Goal: Task Accomplishment & Management: Complete application form

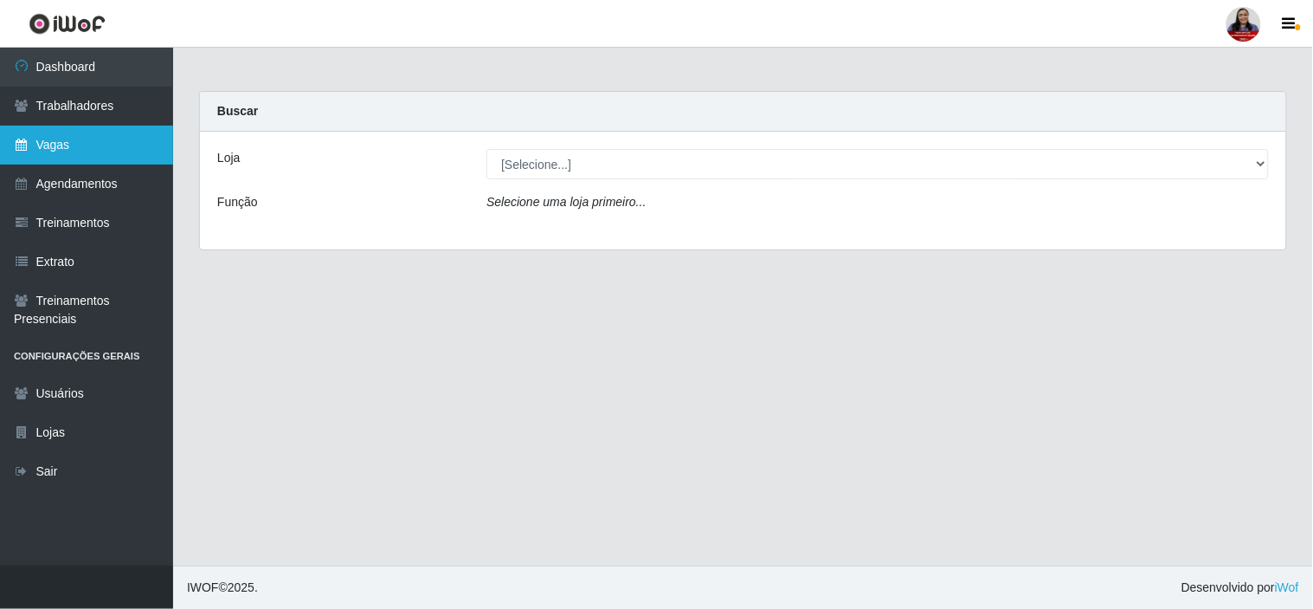
click at [94, 141] on link "Vagas" at bounding box center [86, 145] width 173 height 39
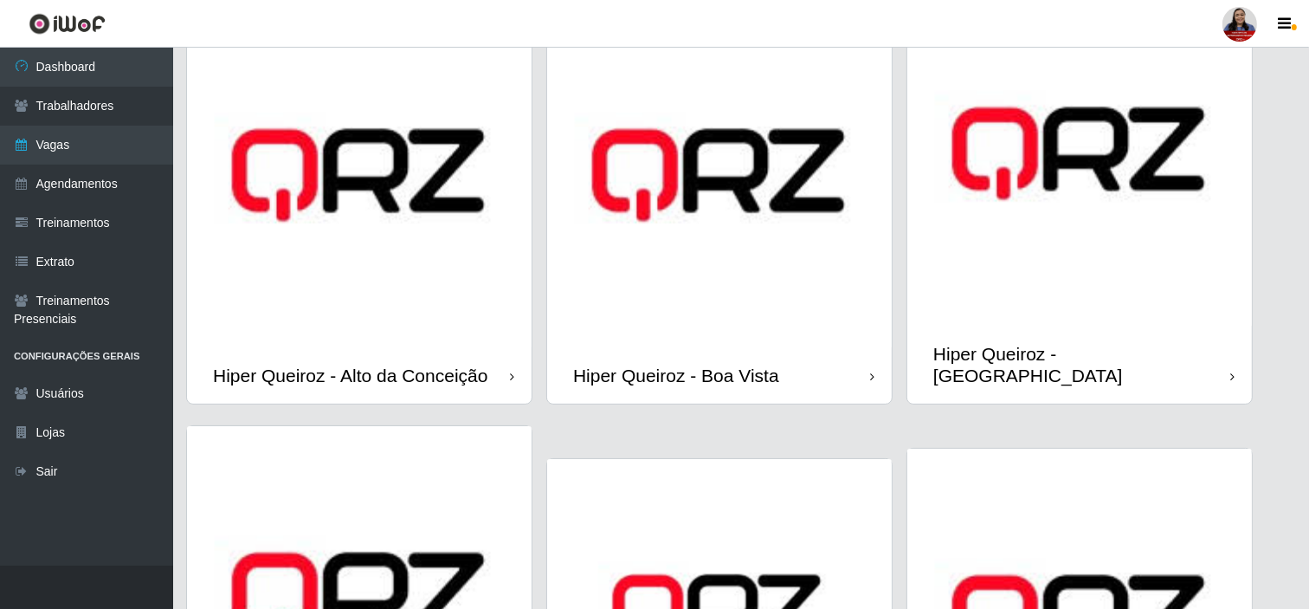
scroll to position [384, 0]
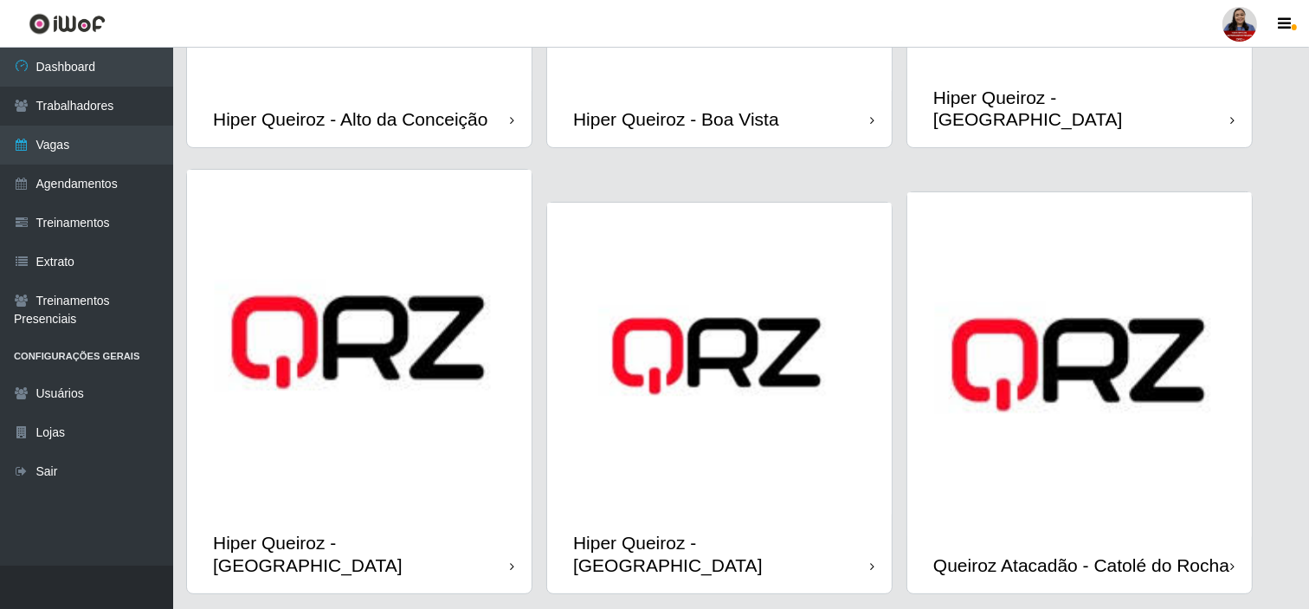
click at [398, 404] on img at bounding box center [359, 342] width 345 height 345
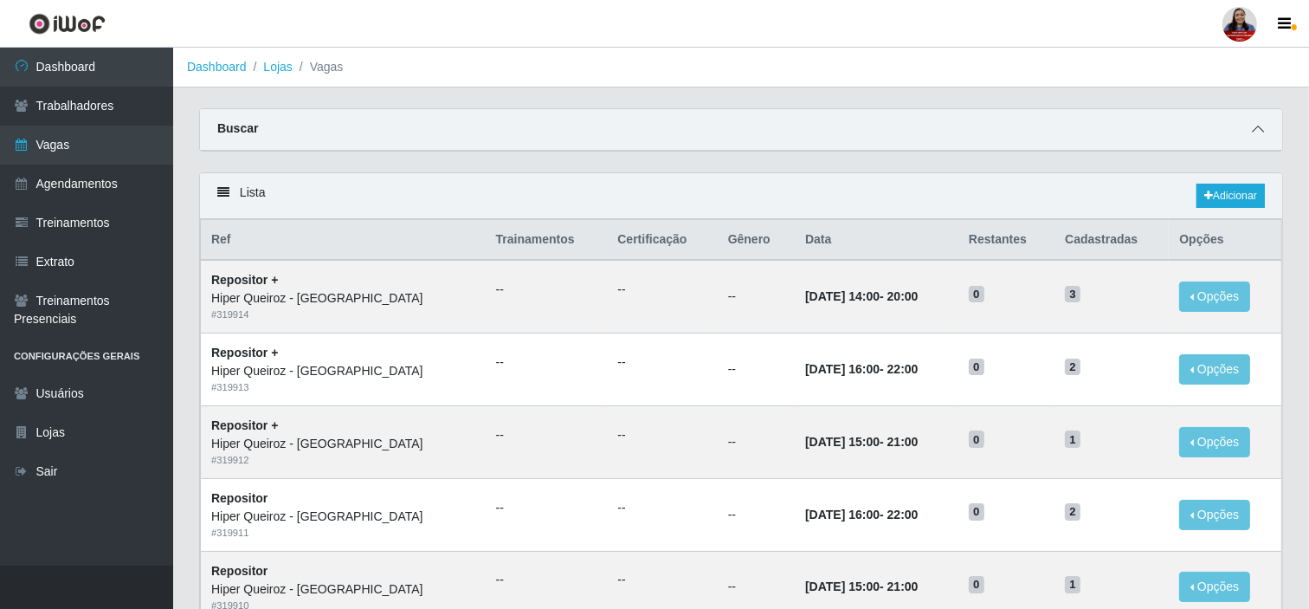
click at [1258, 127] on icon at bounding box center [1258, 129] width 12 height 12
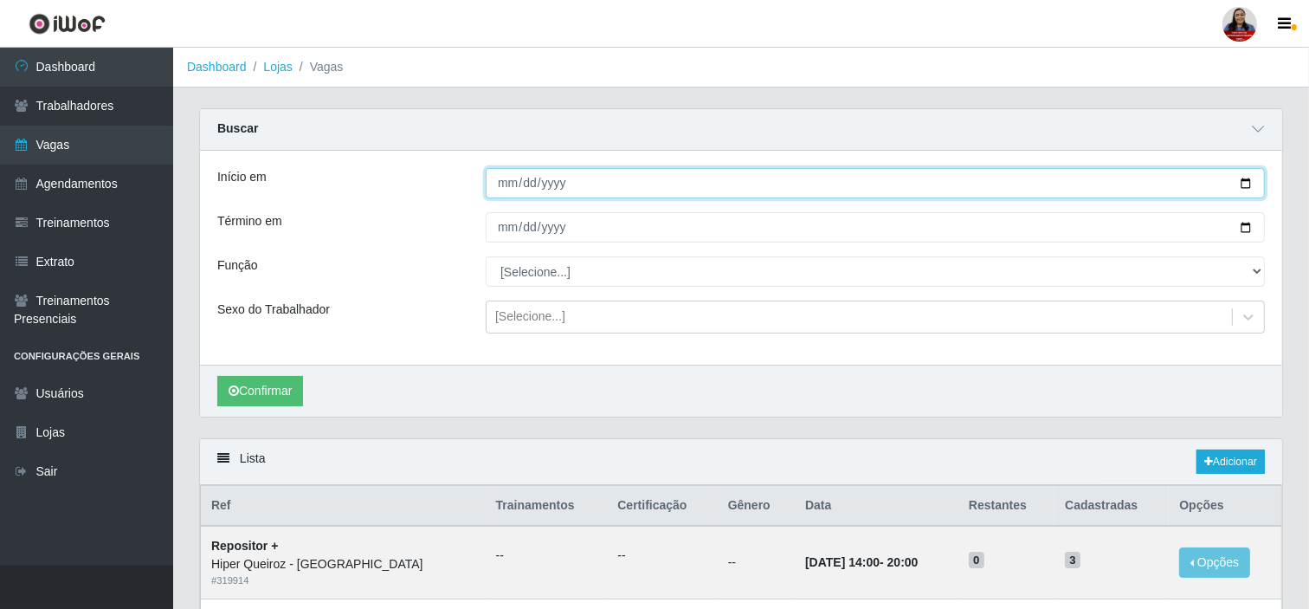
click at [1238, 183] on input "Início em" at bounding box center [875, 183] width 779 height 30
type input "[DATE]"
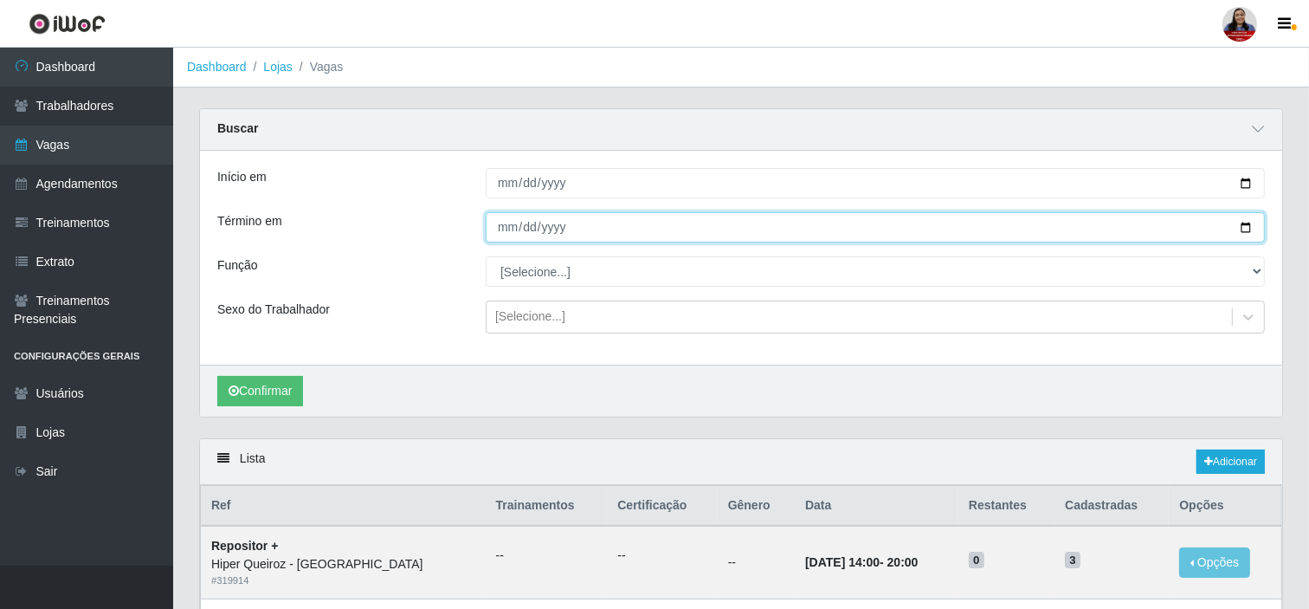
click at [1243, 230] on input "Término em" at bounding box center [875, 227] width 779 height 30
type input "[DATE]"
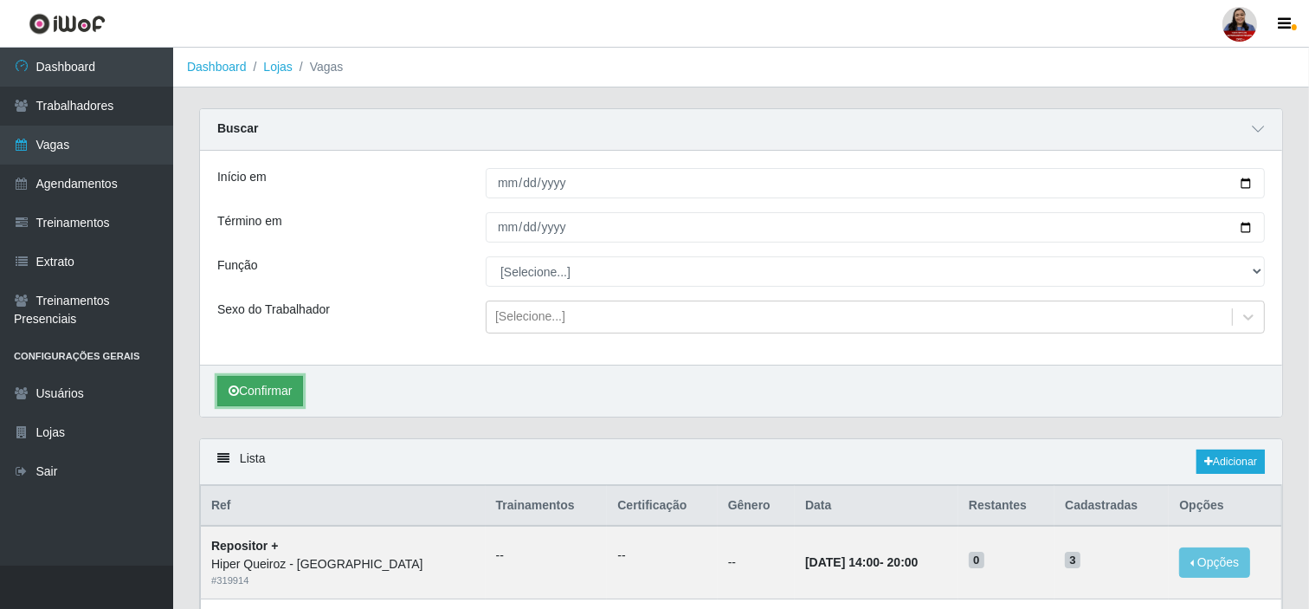
click at [291, 381] on button "Confirmar" at bounding box center [260, 391] width 86 height 30
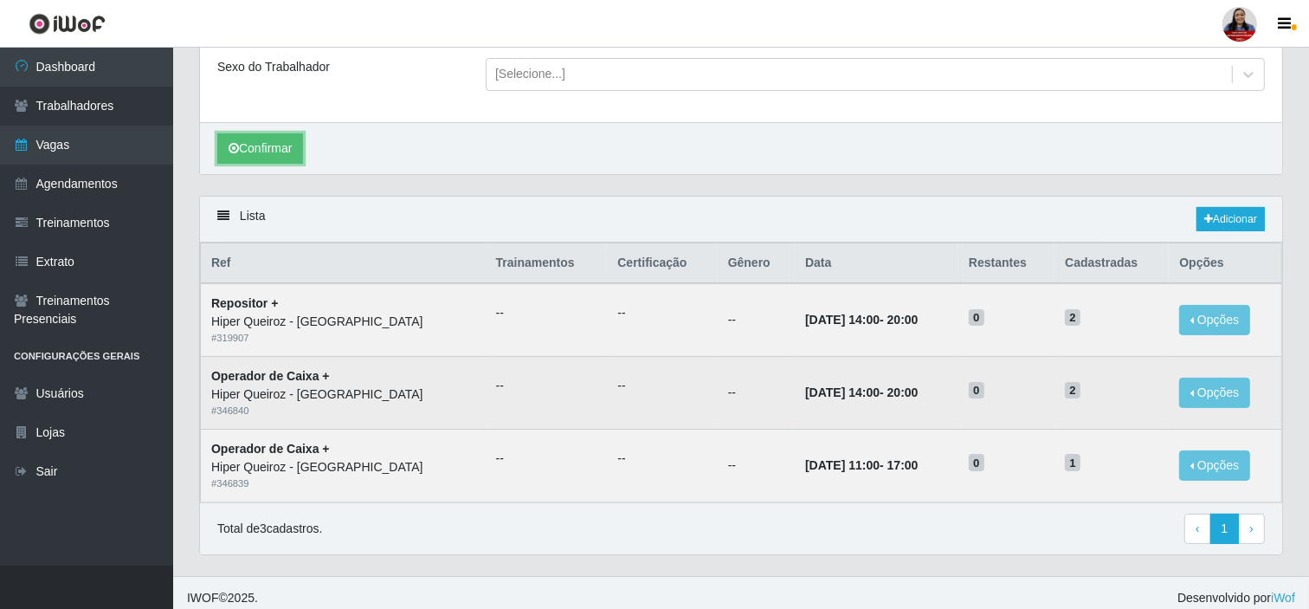
scroll to position [254, 0]
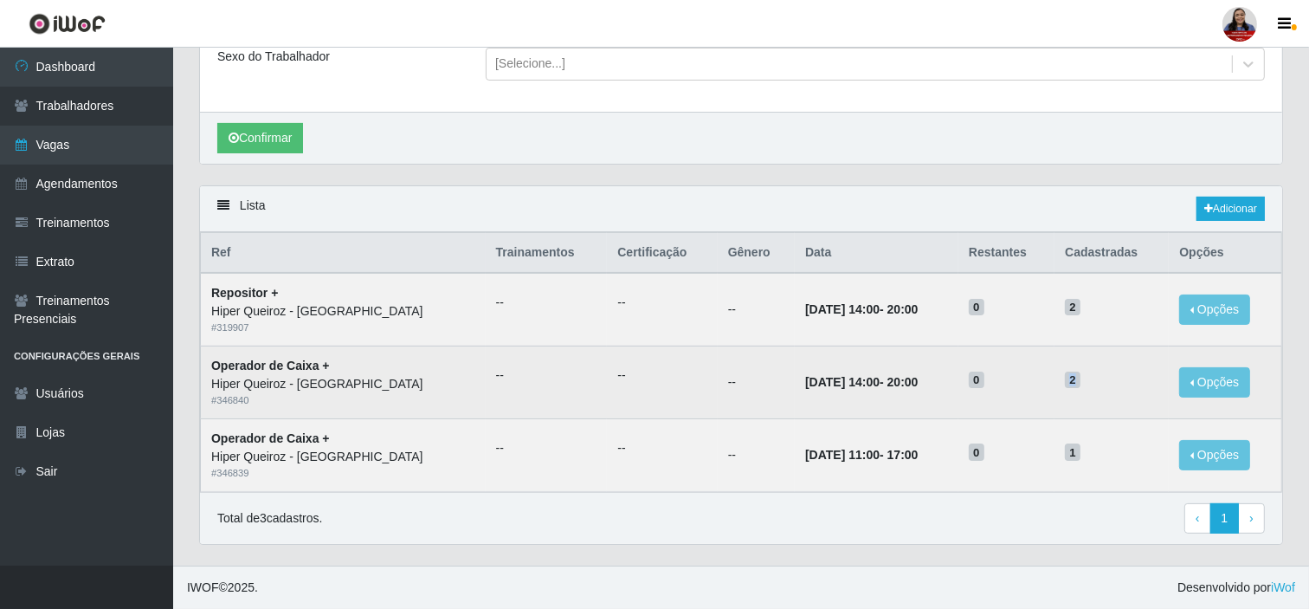
drag, startPoint x: 1062, startPoint y: 386, endPoint x: 1071, endPoint y: 428, distance: 42.5
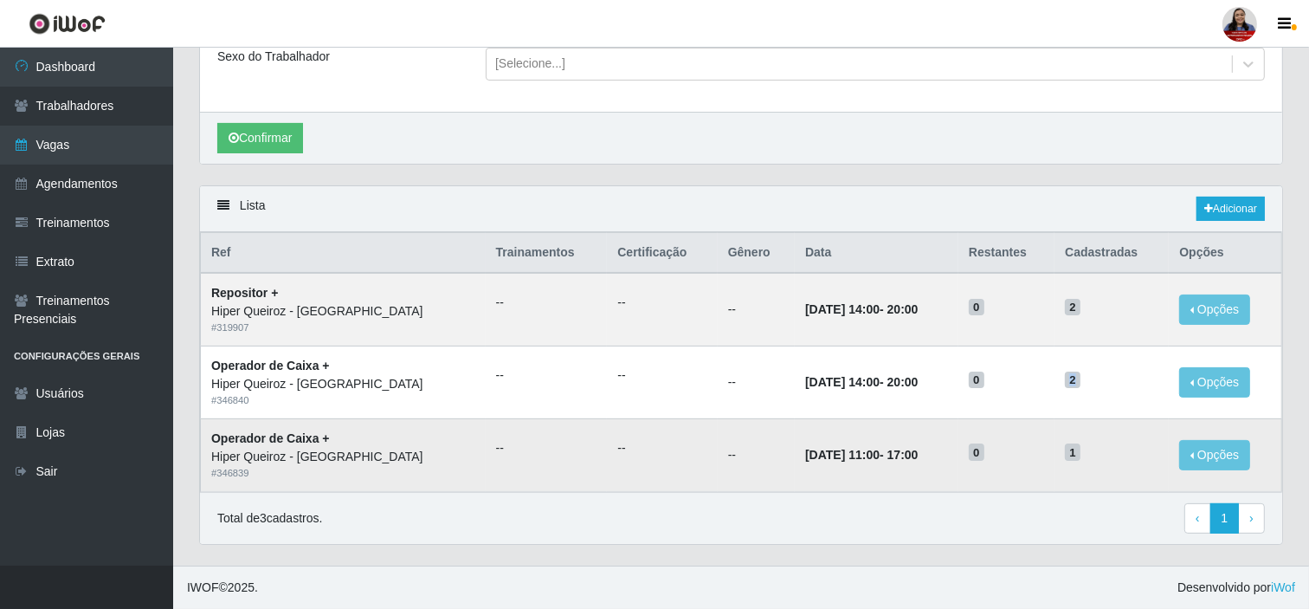
click at [1083, 393] on td "2" at bounding box center [1112, 382] width 114 height 73
drag, startPoint x: 1066, startPoint y: 455, endPoint x: 1085, endPoint y: 461, distance: 19.7
click at [1085, 461] on h5 "1" at bounding box center [1112, 451] width 94 height 18
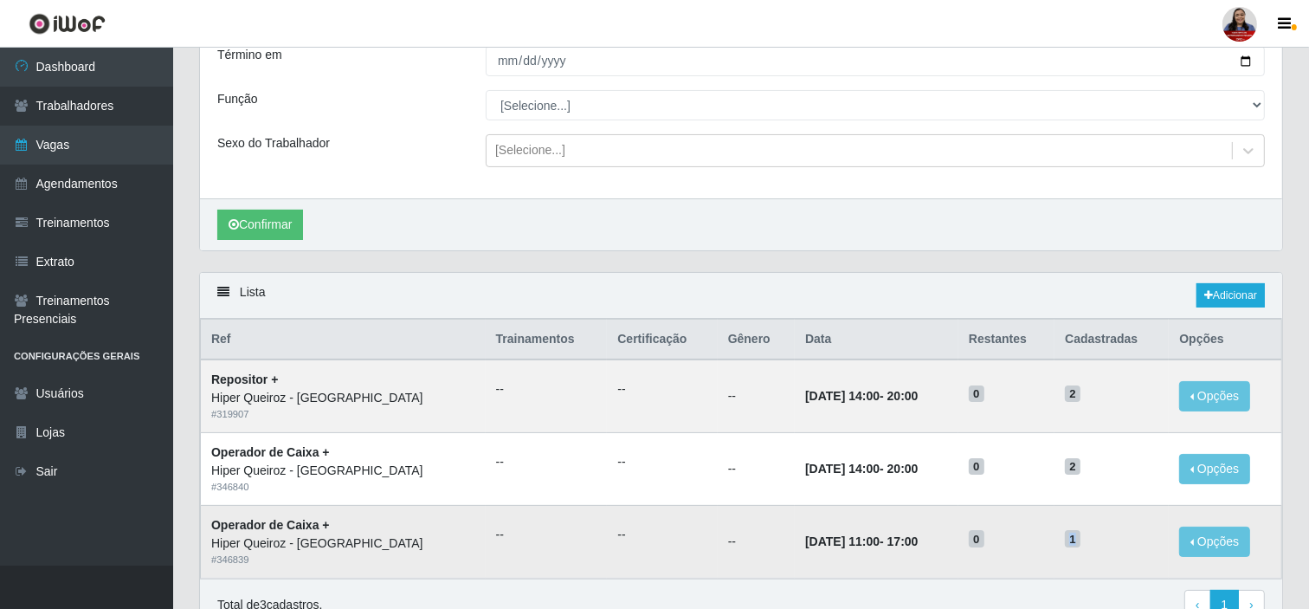
scroll to position [0, 0]
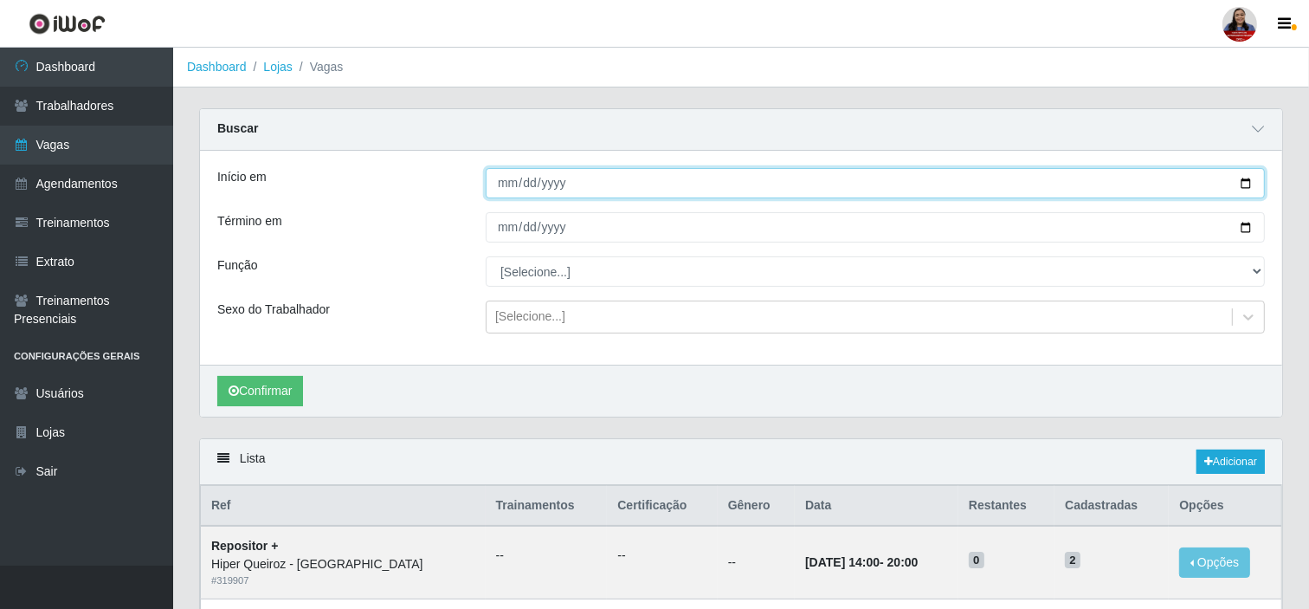
click at [1248, 182] on input "[DATE]" at bounding box center [875, 183] width 779 height 30
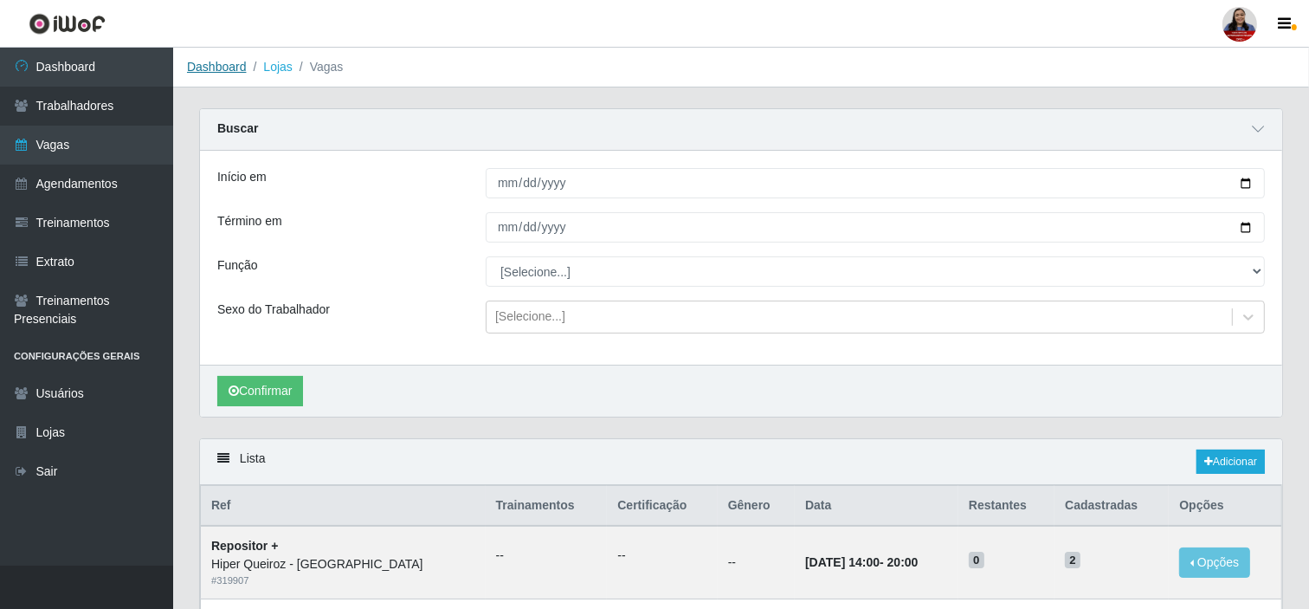
click at [211, 60] on link "Dashboard" at bounding box center [217, 67] width 60 height 14
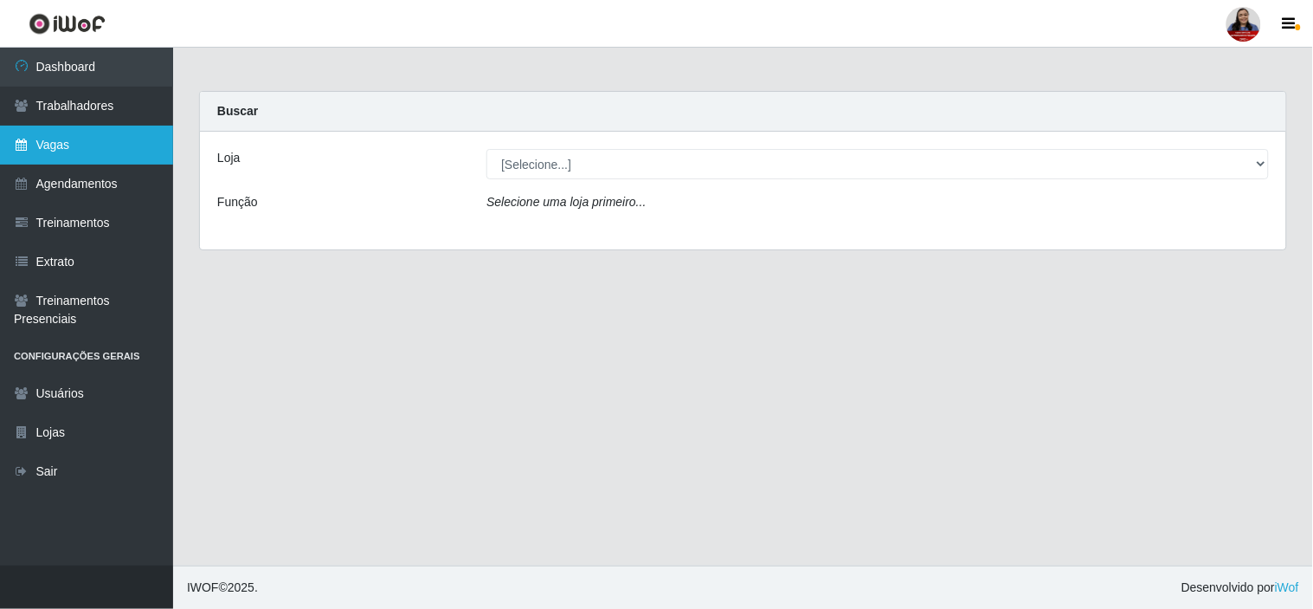
click at [71, 143] on link "Vagas" at bounding box center [86, 145] width 173 height 39
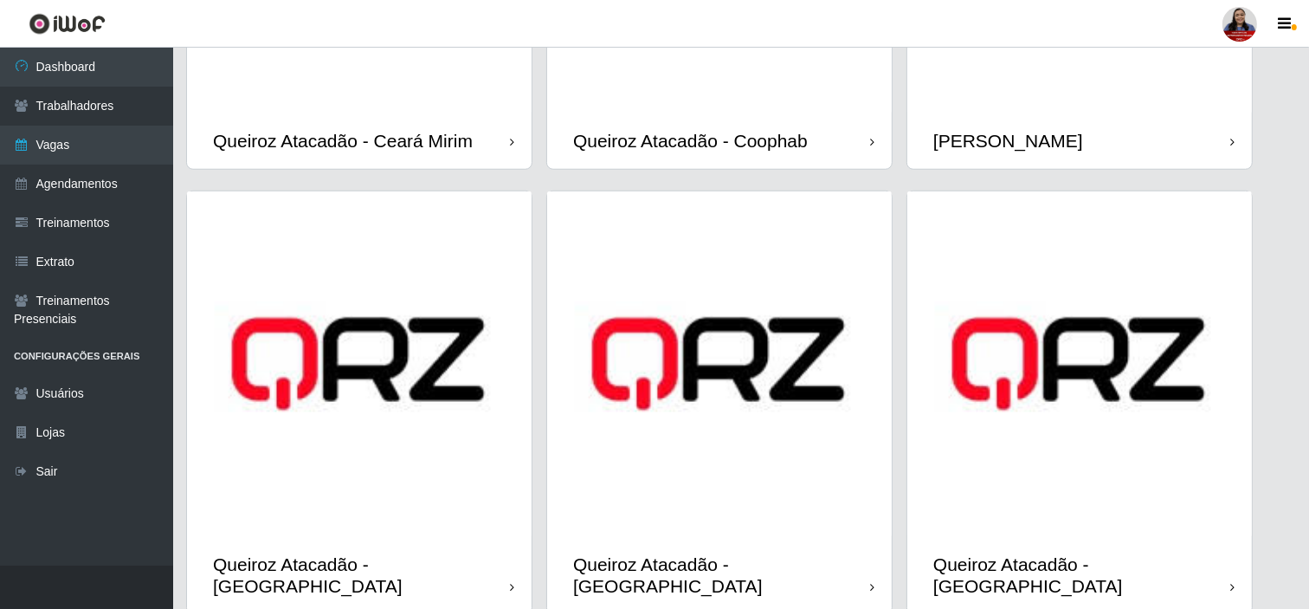
scroll to position [1346, 0]
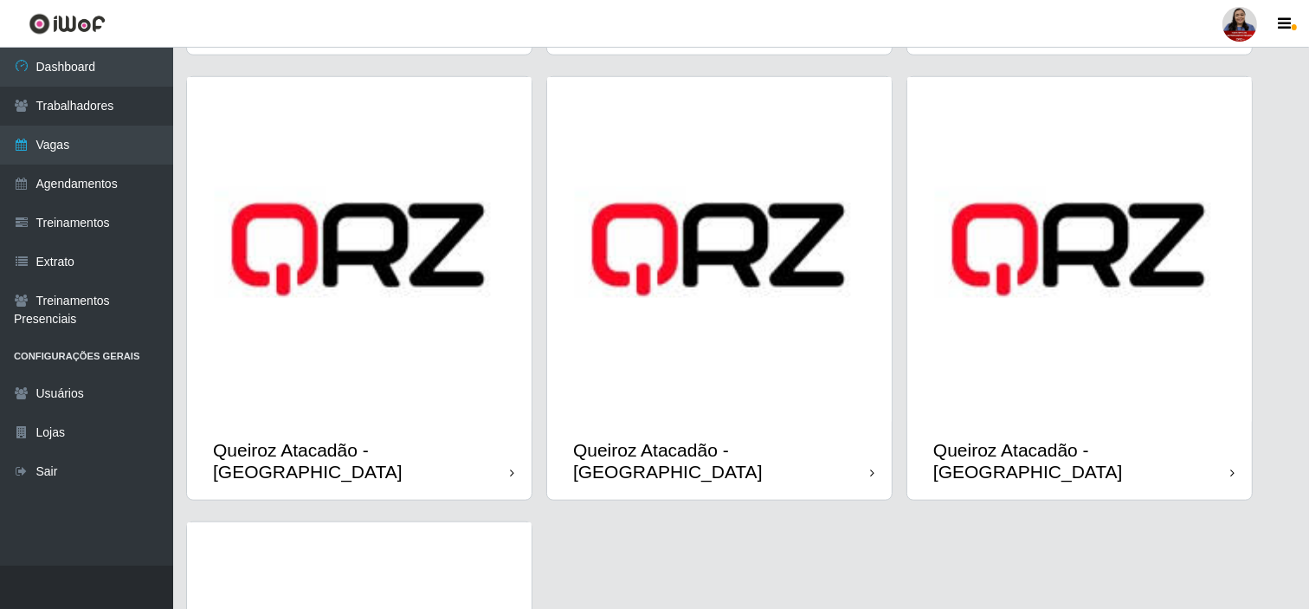
click at [752, 345] on img at bounding box center [719, 249] width 345 height 345
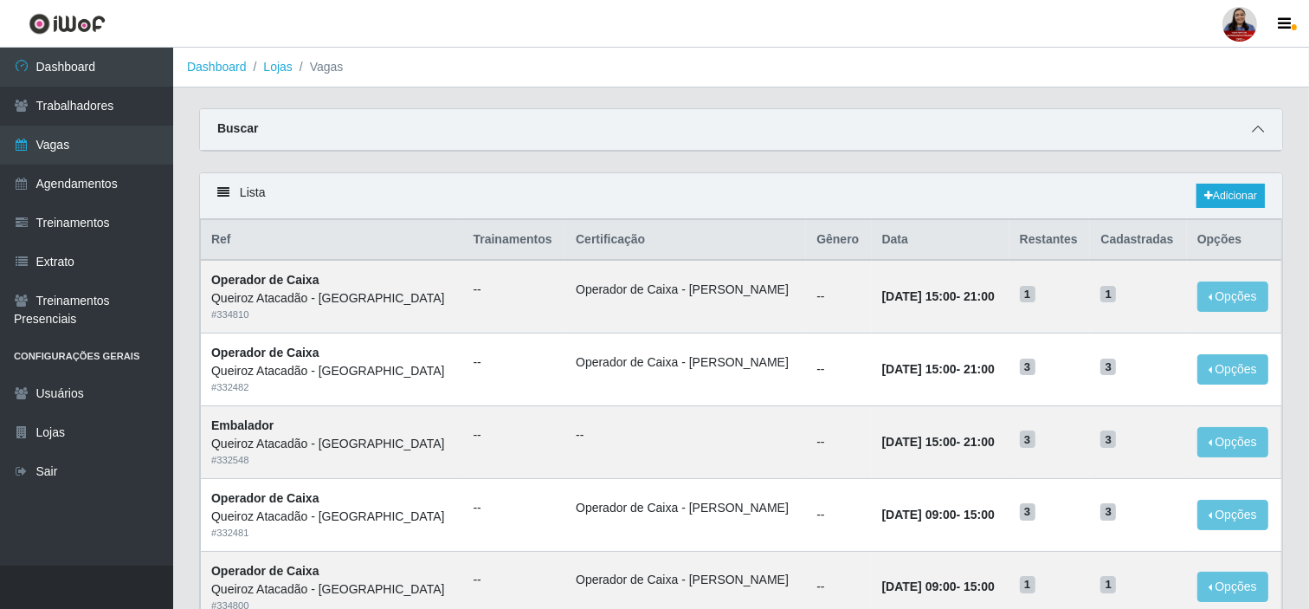
click at [1252, 132] on icon at bounding box center [1258, 129] width 12 height 12
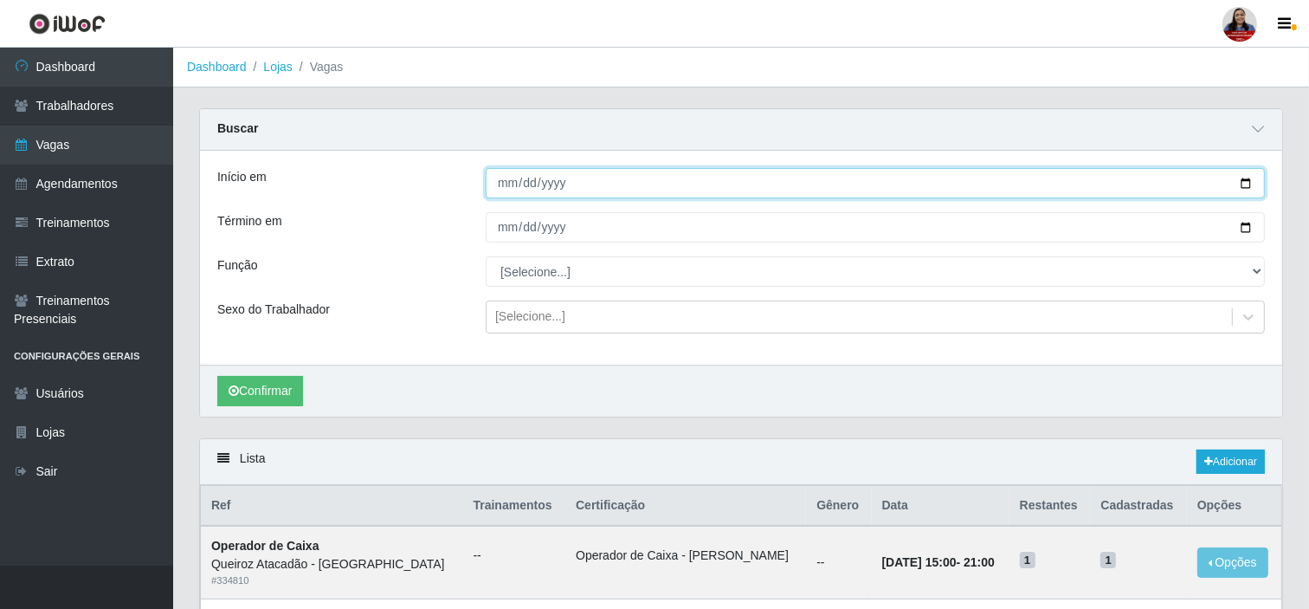
click at [1244, 183] on input "Início em" at bounding box center [875, 183] width 779 height 30
type input "[DATE]"
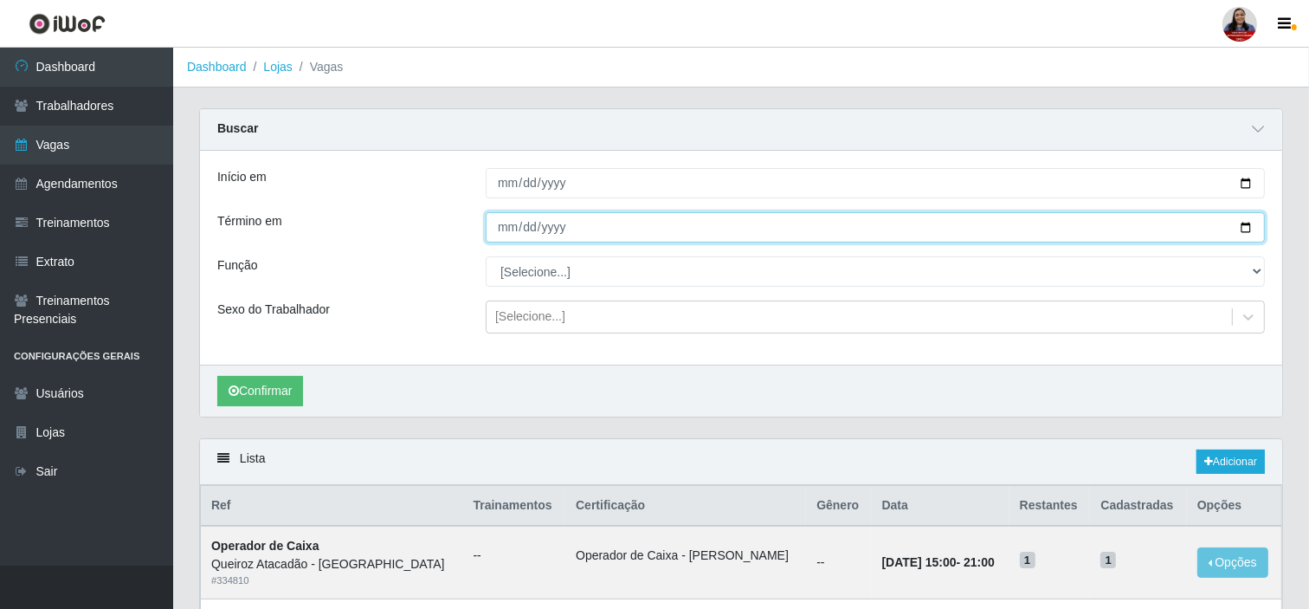
click at [1249, 229] on input "Término em" at bounding box center [875, 227] width 779 height 30
type input "[DATE]"
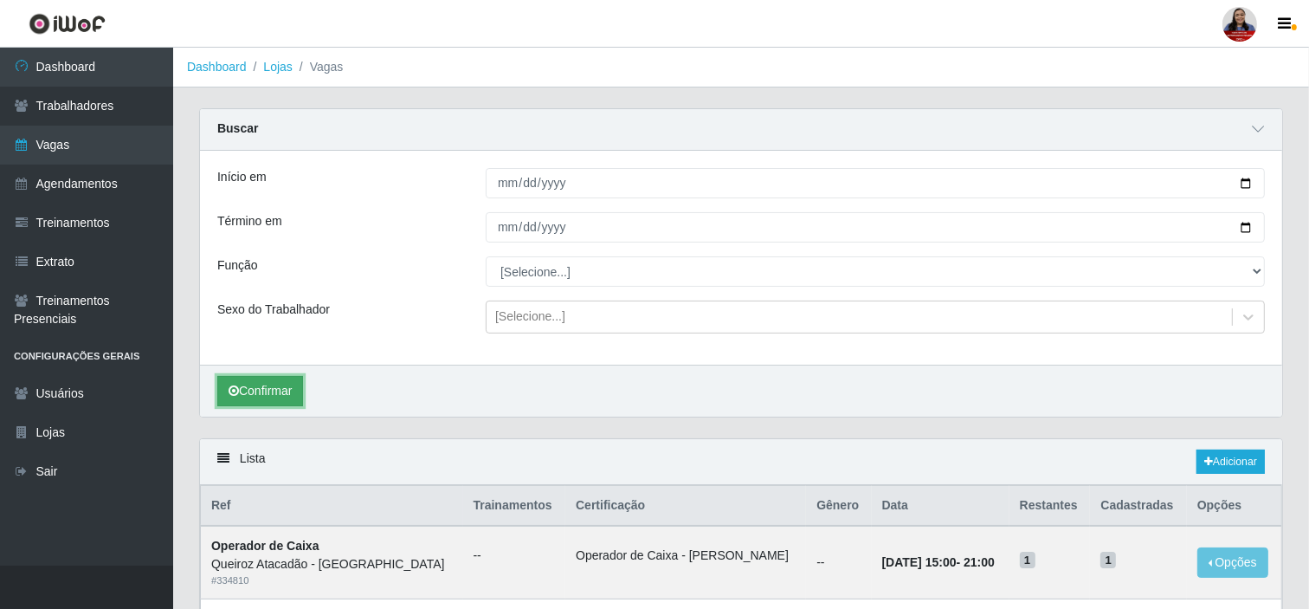
click at [255, 386] on button "Confirmar" at bounding box center [260, 391] width 86 height 30
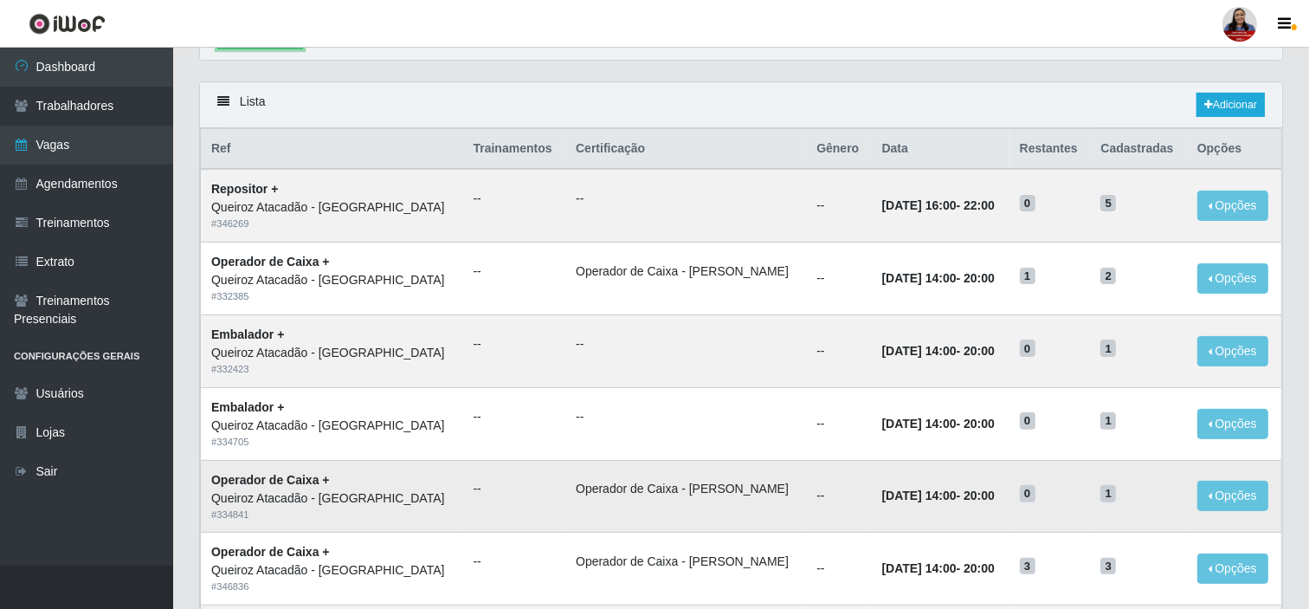
scroll to position [96, 0]
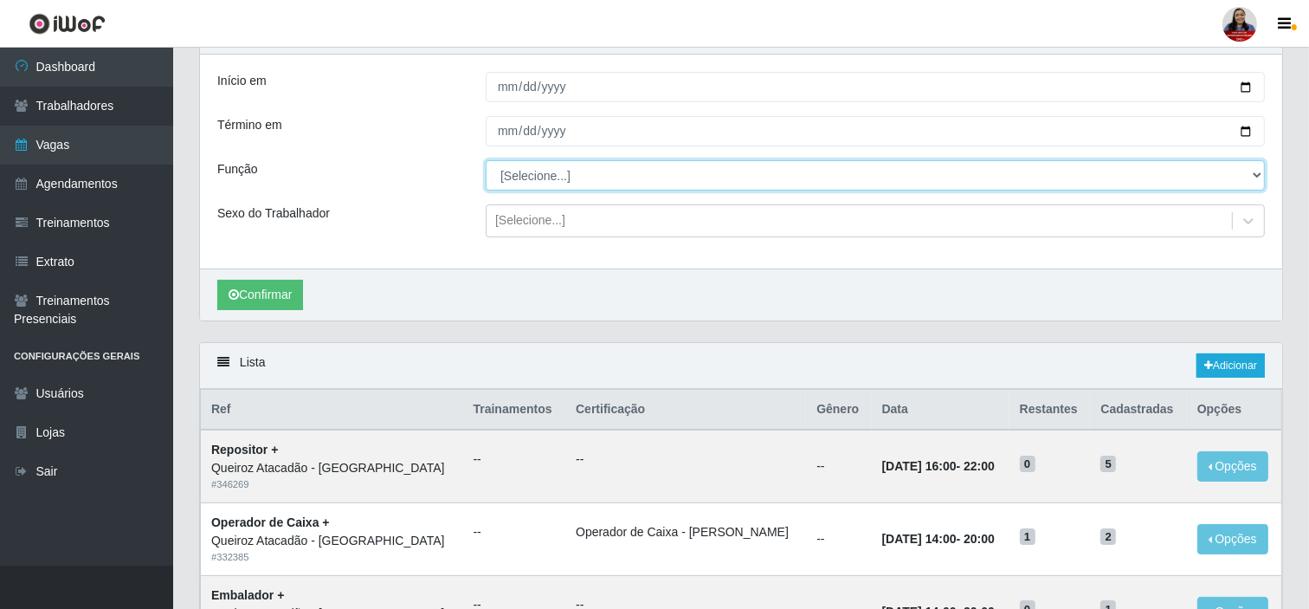
click at [548, 173] on select "[Selecione...] Auxiliar de Depósito Auxiliar de Depósito + Auxiliar de Depósito…" at bounding box center [875, 175] width 779 height 30
click at [486, 160] on select "[Selecione...] Auxiliar de Depósito Auxiliar de Depósito + Auxiliar de Depósito…" at bounding box center [875, 175] width 779 height 30
click at [560, 170] on select "[Selecione...] Auxiliar de Depósito Auxiliar de Depósito + Auxiliar de Depósito…" at bounding box center [875, 175] width 779 height 30
select select "72"
click at [486, 160] on select "[Selecione...] Auxiliar de Depósito Auxiliar de Depósito + Auxiliar de Depósito…" at bounding box center [875, 175] width 779 height 30
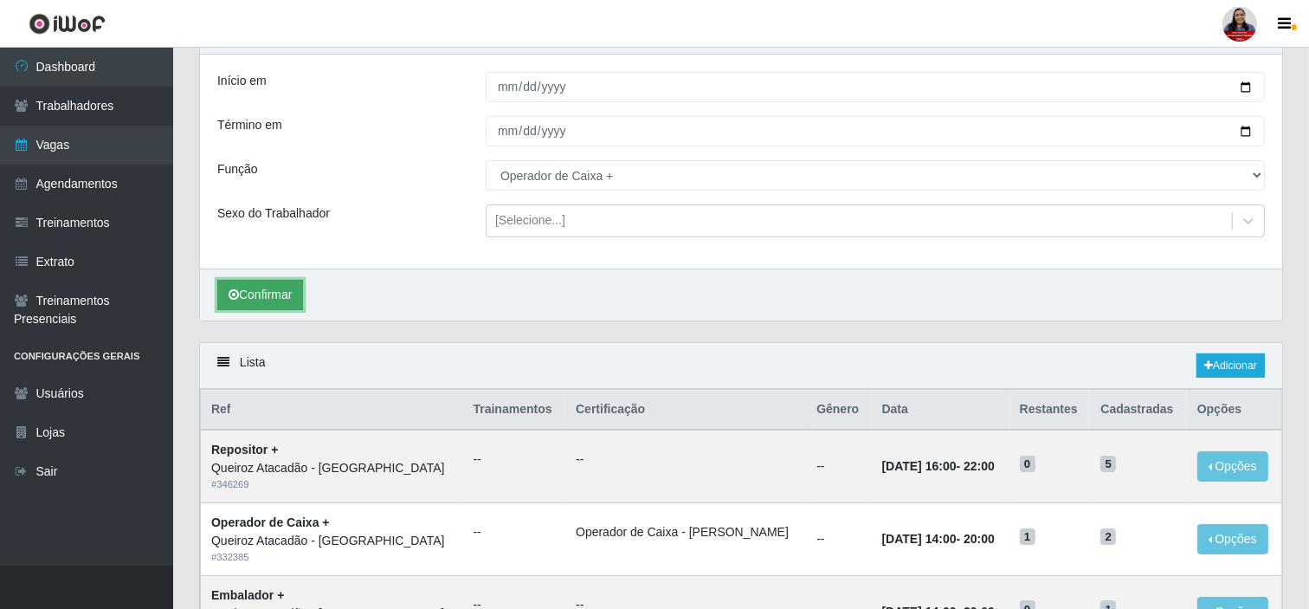
click at [295, 291] on button "Confirmar" at bounding box center [260, 295] width 86 height 30
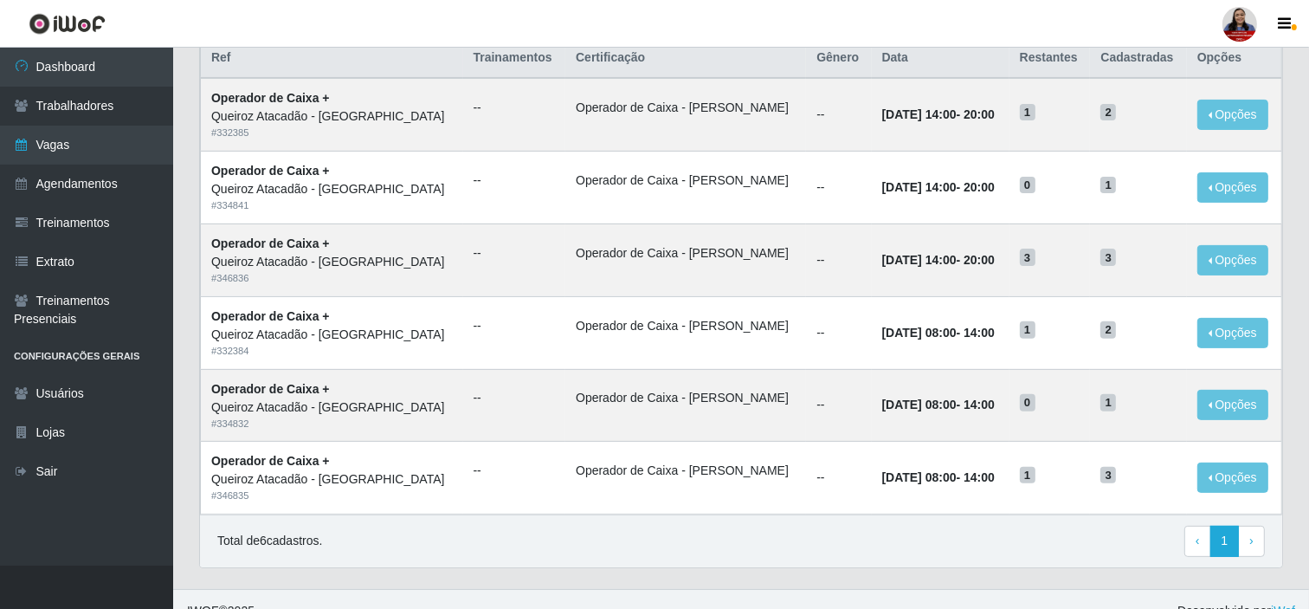
scroll to position [472, 0]
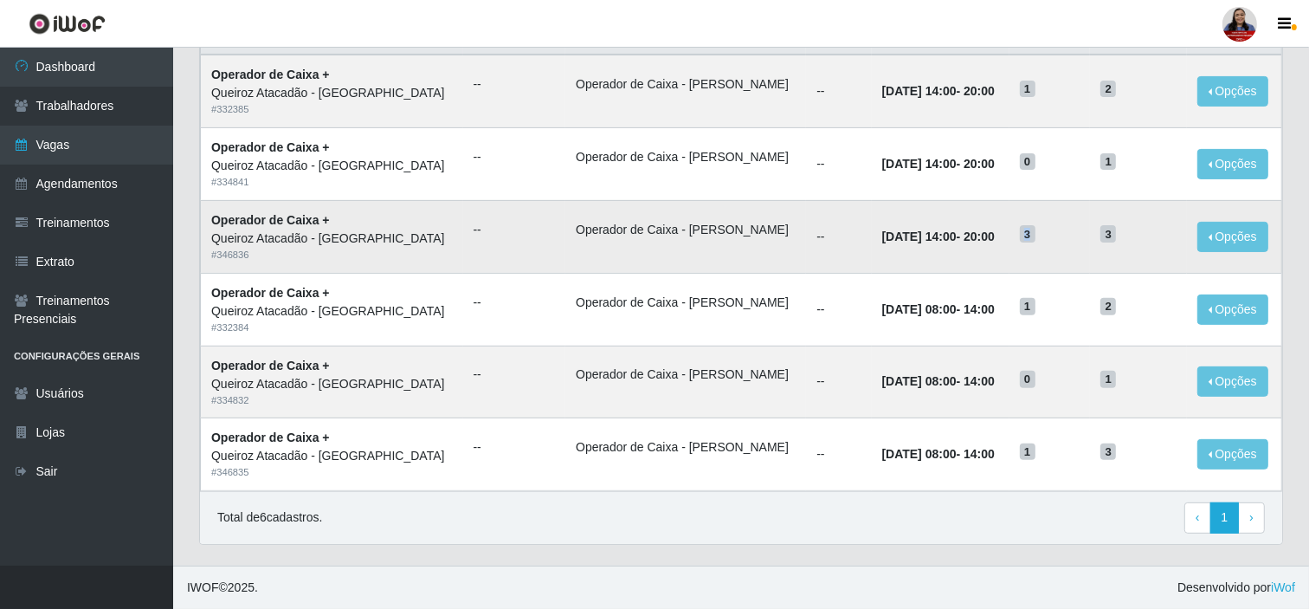
drag, startPoint x: 1010, startPoint y: 234, endPoint x: 1041, endPoint y: 243, distance: 32.6
click at [1041, 243] on td "3" at bounding box center [1050, 236] width 81 height 73
click at [1020, 230] on span "3" at bounding box center [1028, 233] width 16 height 17
click at [1030, 229] on h5 "3" at bounding box center [1050, 233] width 61 height 18
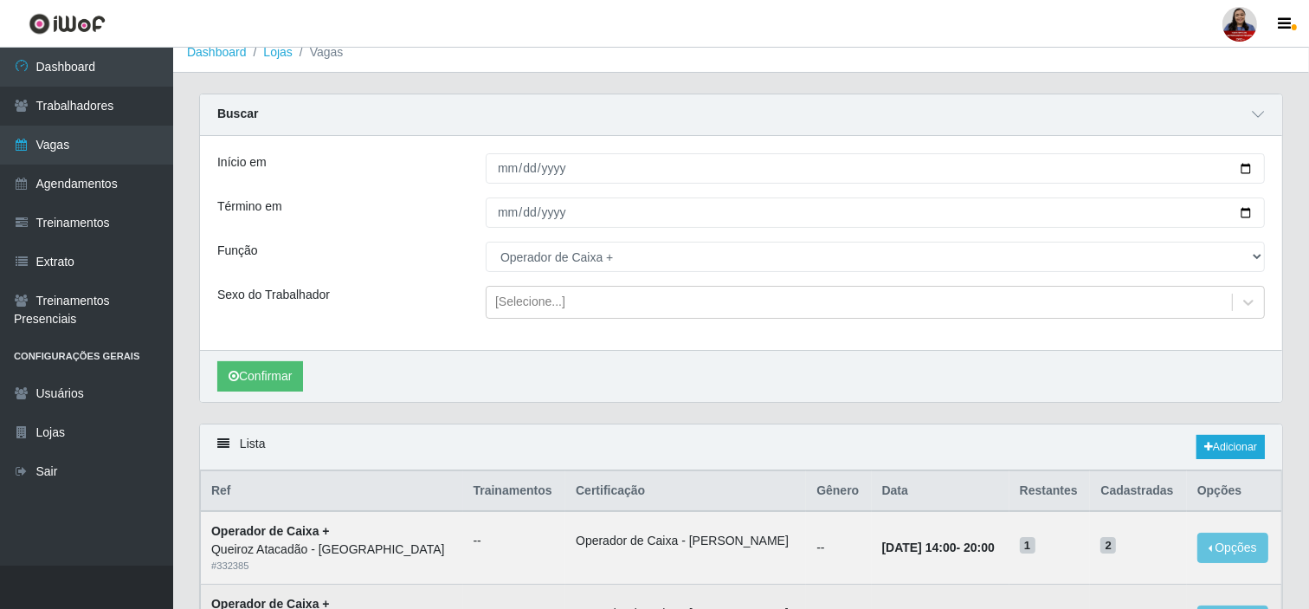
scroll to position [14, 0]
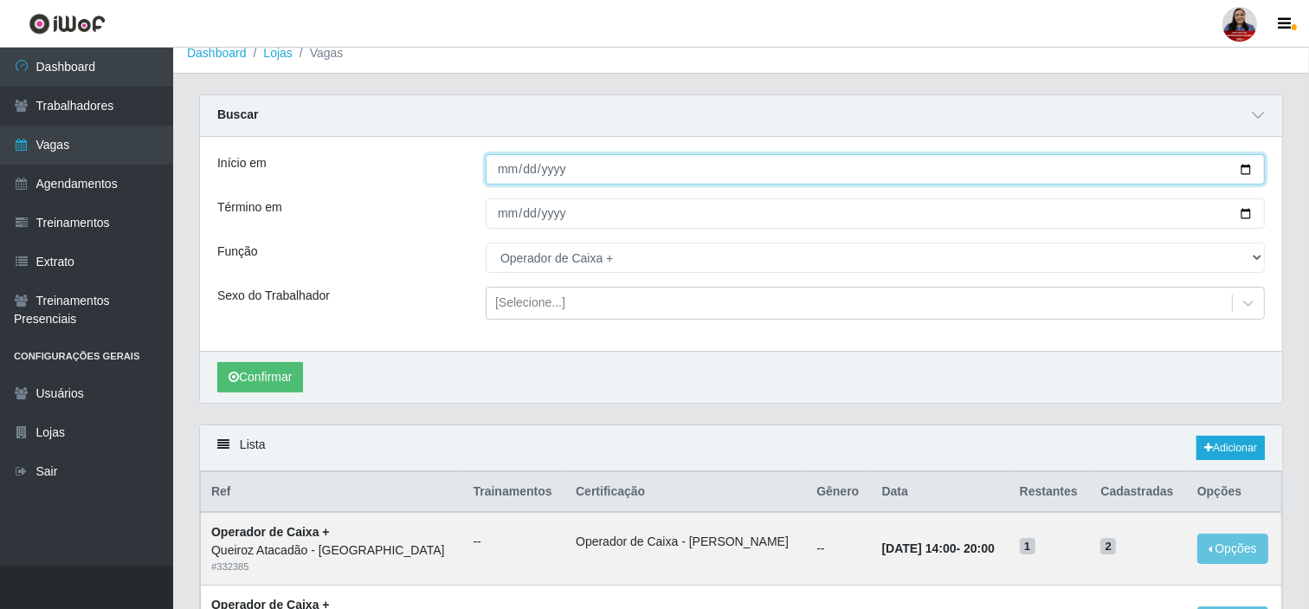
click at [1249, 166] on input "[DATE]" at bounding box center [875, 169] width 779 height 30
type input "[DATE]"
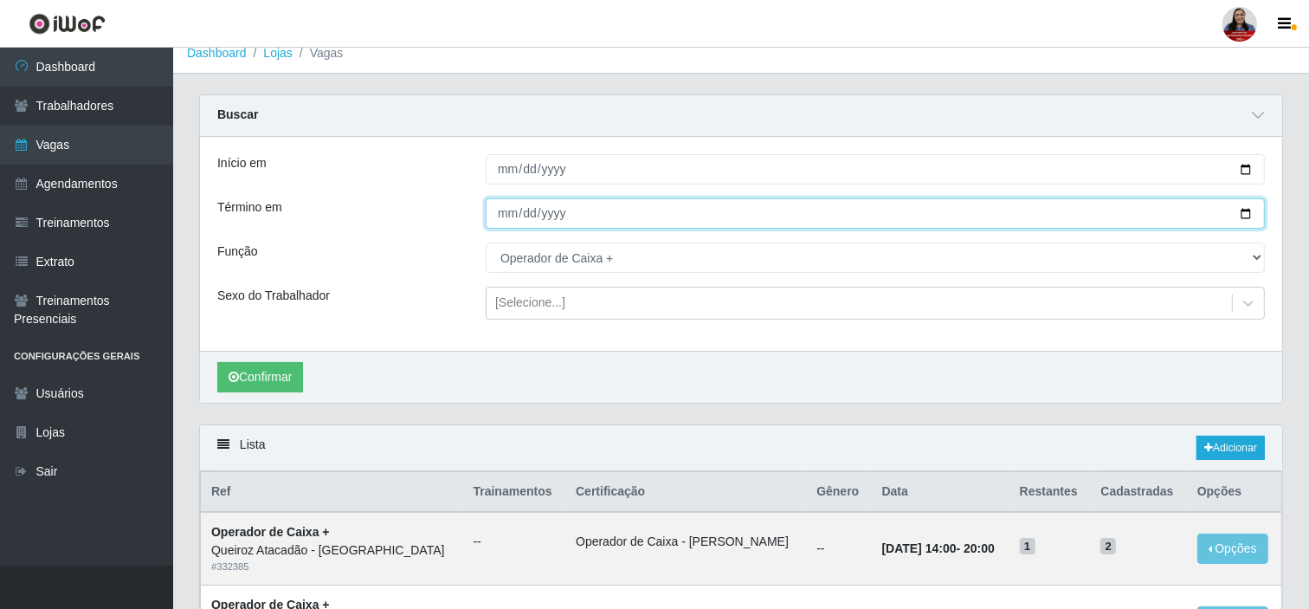
drag, startPoint x: 1244, startPoint y: 212, endPoint x: 1163, endPoint y: 239, distance: 85.7
click at [1243, 211] on input "[DATE]" at bounding box center [875, 213] width 779 height 30
type input "[DATE]"
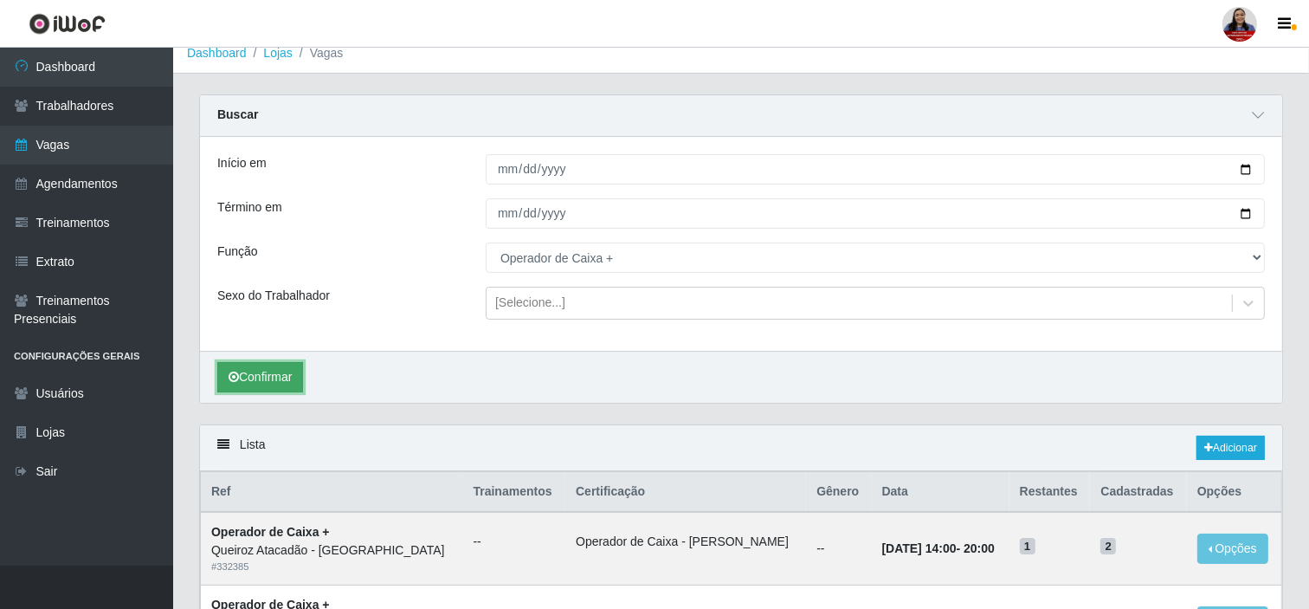
click at [283, 364] on button "Confirmar" at bounding box center [260, 377] width 86 height 30
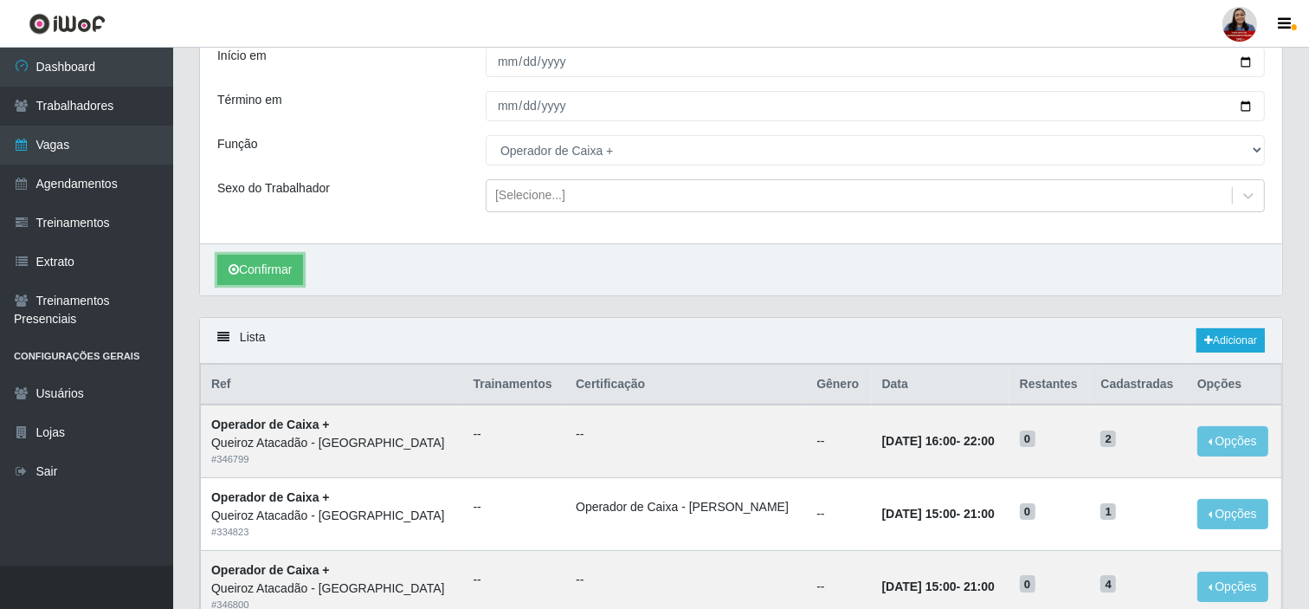
scroll to position [399, 0]
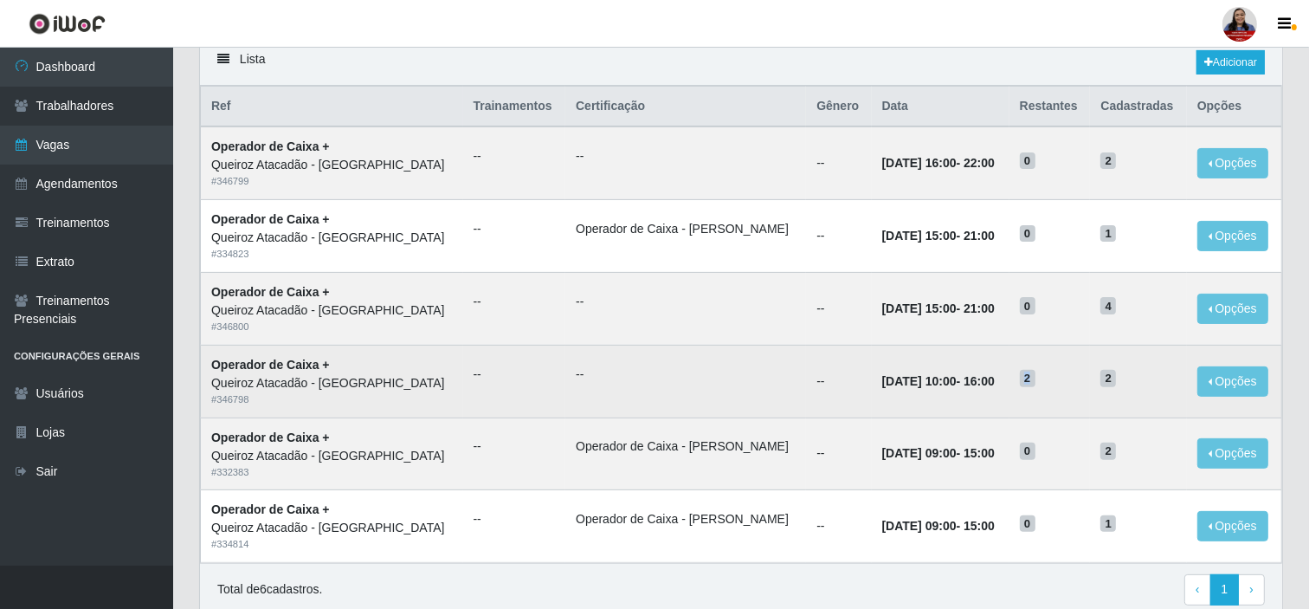
drag, startPoint x: 1008, startPoint y: 374, endPoint x: 1033, endPoint y: 377, distance: 25.3
click at [1033, 377] on td "2" at bounding box center [1050, 381] width 81 height 73
drag, startPoint x: 826, startPoint y: 386, endPoint x: 991, endPoint y: 367, distance: 165.6
click at [991, 367] on td "[DATE] 10:00 - 16:00" at bounding box center [941, 381] width 138 height 73
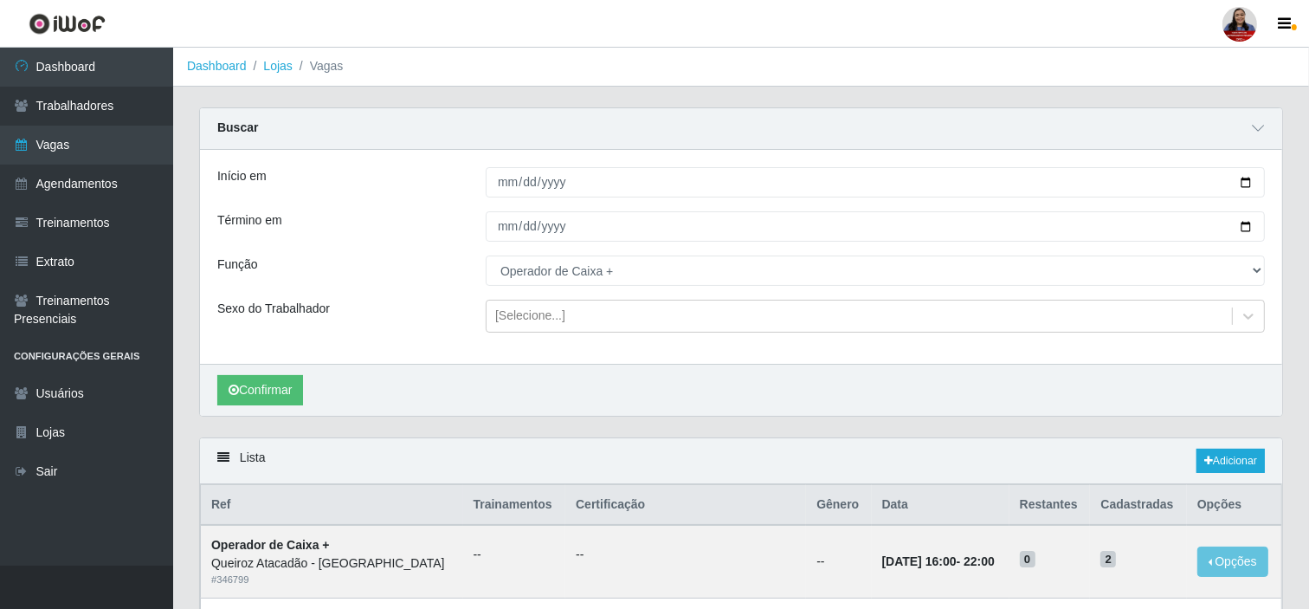
scroll to position [0, 0]
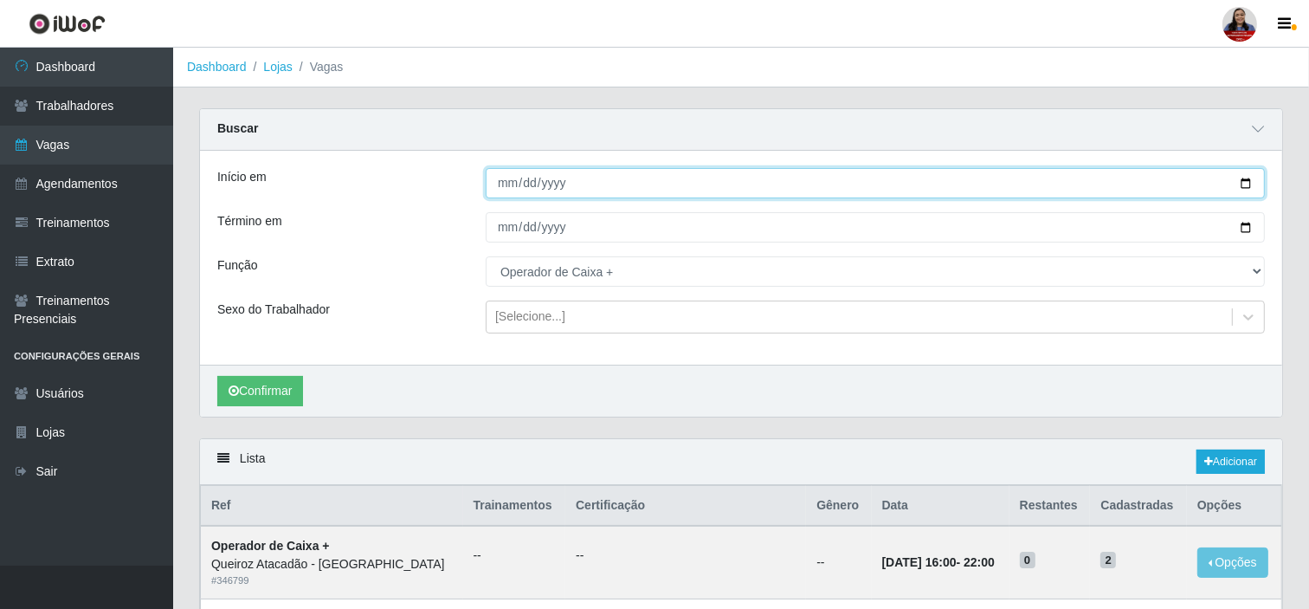
click at [1244, 184] on input "[DATE]" at bounding box center [875, 183] width 779 height 30
type input "[DATE]"
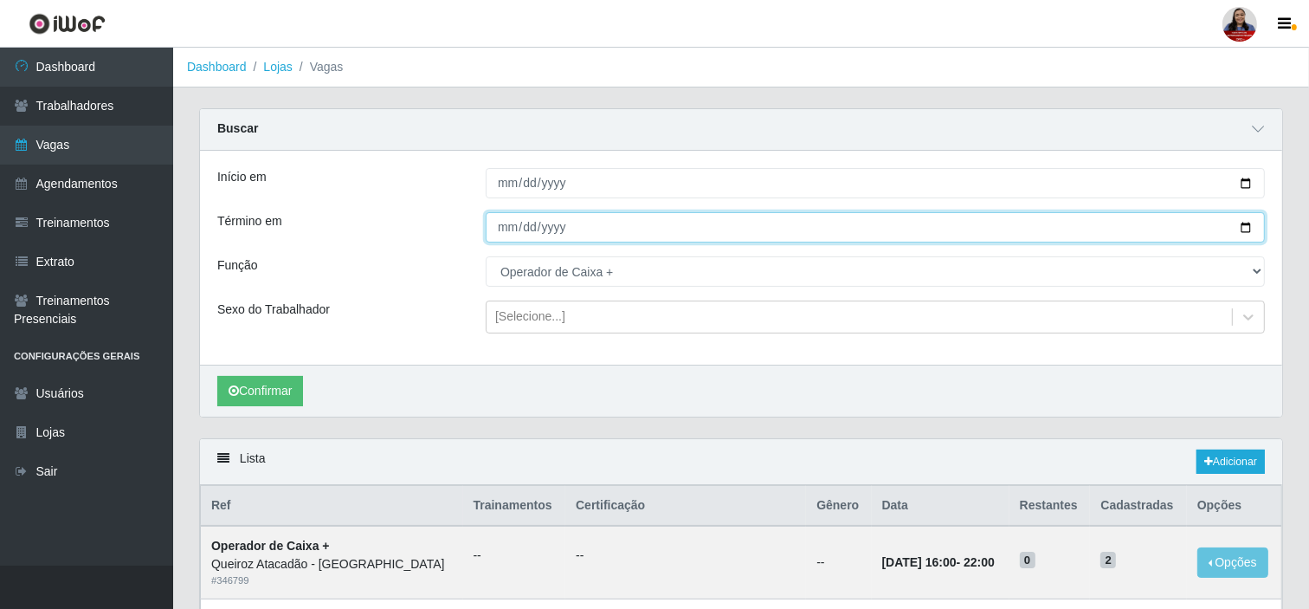
drag, startPoint x: 1247, startPoint y: 234, endPoint x: 1144, endPoint y: 258, distance: 105.8
click at [1245, 234] on input "[DATE]" at bounding box center [875, 227] width 779 height 30
type input "[DATE]"
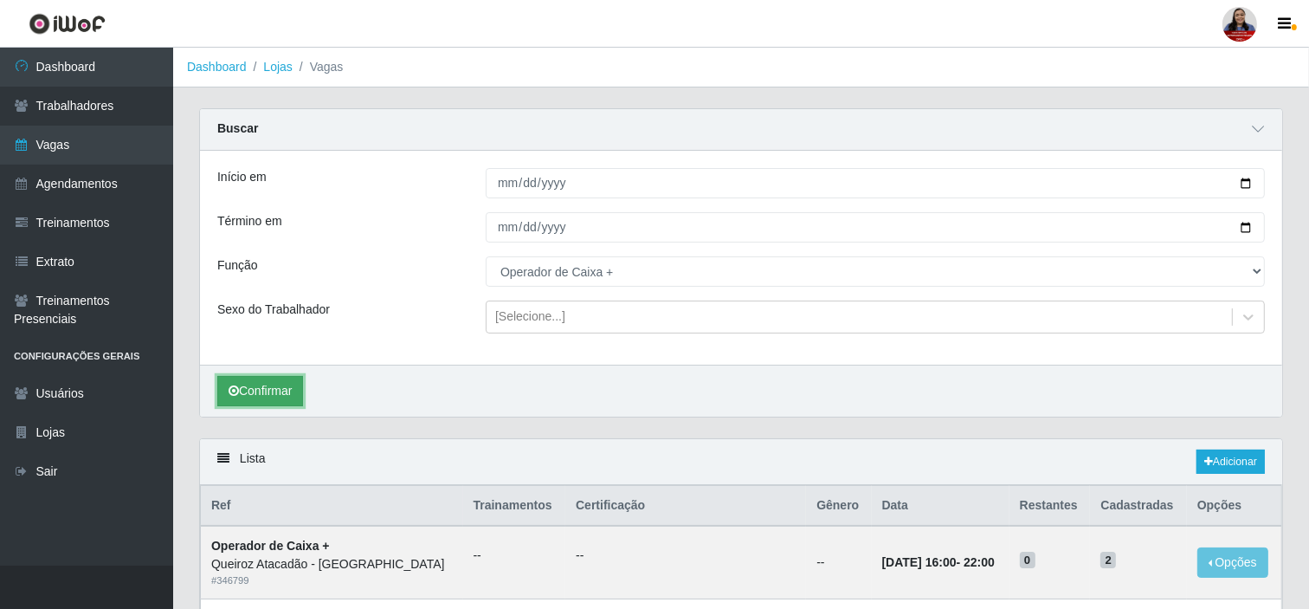
click at [292, 382] on button "Confirmar" at bounding box center [260, 391] width 86 height 30
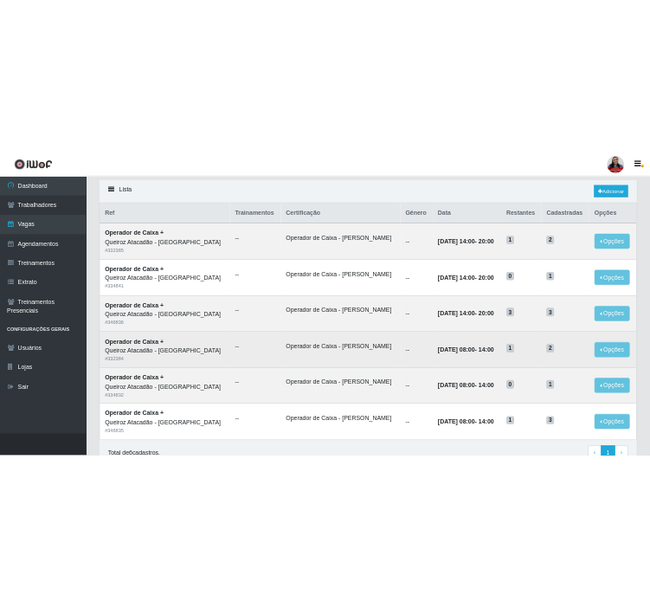
scroll to position [384, 0]
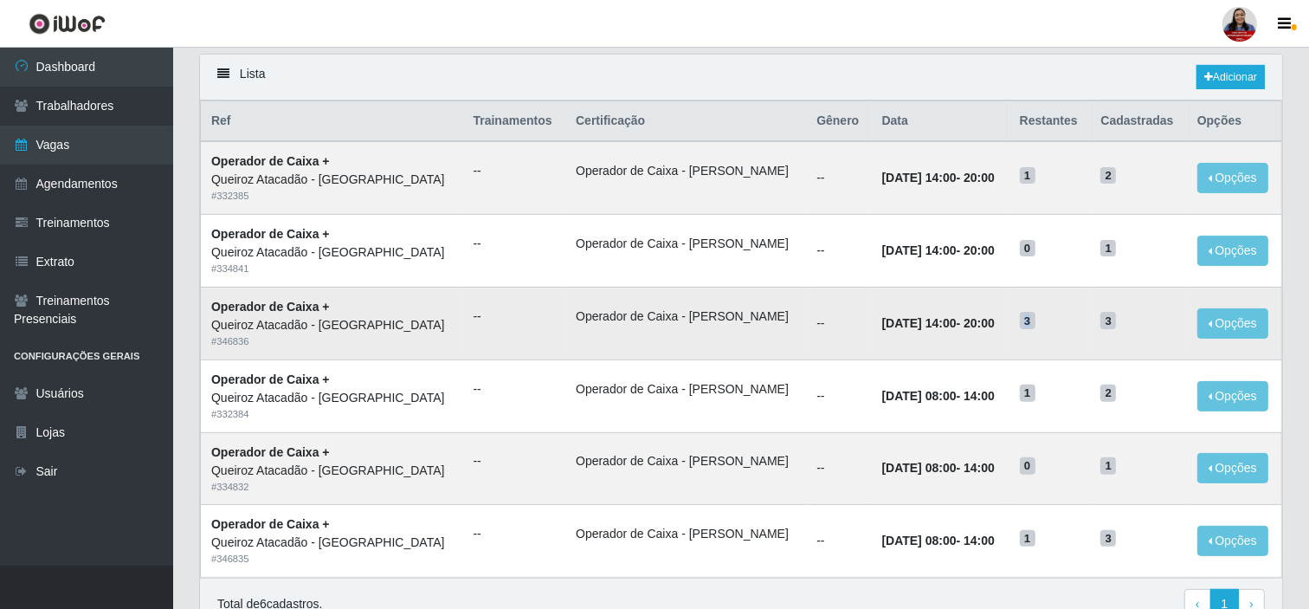
drag, startPoint x: 1011, startPoint y: 316, endPoint x: 1030, endPoint y: 326, distance: 21.3
click at [1030, 326] on h5 "3" at bounding box center [1050, 320] width 61 height 18
click at [1234, 320] on button "Opções" at bounding box center [1232, 323] width 71 height 30
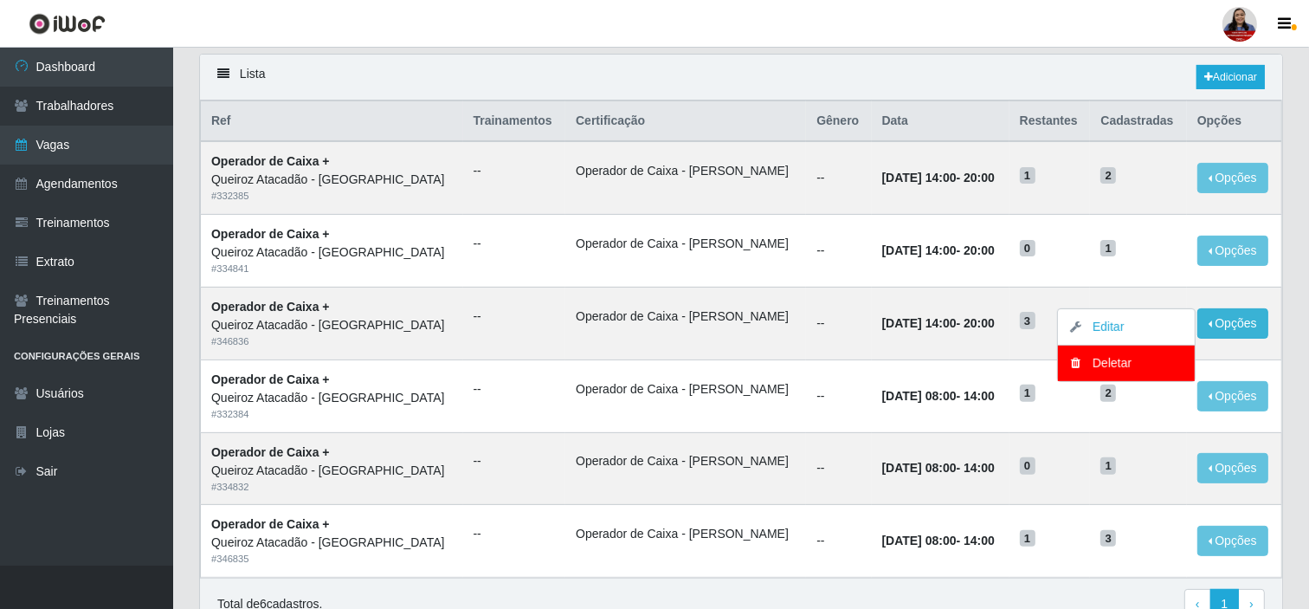
click at [483, 87] on div "Lista Adicionar" at bounding box center [741, 78] width 1082 height 46
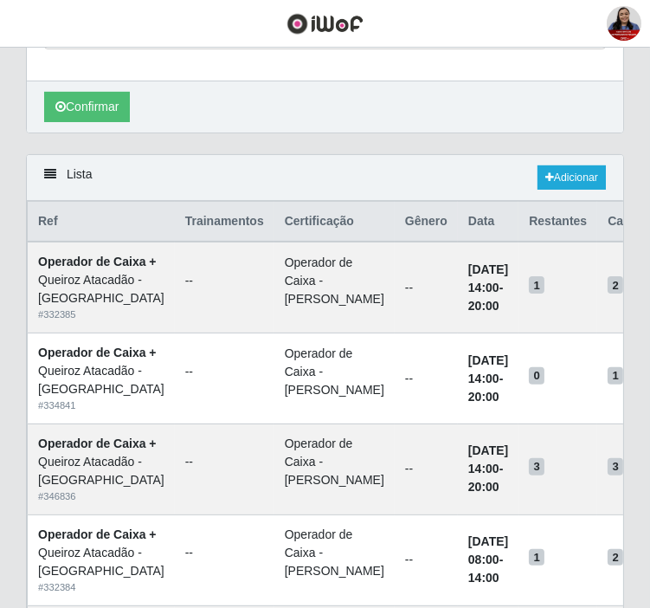
click at [141, 10] on header "Perfil Alterar Senha Sair" at bounding box center [325, 24] width 650 height 48
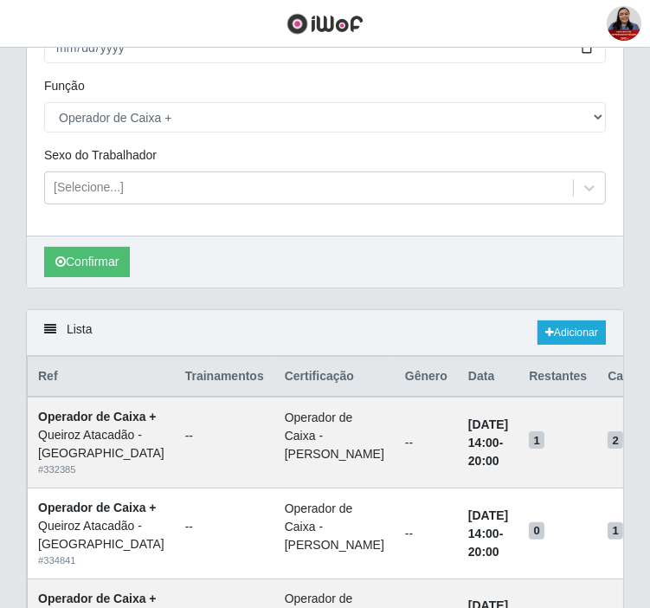
scroll to position [0, 0]
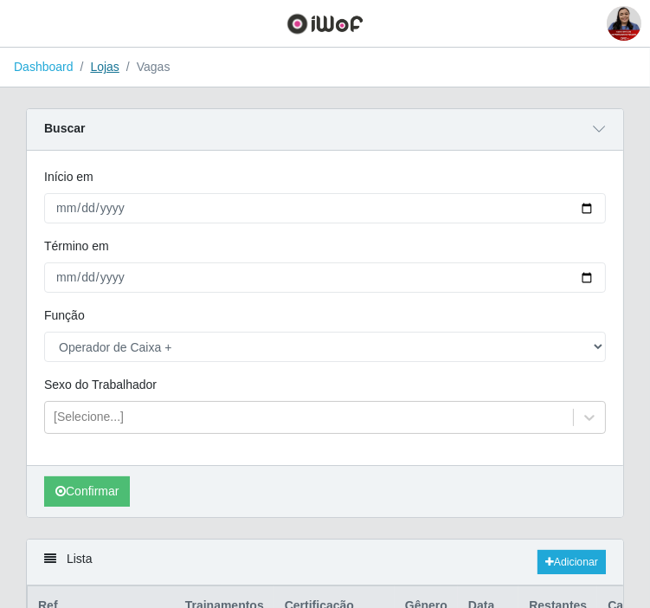
click at [99, 65] on link "Lojas" at bounding box center [104, 67] width 29 height 14
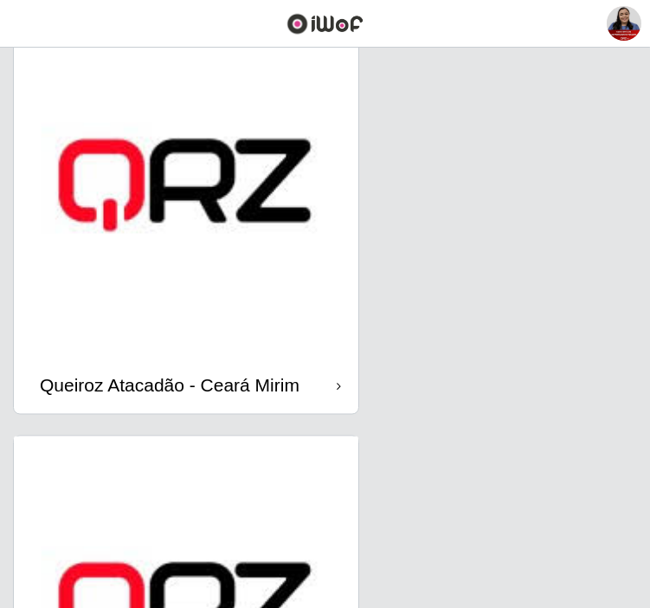
scroll to position [2790, 0]
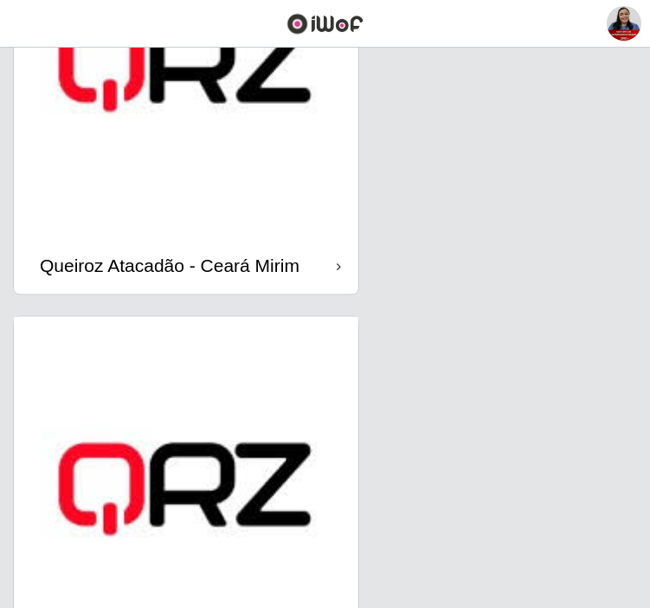
click at [167, 116] on img at bounding box center [186, 66] width 345 height 345
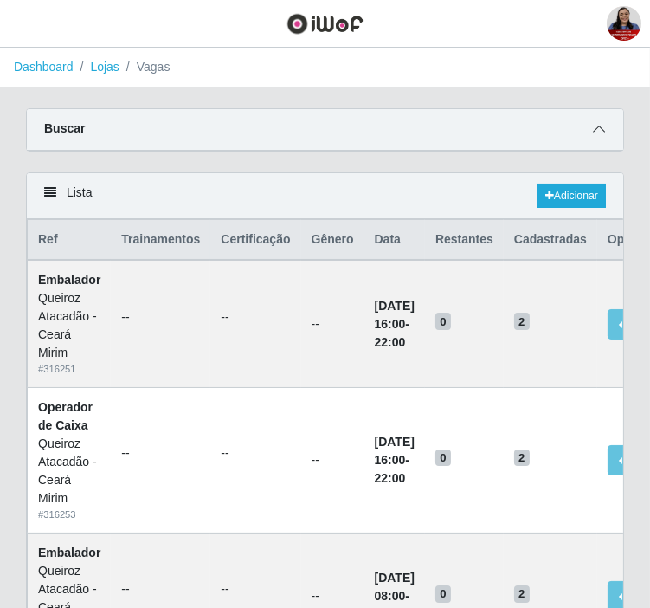
click at [603, 132] on span at bounding box center [599, 129] width 21 height 20
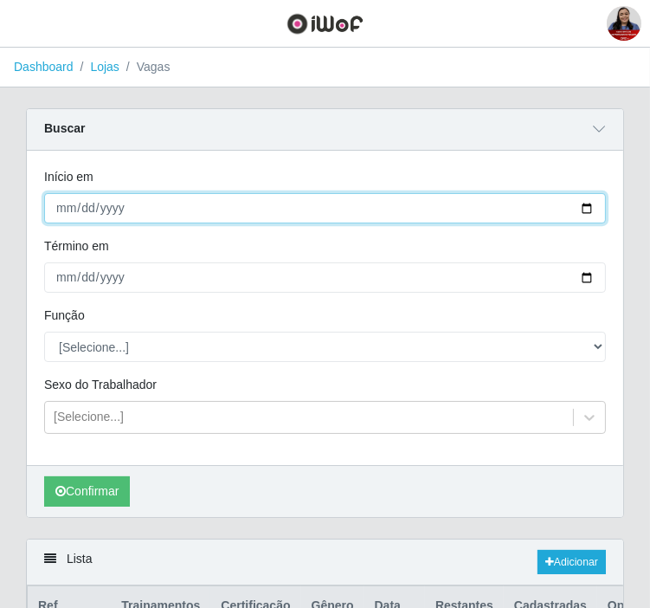
click at [585, 210] on input "Início em" at bounding box center [325, 208] width 562 height 30
type input "[DATE]"
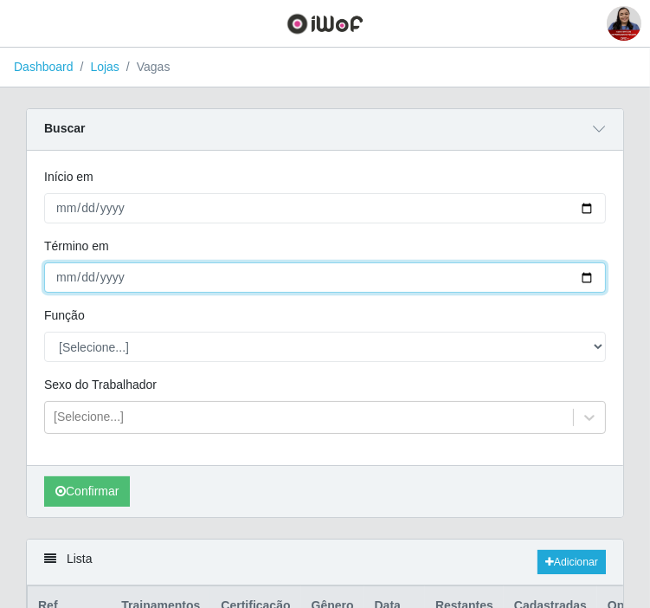
click at [587, 272] on input "Término em" at bounding box center [325, 277] width 562 height 30
type input "[DATE]"
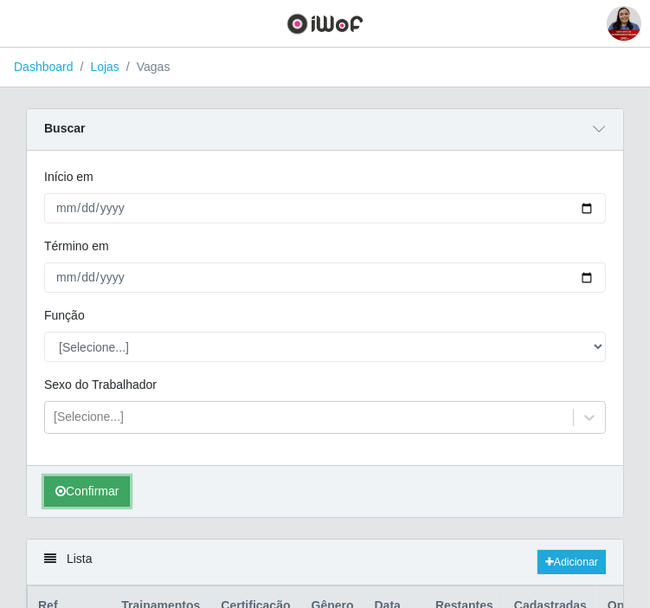
click at [106, 492] on button "Confirmar" at bounding box center [87, 491] width 86 height 30
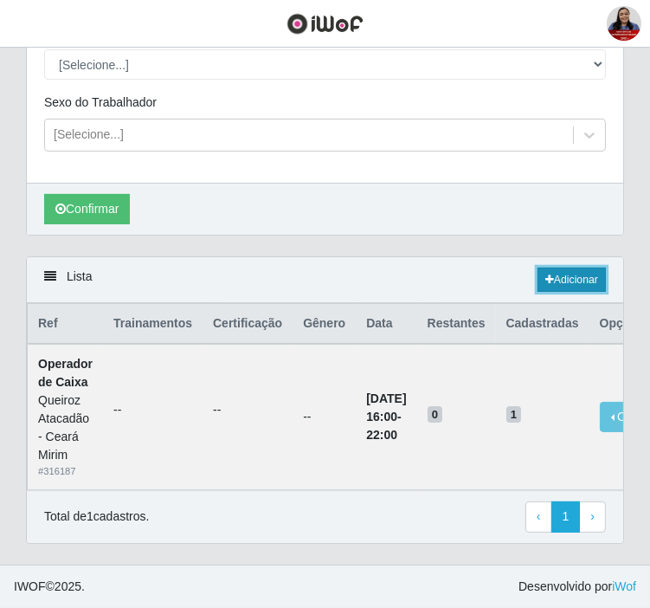
click at [545, 274] on icon at bounding box center [549, 279] width 9 height 10
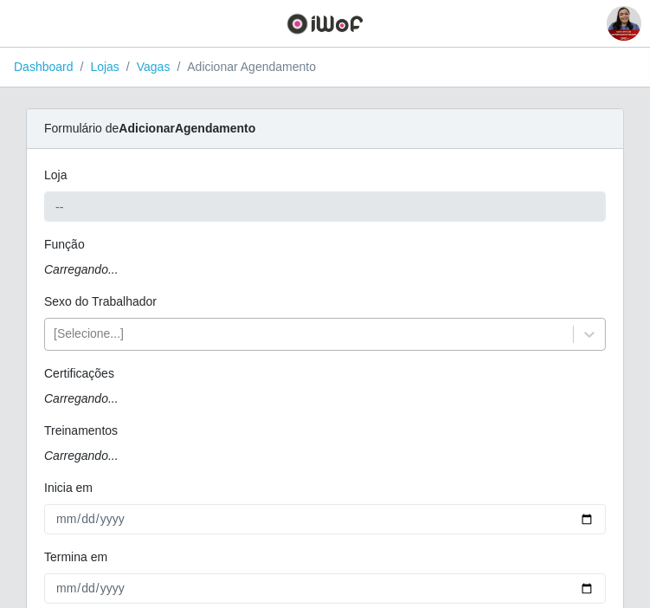
type input "Queiroz Atacadão - Ceará Mirim"
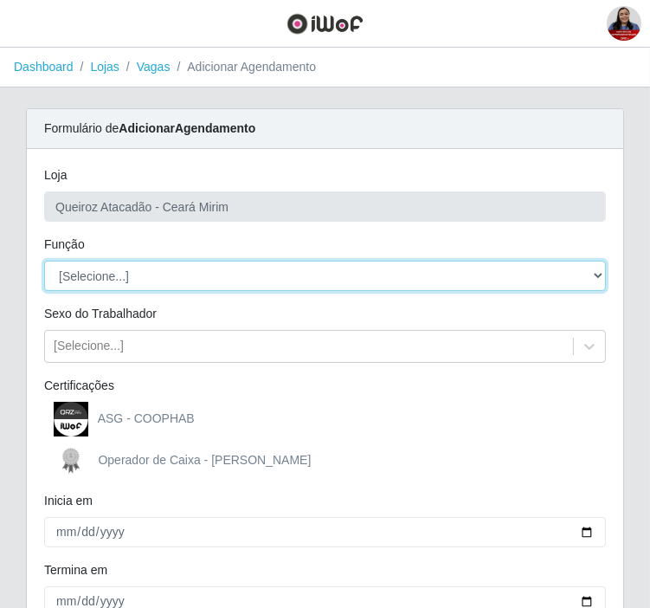
click at [249, 273] on select "[Selecione...] Embalador Embalador + Embalador ++ Operador de Caixa Operador de…" at bounding box center [325, 276] width 562 height 30
select select "1"
click at [44, 261] on select "[Selecione...] Embalador Embalador + Embalador ++ Operador de Caixa Operador de…" at bounding box center [325, 276] width 562 height 30
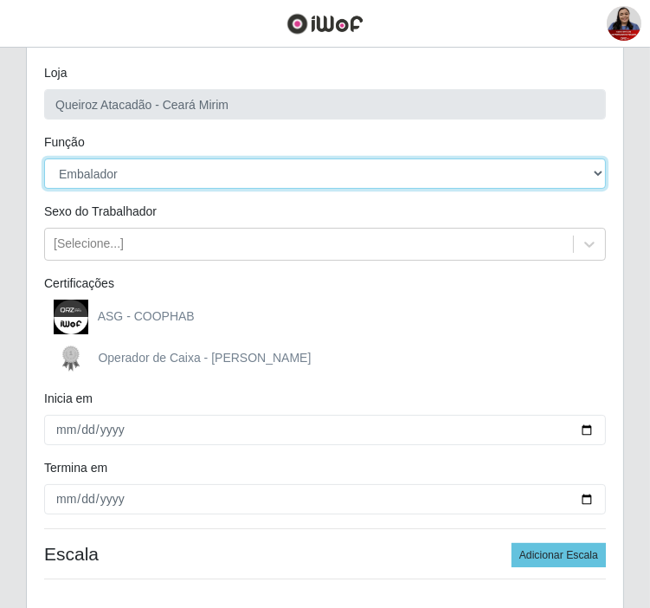
scroll to position [222, 0]
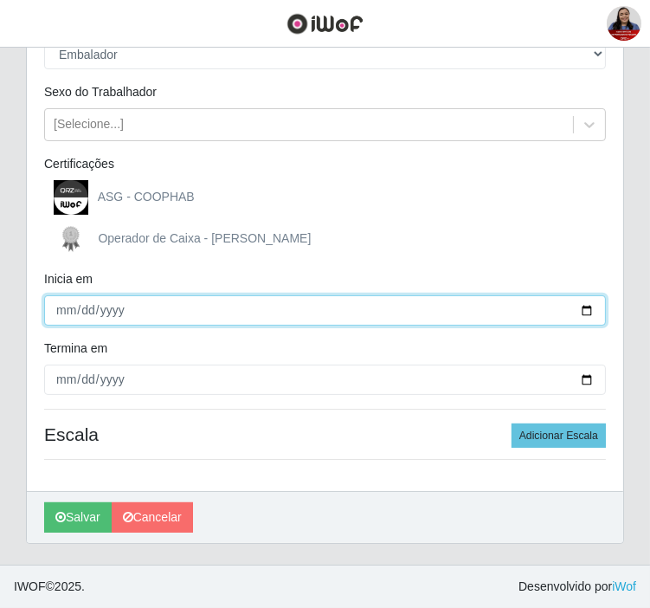
click at [584, 308] on input "Inicia em" at bounding box center [325, 310] width 562 height 30
type input "[DATE]"
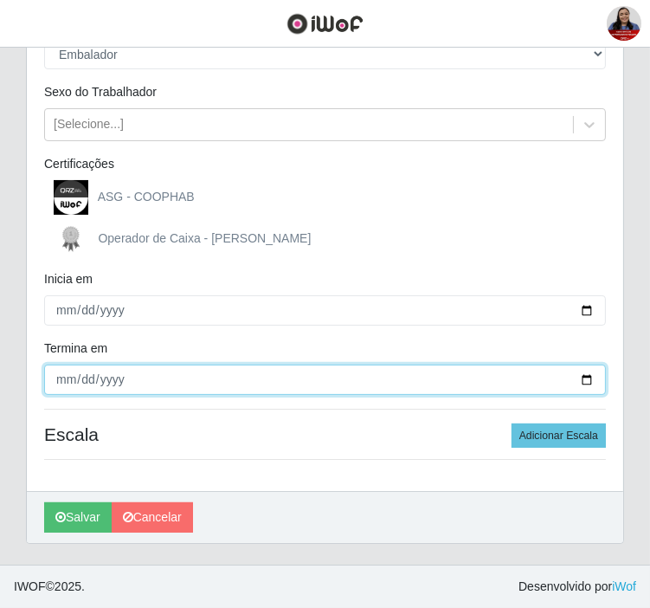
click at [583, 372] on input "Termina em" at bounding box center [325, 380] width 562 height 30
type input "[DATE]"
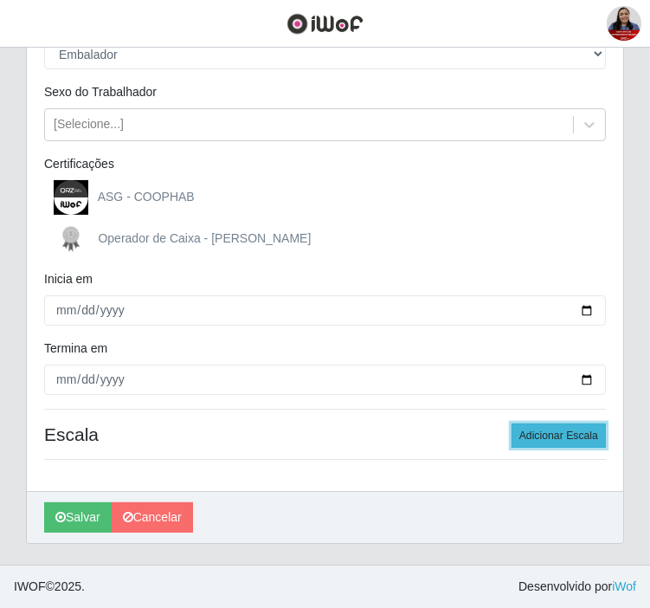
click at [557, 436] on button "Adicionar Escala" at bounding box center [559, 435] width 94 height 24
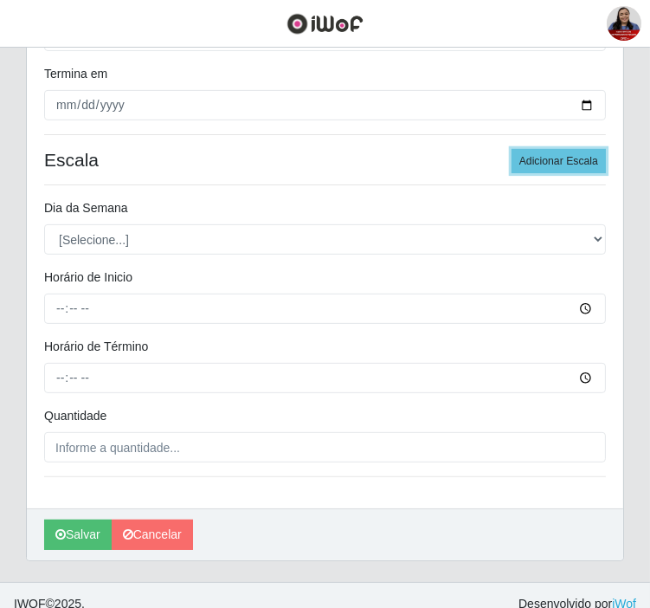
scroll to position [511, 0]
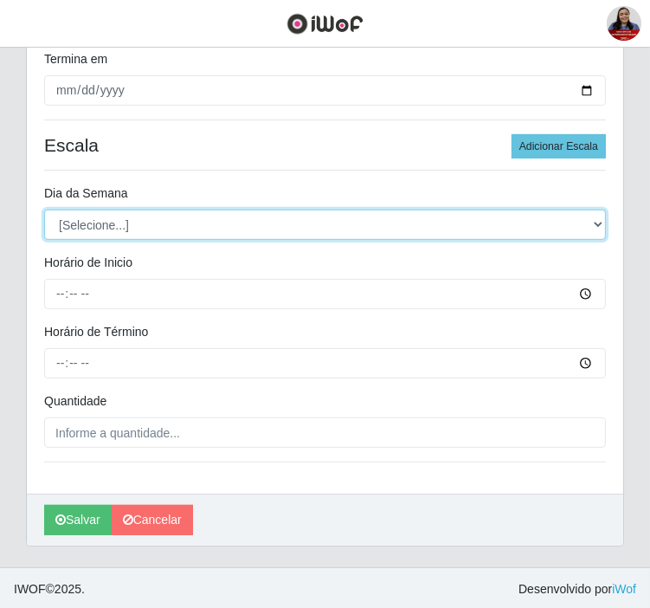
click at [254, 231] on select "[Selecione...] Segunda Terça Quarta Quinta Sexta Sábado Domingo" at bounding box center [325, 225] width 562 height 30
click at [44, 210] on select "[Selecione...] Segunda Terça Quarta Quinta Sexta Sábado Domingo" at bounding box center [325, 225] width 562 height 30
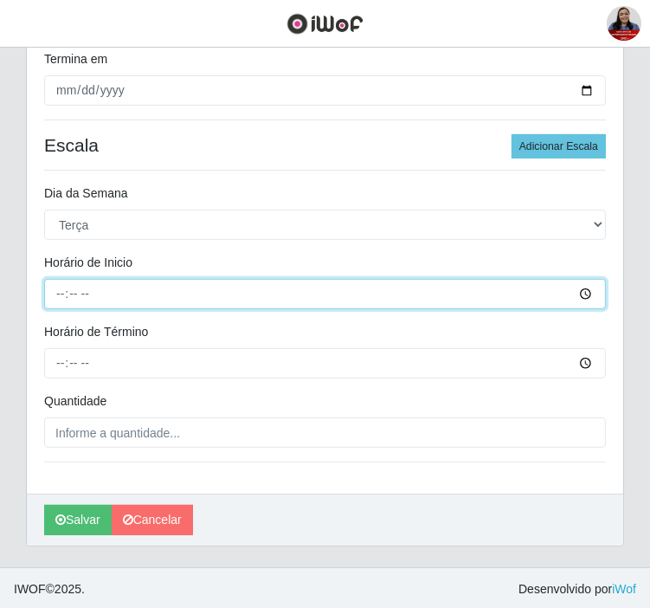
click at [59, 295] on input "Horário de Inicio" at bounding box center [325, 294] width 562 height 30
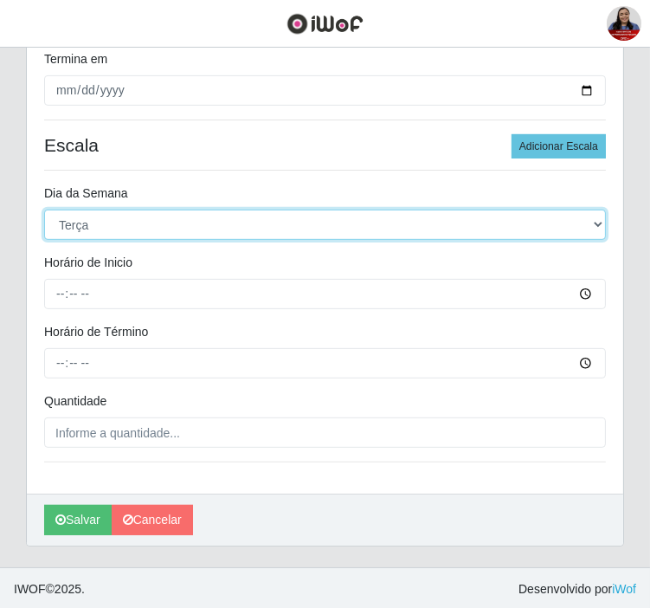
click at [90, 238] on select "[Selecione...] Segunda Terça Quarta Quinta Sexta Sábado Domingo" at bounding box center [325, 225] width 562 height 30
select select "1"
click at [44, 210] on select "[Selecione...] Segunda Terça Quarta Quinta Sexta Sábado Domingo" at bounding box center [325, 225] width 562 height 30
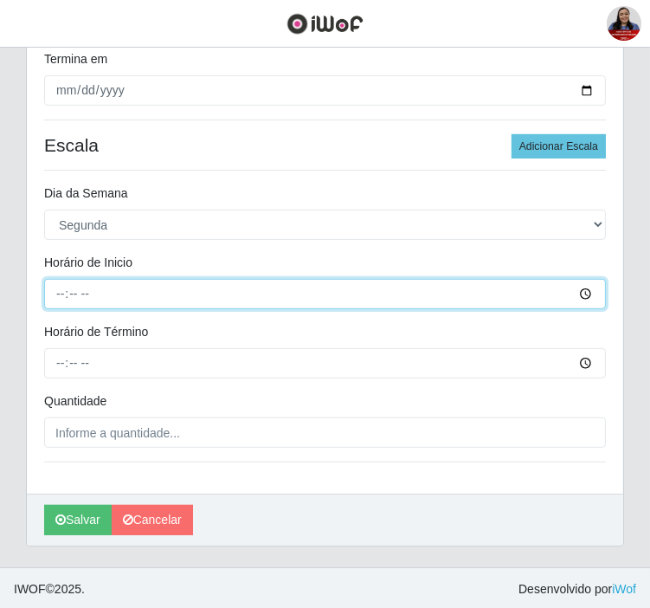
click at [57, 296] on input "Horário de Inicio" at bounding box center [325, 294] width 562 height 30
type input "08:00"
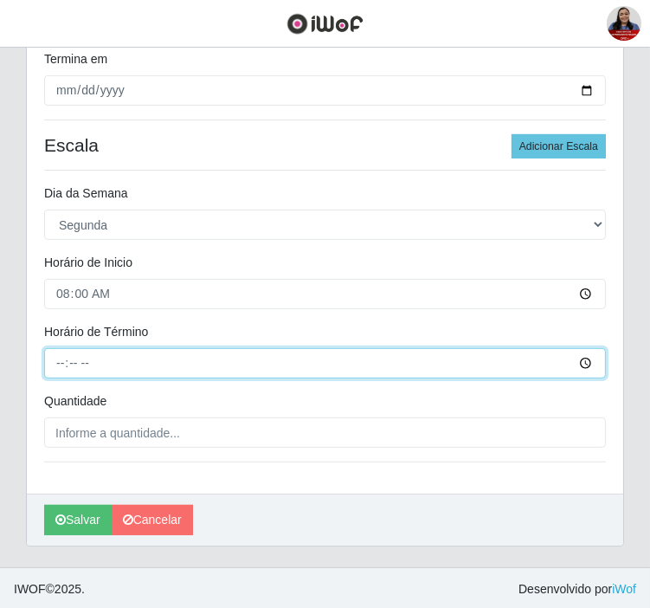
type input "14:00"
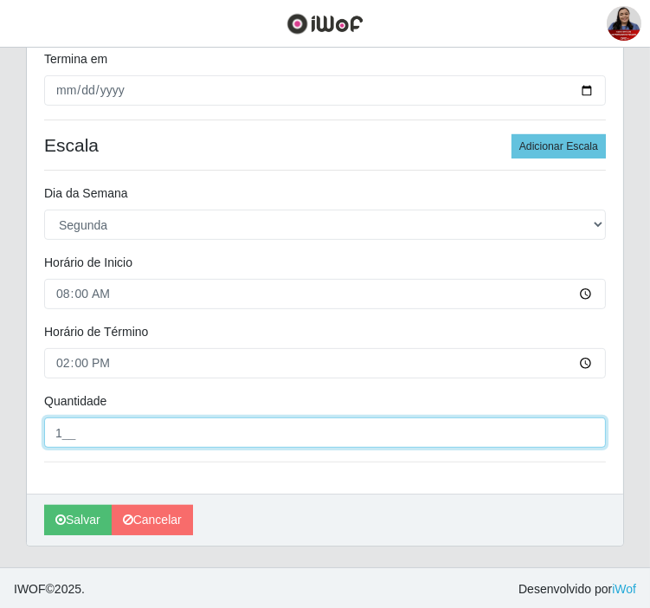
type input "1__"
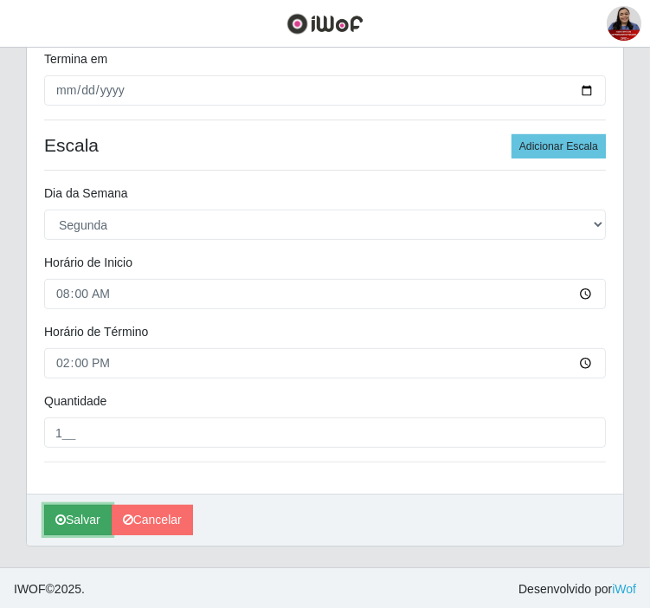
click at [55, 524] on icon "submit" at bounding box center [60, 519] width 10 height 12
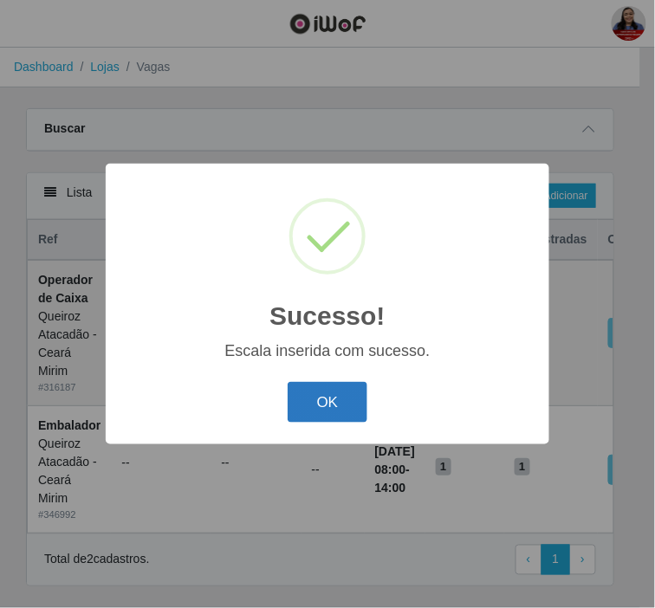
click at [336, 393] on button "OK" at bounding box center [327, 402] width 81 height 41
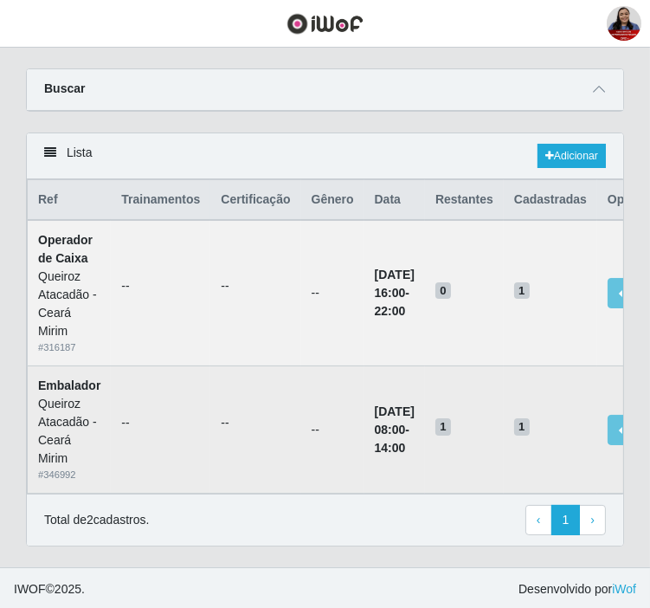
scroll to position [57, 0]
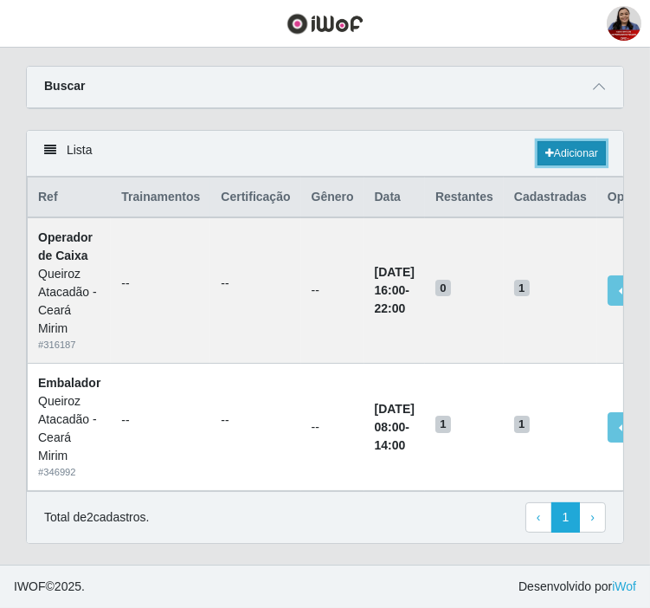
click at [577, 141] on link "Adicionar" at bounding box center [572, 153] width 68 height 24
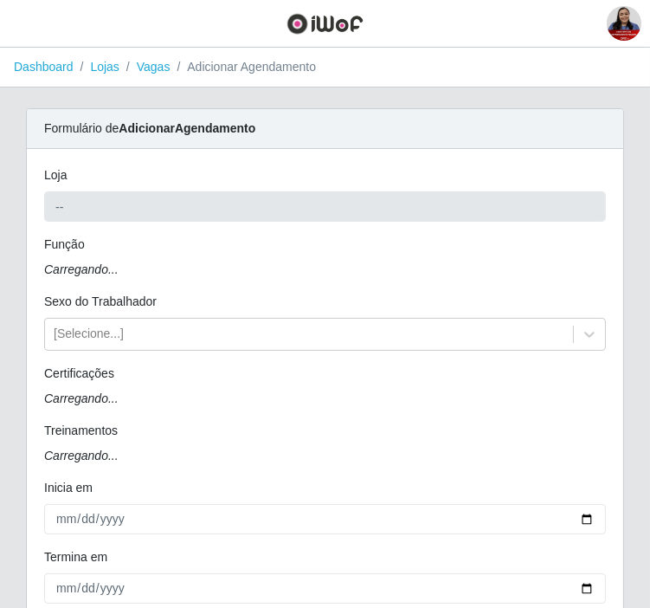
type input "Queiroz Atacadão - Ceará Mirim"
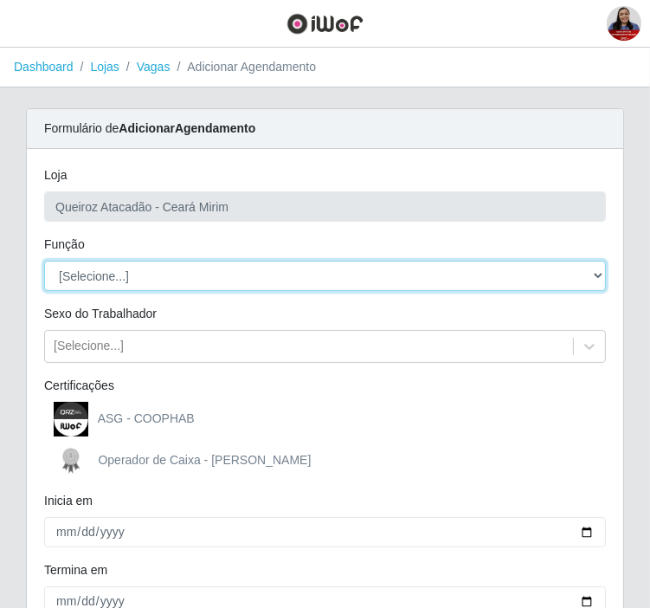
click at [134, 277] on select "[Selecione...] Embalador Embalador + Embalador ++ Operador de Caixa Operador de…" at bounding box center [325, 276] width 562 height 30
select select "22"
click at [44, 261] on select "[Selecione...] Embalador Embalador + Embalador ++ Operador de Caixa Operador de…" at bounding box center [325, 276] width 562 height 30
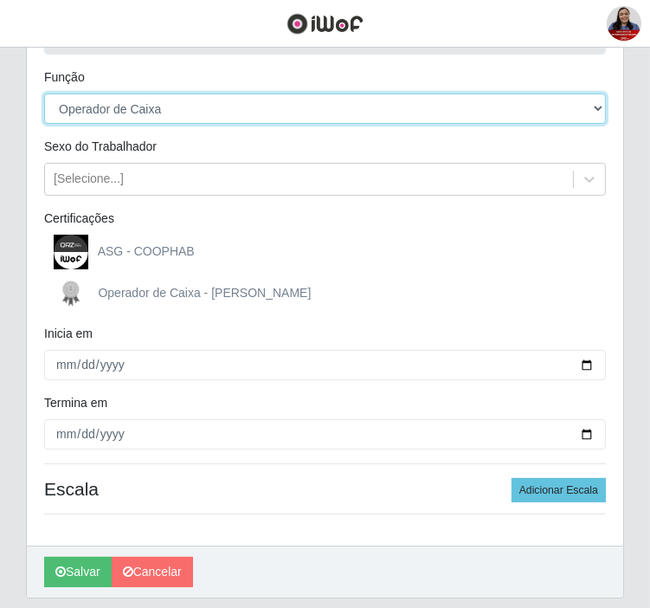
scroll to position [192, 0]
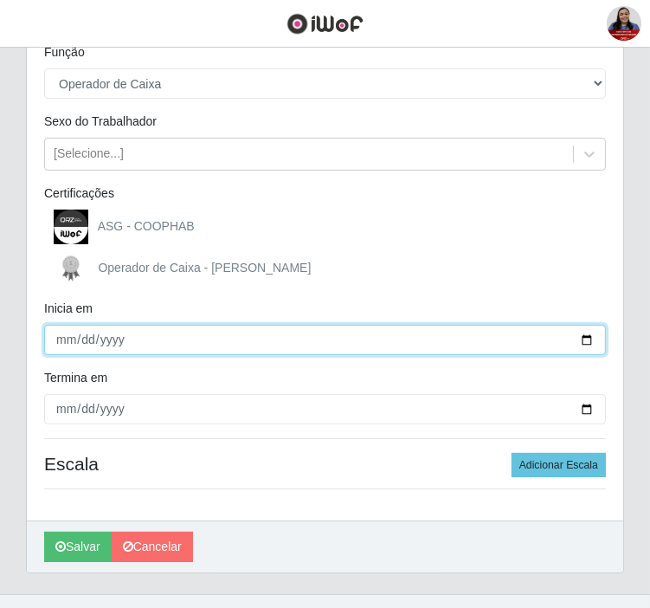
click at [58, 342] on input "Inicia em" at bounding box center [325, 340] width 562 height 30
type input "[DATE]"
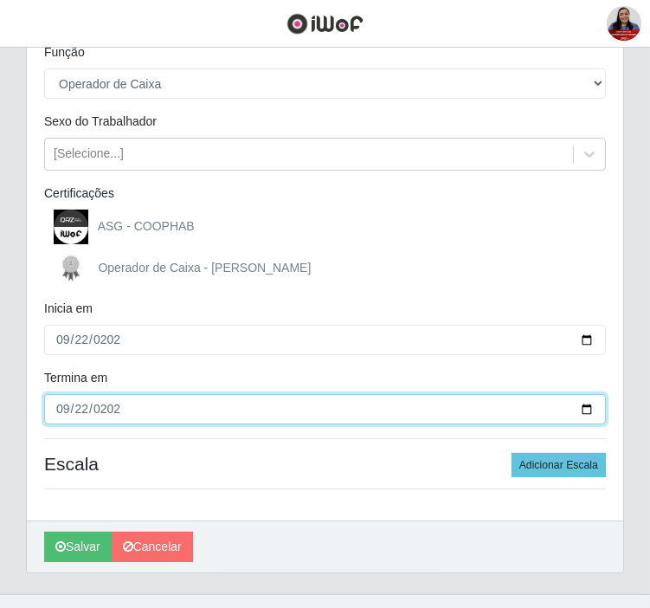
type input "[DATE]"
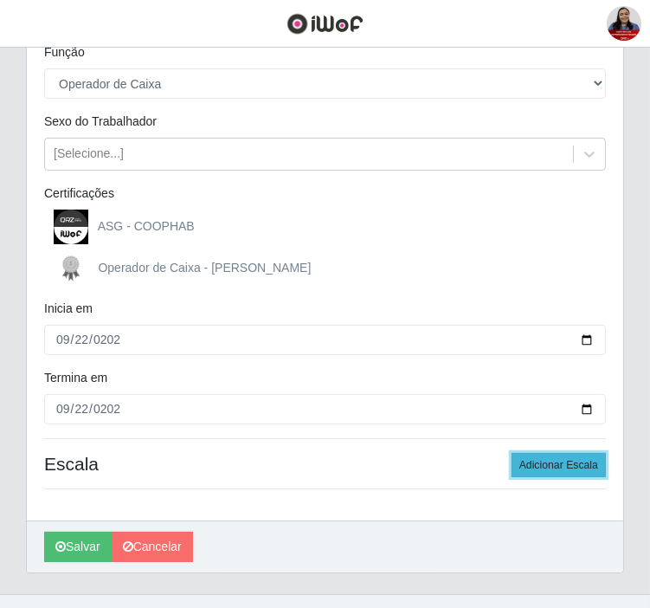
click at [575, 472] on button "Adicionar Escala" at bounding box center [559, 465] width 94 height 24
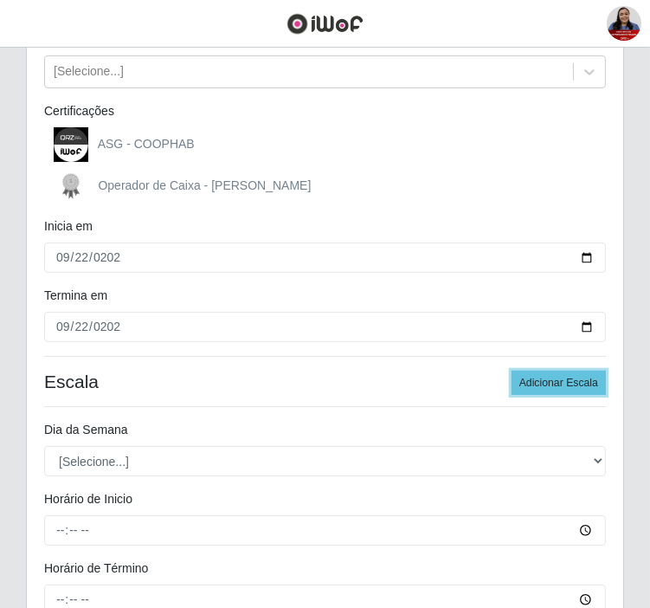
scroll to position [481, 0]
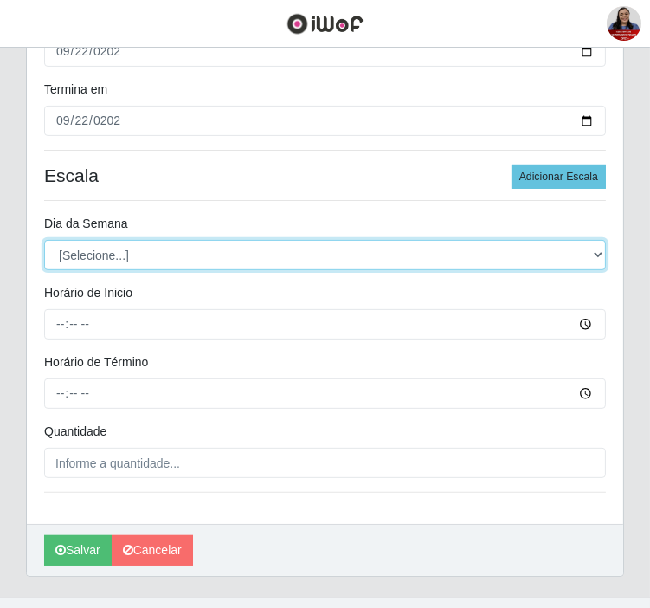
click at [267, 268] on select "[Selecione...] Segunda Terça Quarta Quinta Sexta Sábado Domingo" at bounding box center [325, 255] width 562 height 30
select select "1"
click at [44, 240] on select "[Selecione...] Segunda Terça Quarta Quinta Sexta Sábado Domingo" at bounding box center [325, 255] width 562 height 30
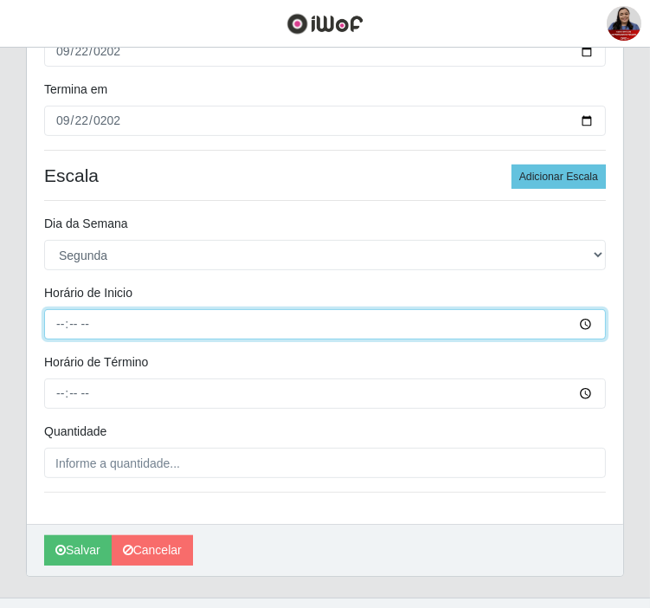
click at [57, 318] on input "Horário de Inicio" at bounding box center [325, 324] width 562 height 30
type input "16:00"
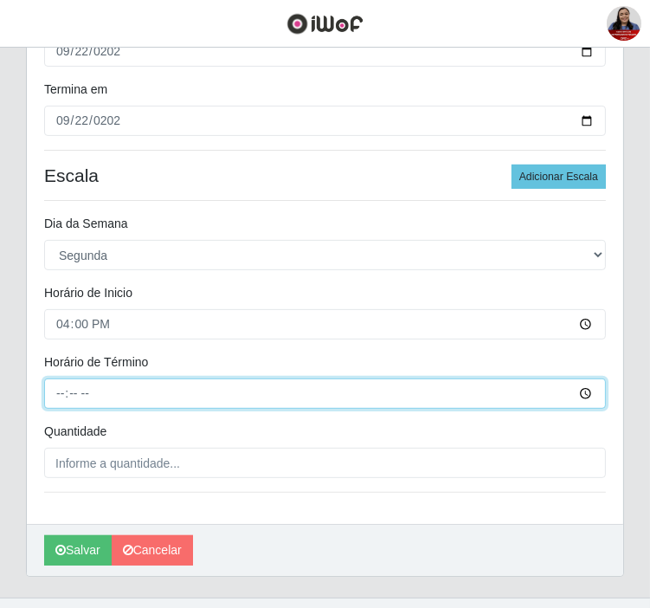
type input "22:00"
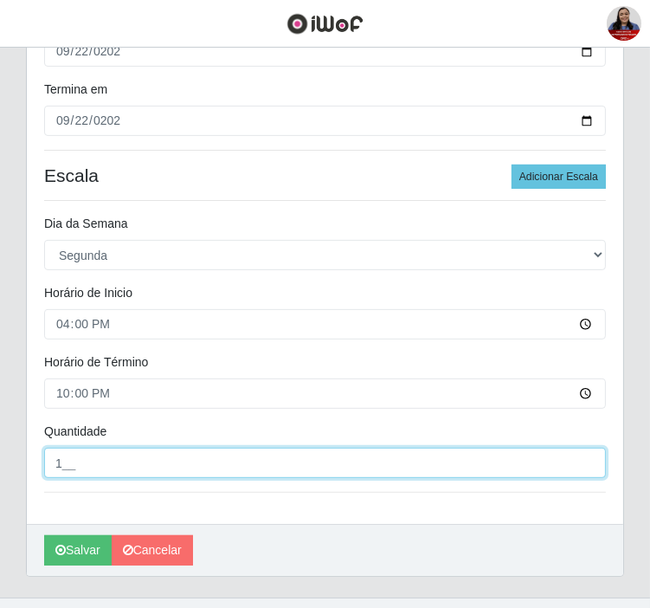
type input "1__"
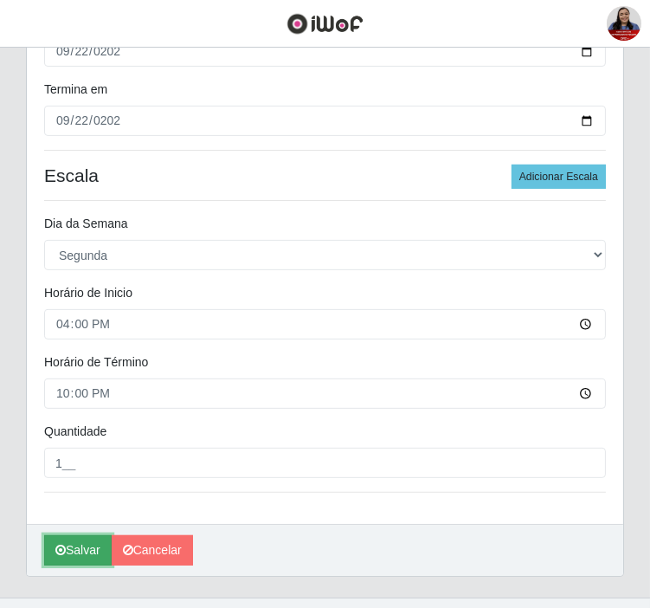
click at [91, 554] on button "Salvar" at bounding box center [78, 550] width 68 height 30
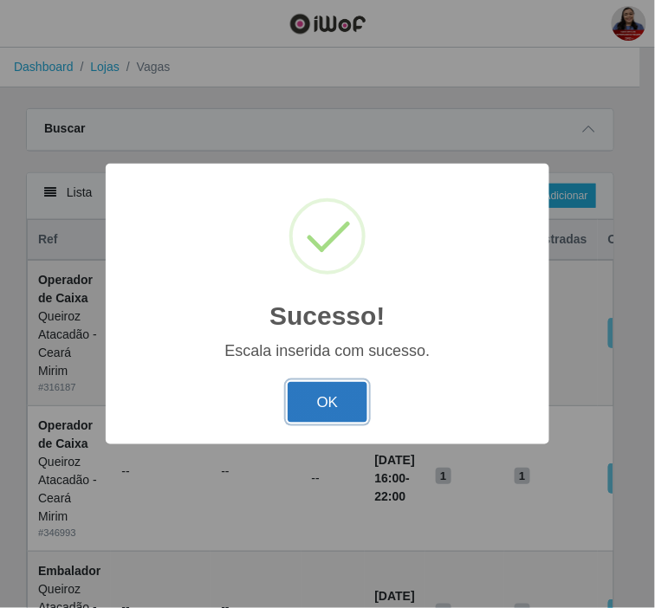
click at [343, 412] on button "OK" at bounding box center [327, 402] width 81 height 41
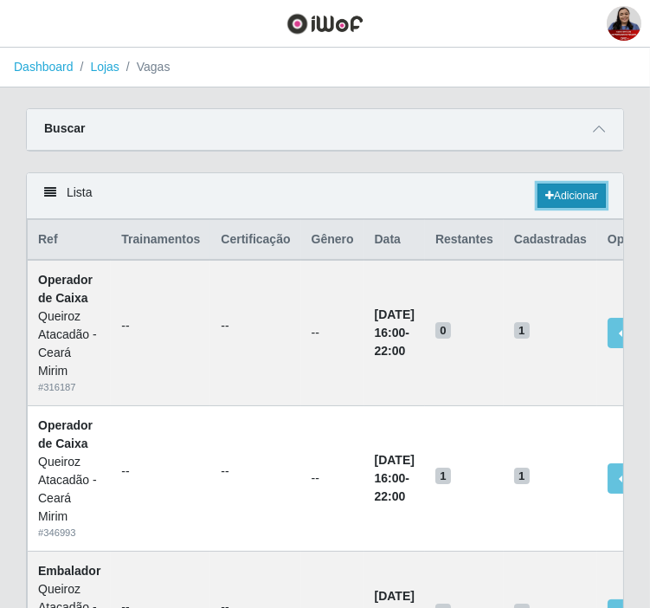
click at [565, 200] on link "Adicionar" at bounding box center [572, 196] width 68 height 24
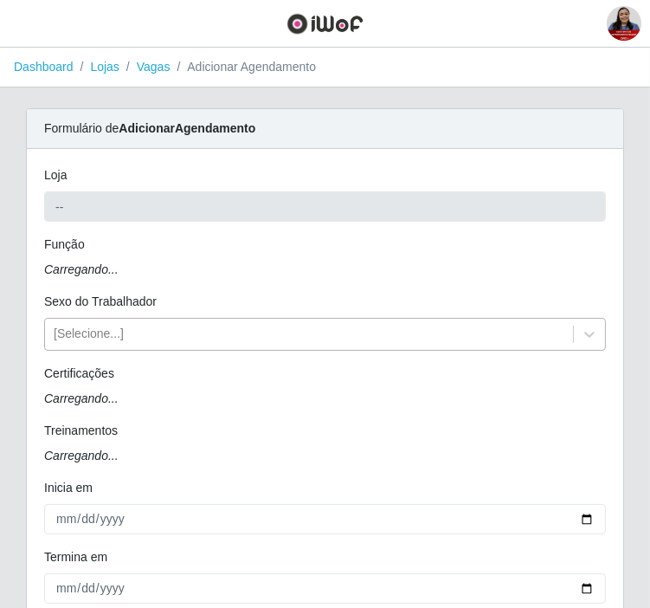
type input "Queiroz Atacadão - Ceará Mirim"
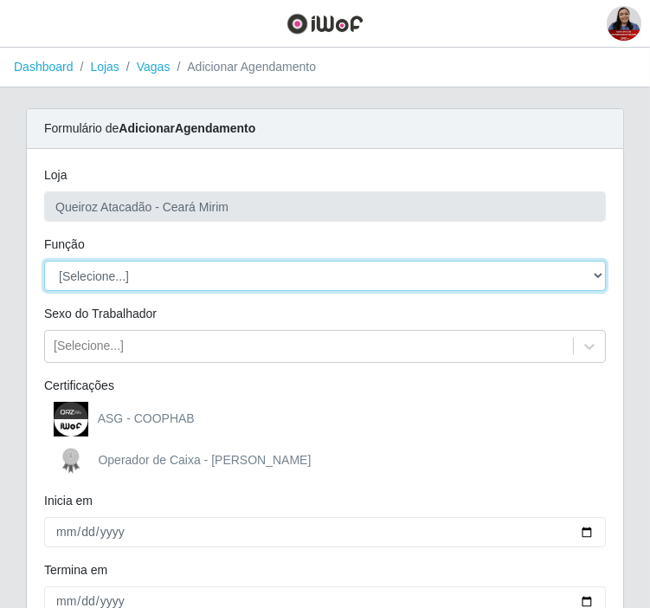
click at [174, 268] on select "[Selecione...] Embalador Embalador + Embalador ++ Operador de Caixa Operador de…" at bounding box center [325, 276] width 562 height 30
select select "22"
click at [44, 261] on select "[Selecione...] Embalador Embalador + Embalador ++ Operador de Caixa Operador de…" at bounding box center [325, 276] width 562 height 30
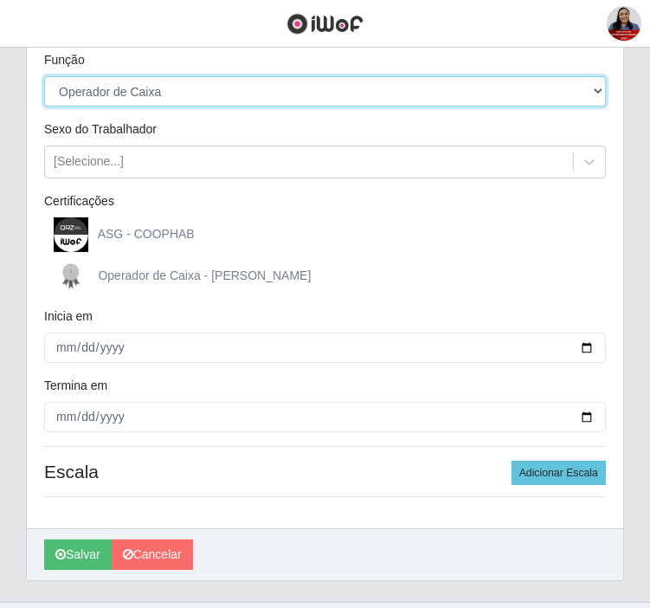
scroll to position [192, 0]
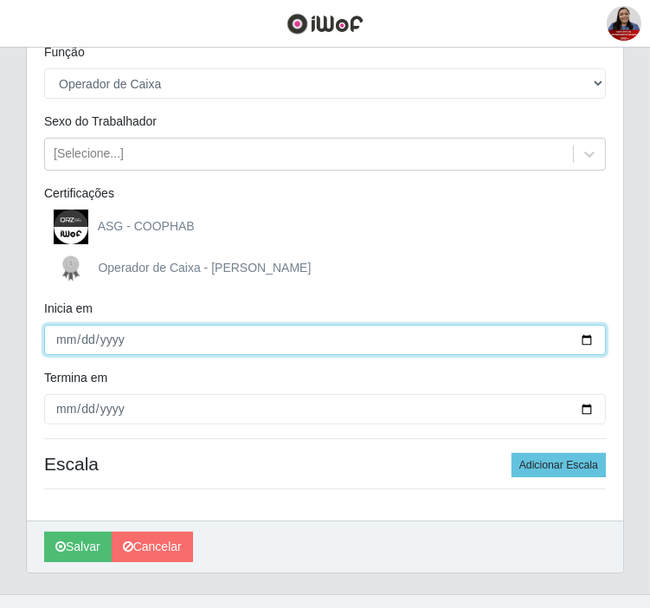
click at [581, 339] on input "Inicia em" at bounding box center [325, 340] width 562 height 30
type input "[DATE]"
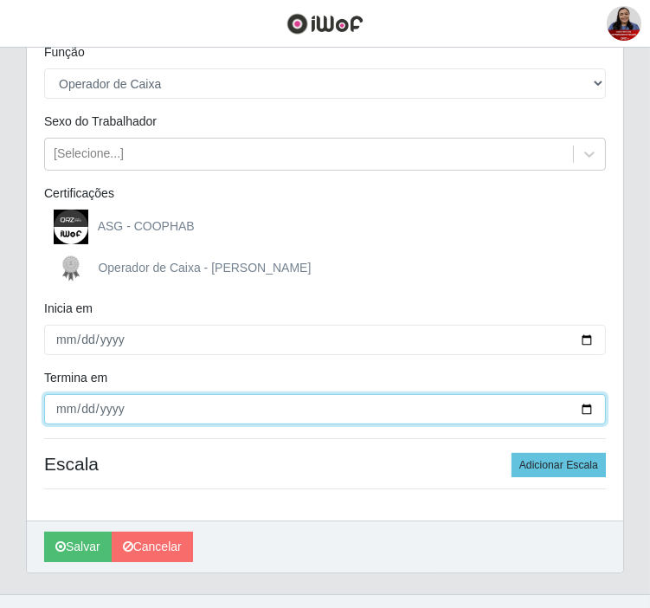
click at [589, 405] on input "Termina em" at bounding box center [325, 409] width 562 height 30
type input "[DATE]"
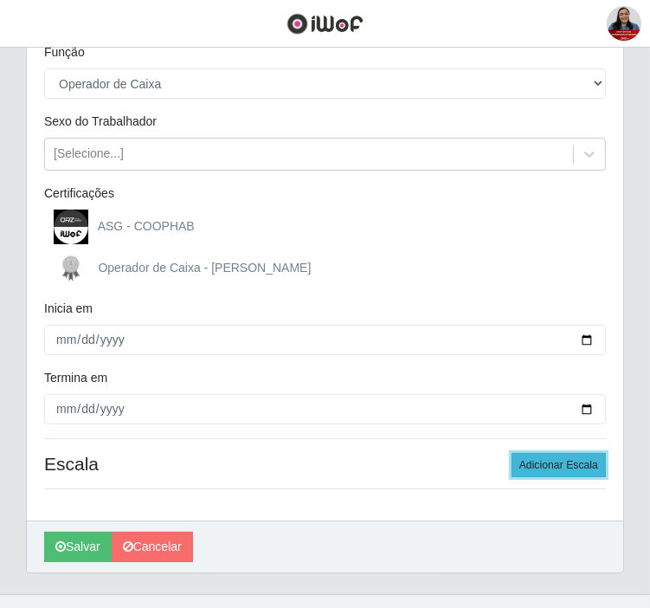
click at [528, 464] on button "Adicionar Escala" at bounding box center [559, 465] width 94 height 24
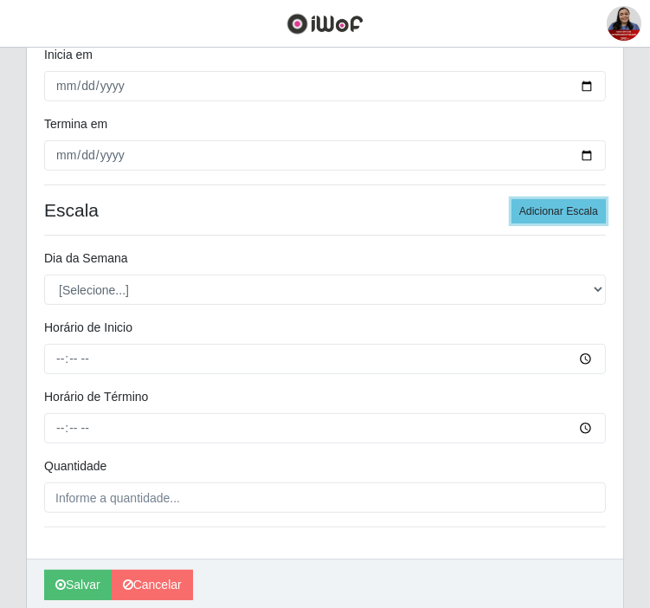
scroll to position [481, 0]
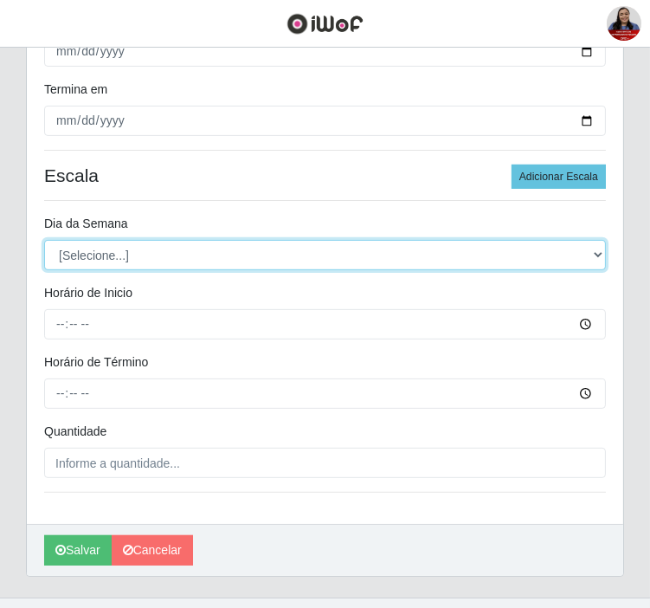
click at [466, 261] on select "[Selecione...] Segunda Terça Quarta Quinta Sexta Sábado Domingo" at bounding box center [325, 255] width 562 height 30
select select "2"
click at [44, 240] on select "[Selecione...] Segunda Terça Quarta Quinta Sexta Sábado Domingo" at bounding box center [325, 255] width 562 height 30
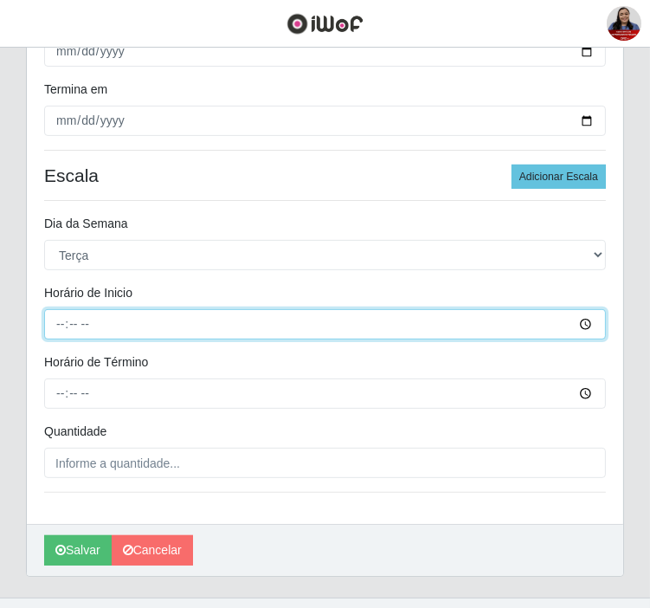
click at [57, 332] on input "Horário de Inicio" at bounding box center [325, 324] width 562 height 30
type input "16:00"
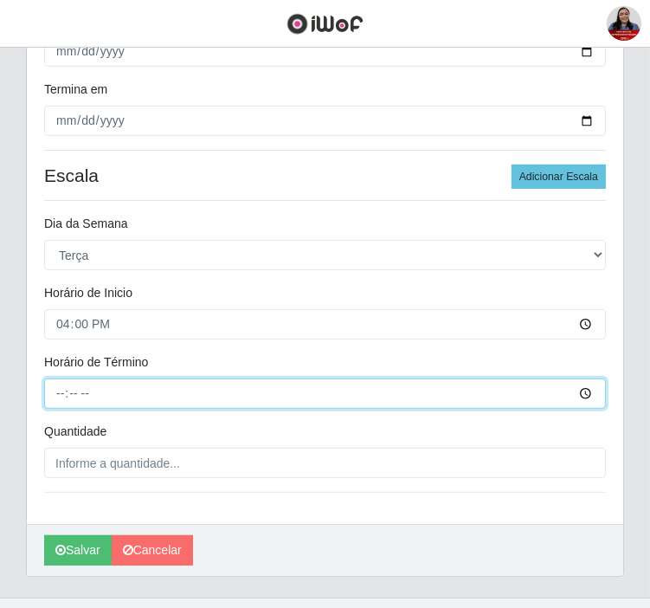
type input "22:00"
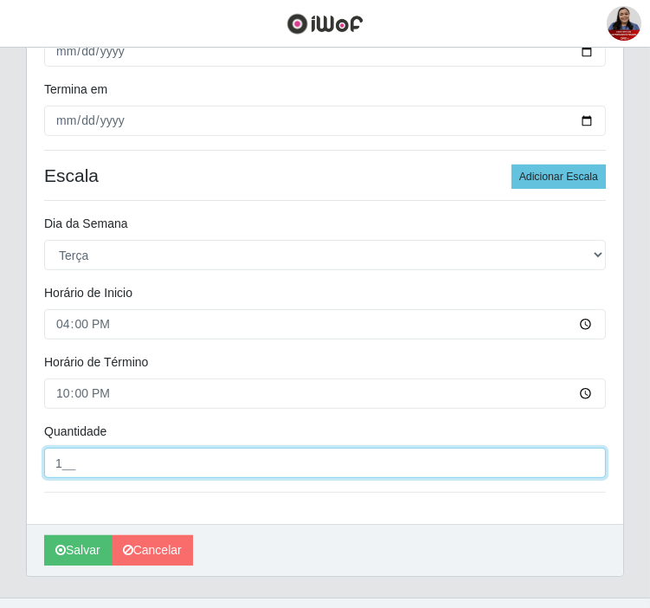
type input "1__"
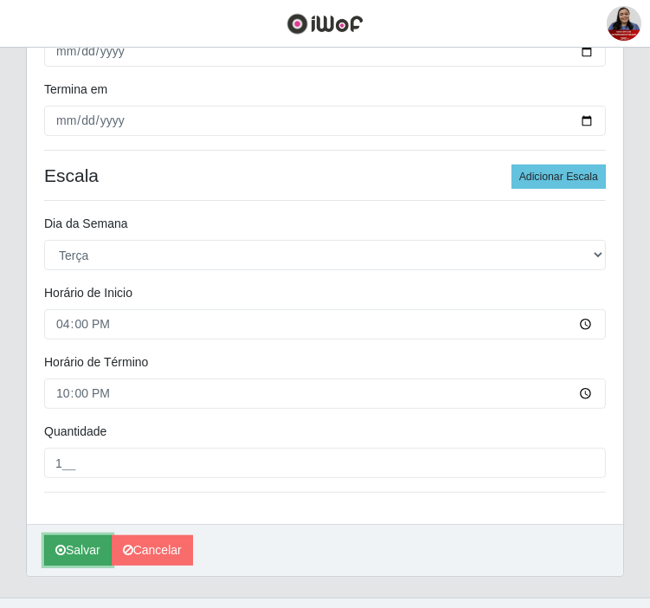
click at [54, 558] on button "Salvar" at bounding box center [78, 550] width 68 height 30
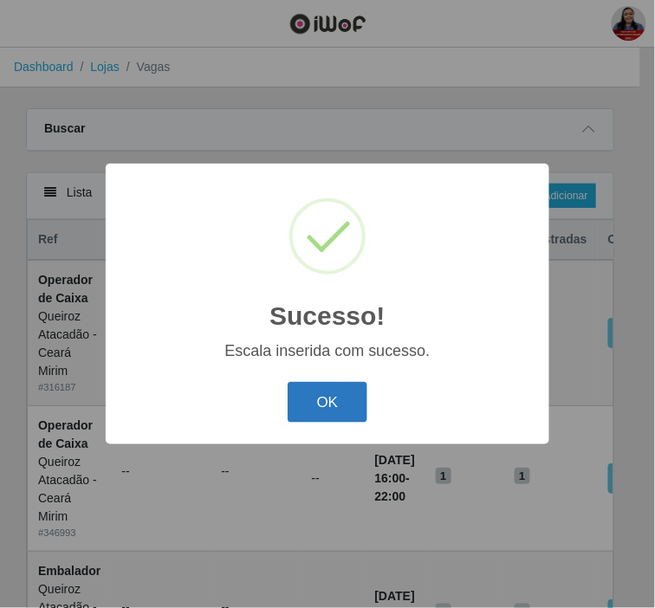
click at [308, 398] on button "OK" at bounding box center [327, 402] width 81 height 41
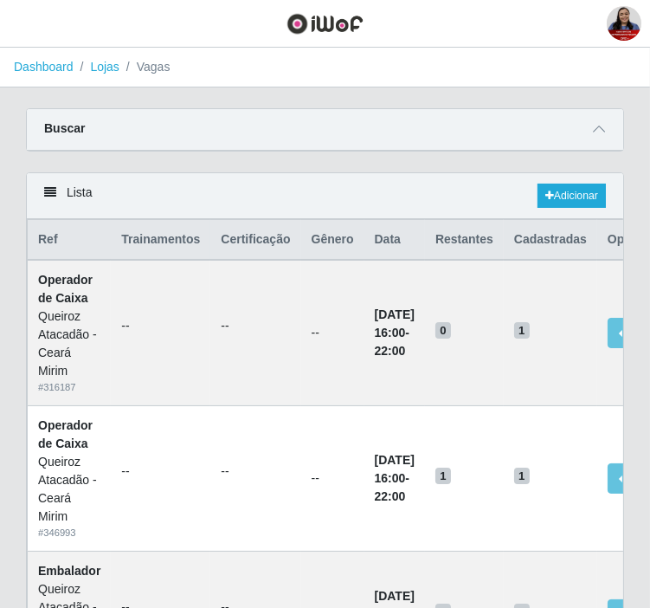
click at [594, 116] on div "Buscar" at bounding box center [325, 130] width 597 height 42
click at [604, 126] on span at bounding box center [599, 129] width 21 height 20
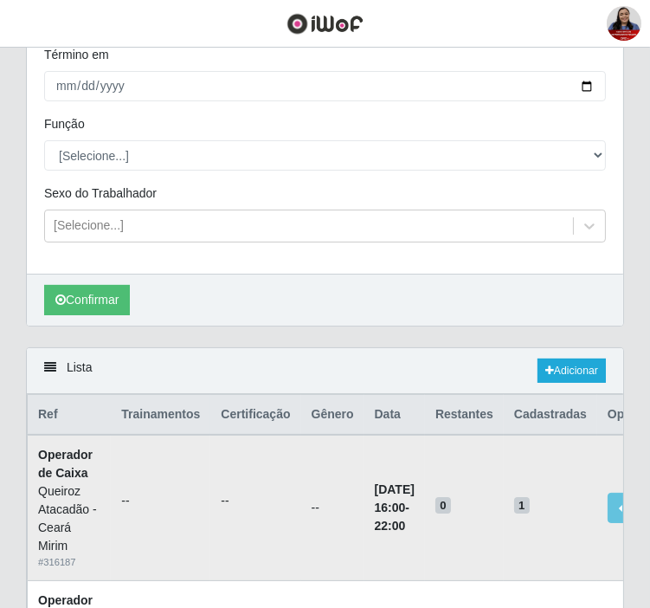
scroll to position [192, 0]
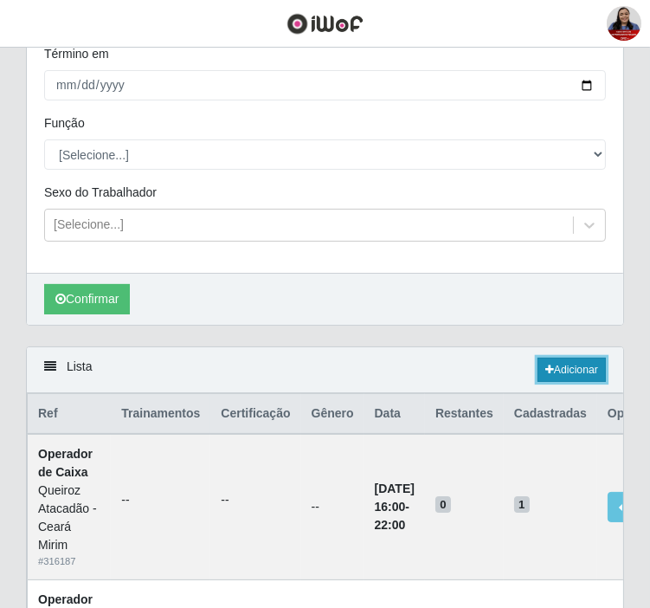
click at [566, 371] on link "Adicionar" at bounding box center [572, 370] width 68 height 24
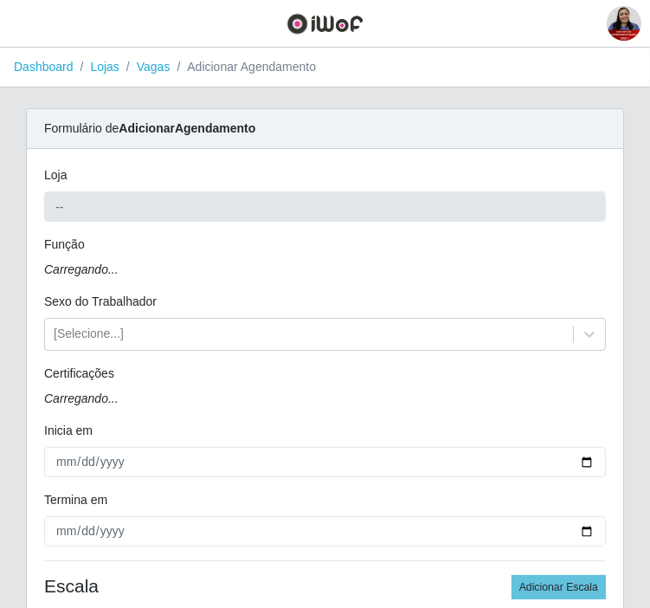
type input "Queiroz Atacadão - Ceará Mirim"
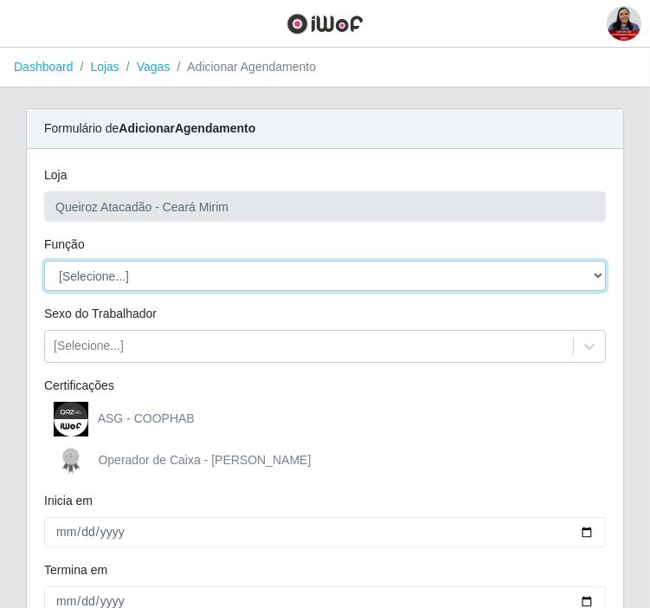
click at [218, 274] on select "[Selecione...] Embalador Embalador + Embalador ++ Operador de Caixa Operador de…" at bounding box center [325, 276] width 562 height 30
select select "22"
click at [44, 261] on select "[Selecione...] Embalador Embalador + Embalador ++ Operador de Caixa Operador de…" at bounding box center [325, 276] width 562 height 30
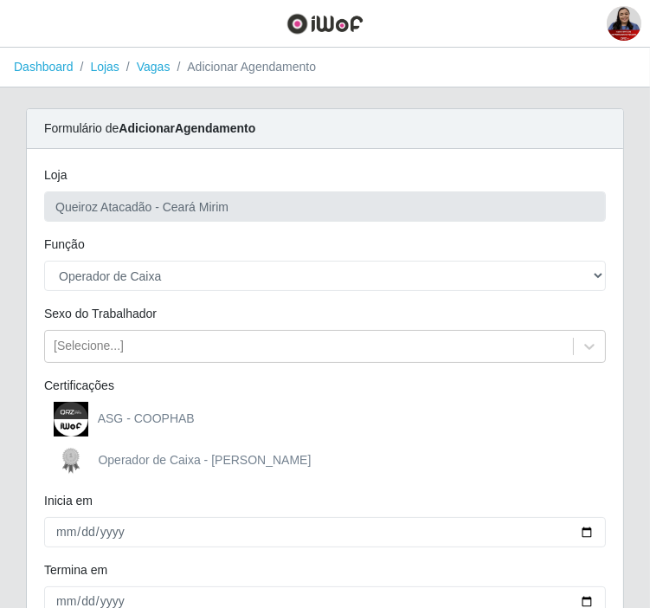
click at [416, 396] on div "Certificações" at bounding box center [325, 389] width 588 height 25
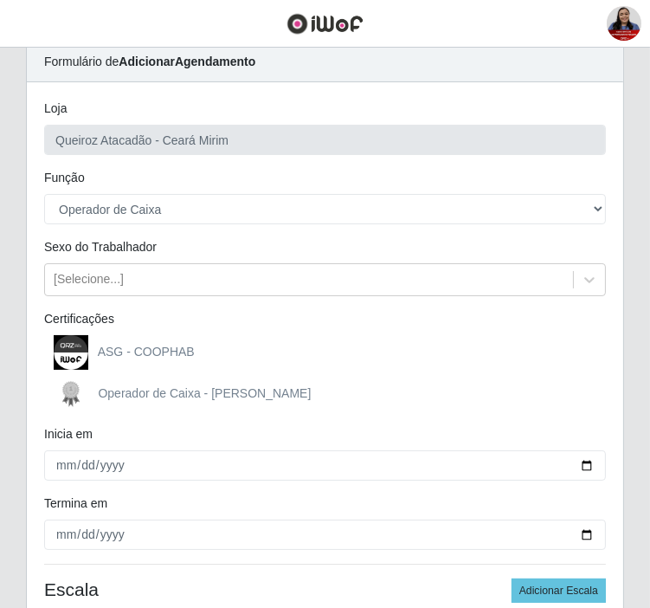
scroll to position [96, 0]
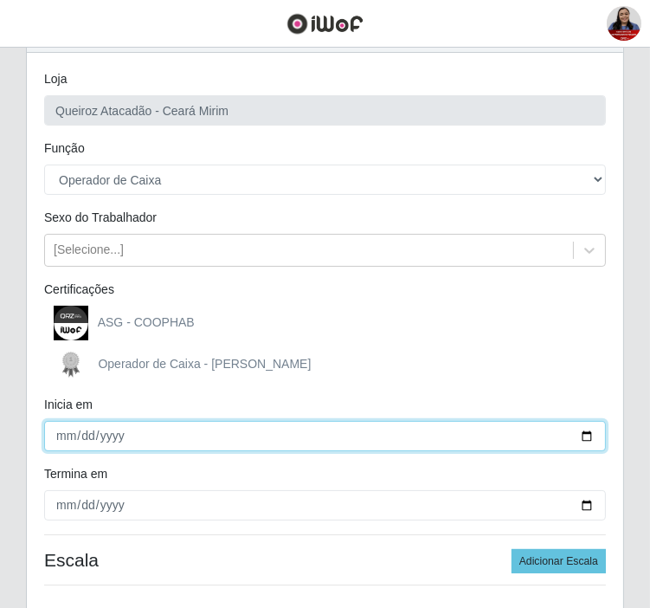
click at [584, 438] on input "Inicia em" at bounding box center [325, 436] width 562 height 30
type input "[DATE]"
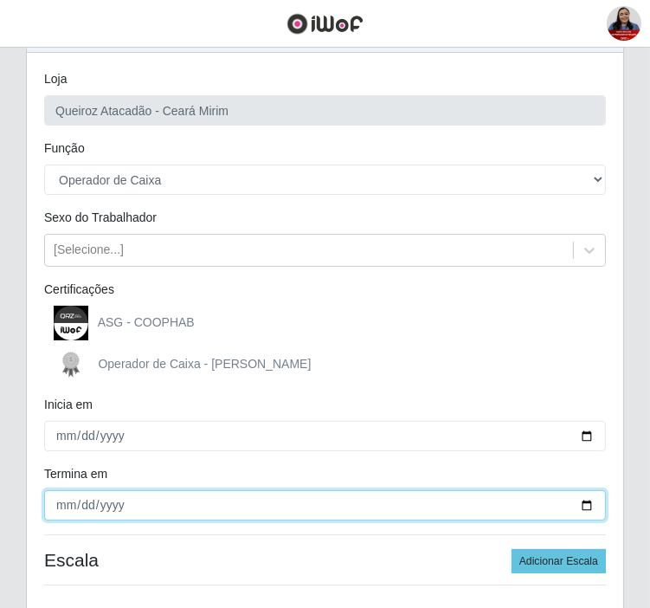
click at [585, 505] on input "Termina em" at bounding box center [325, 505] width 562 height 30
type input "[DATE]"
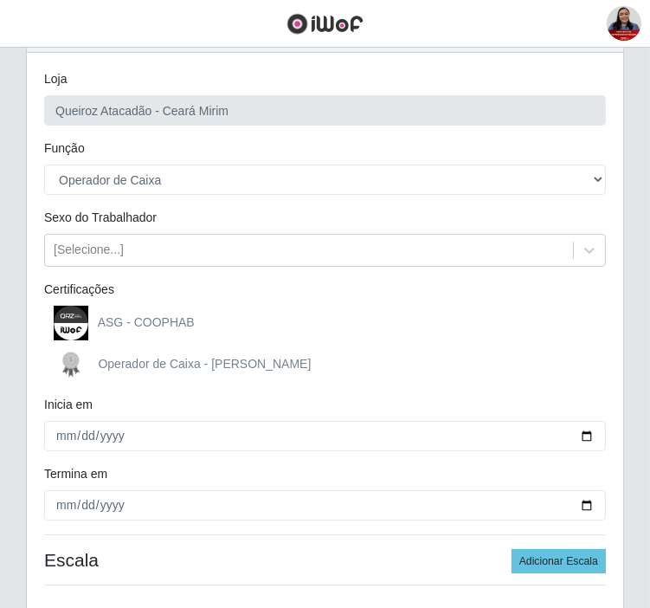
click at [461, 386] on div "[PERSON_NAME] - [GEOGRAPHIC_DATA] Mirim Função [Selecione...] Embalador Embalad…" at bounding box center [325, 335] width 597 height 564
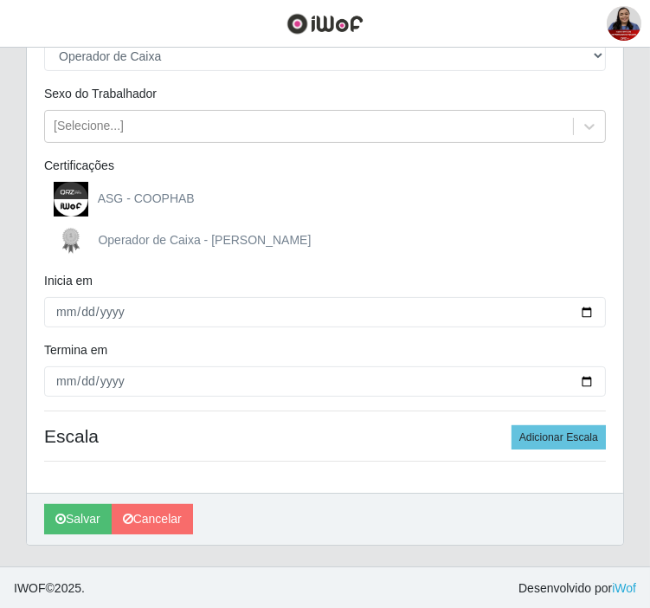
scroll to position [222, 0]
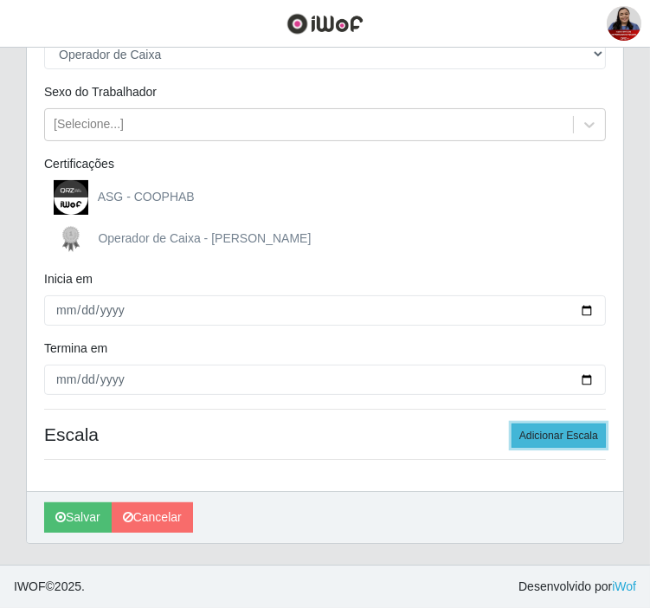
click at [578, 436] on button "Adicionar Escala" at bounding box center [559, 435] width 94 height 24
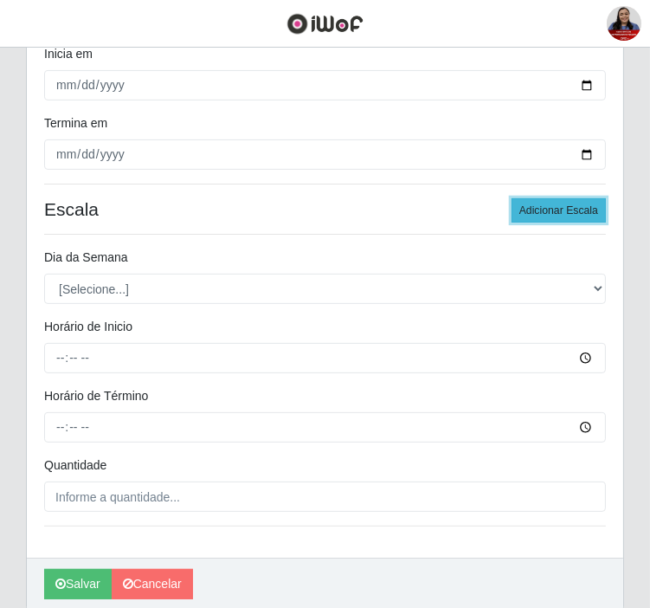
scroll to position [511, 0]
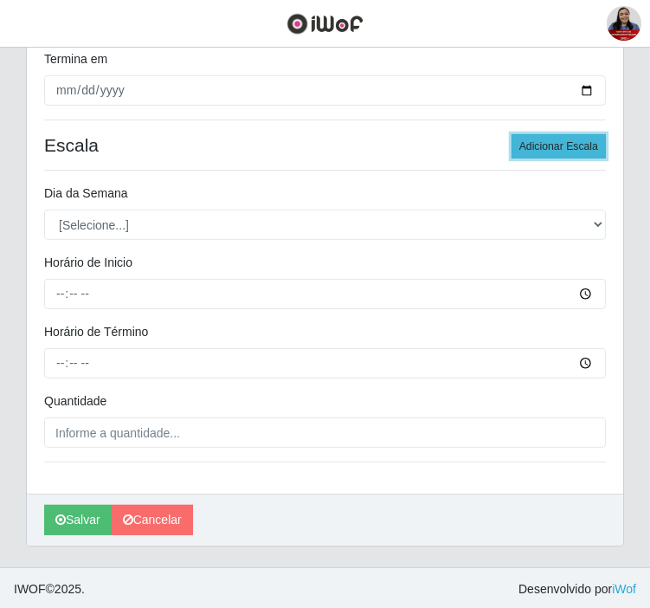
click at [545, 141] on button "Adicionar Escala" at bounding box center [559, 146] width 94 height 24
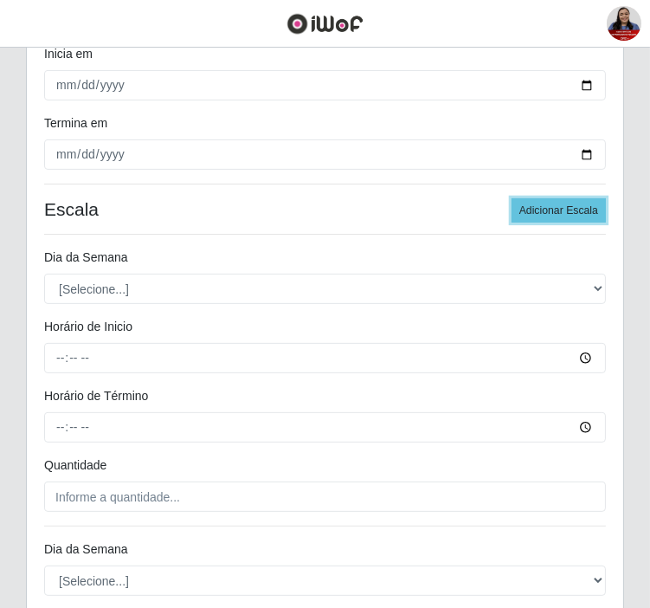
scroll to position [414, 0]
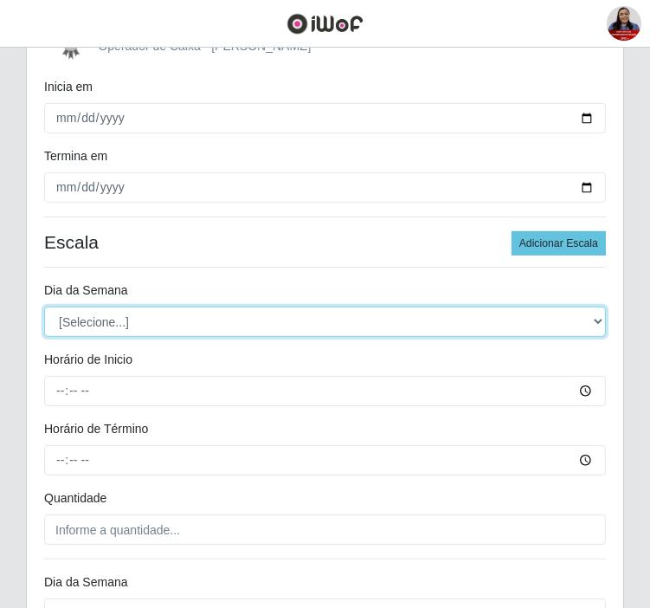
click at [268, 319] on select "[Selecione...] Segunda Terça Quarta Quinta Sexta Sábado Domingo" at bounding box center [325, 322] width 562 height 30
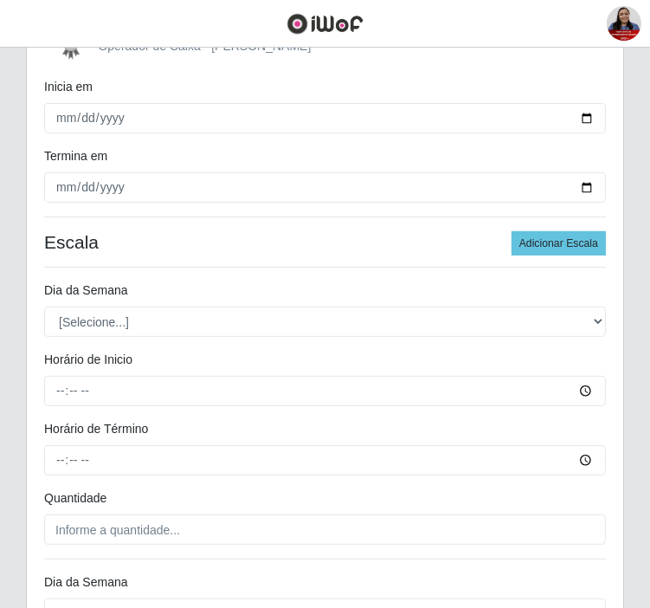
click at [247, 248] on h4 "Escala Adicionar Escala" at bounding box center [325, 242] width 562 height 22
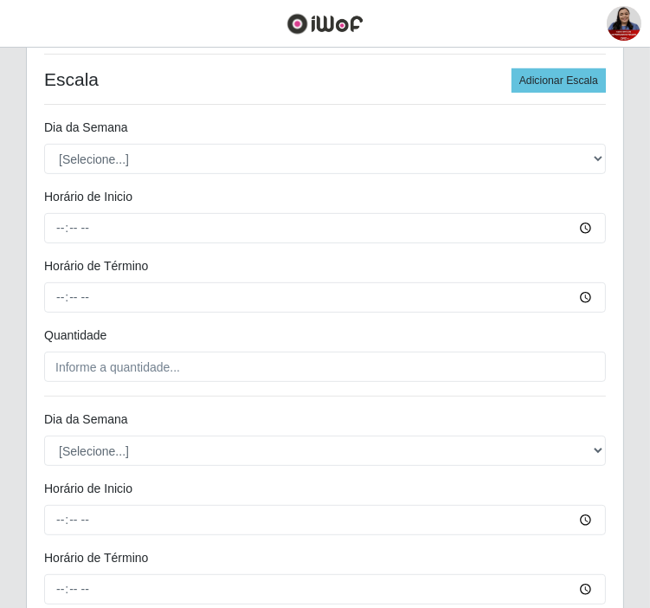
scroll to position [806, 0]
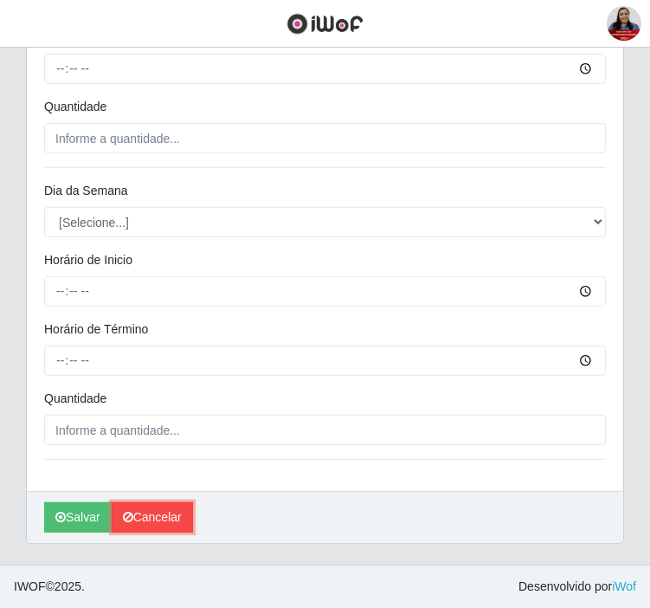
click at [176, 515] on link "Cancelar" at bounding box center [152, 517] width 81 height 30
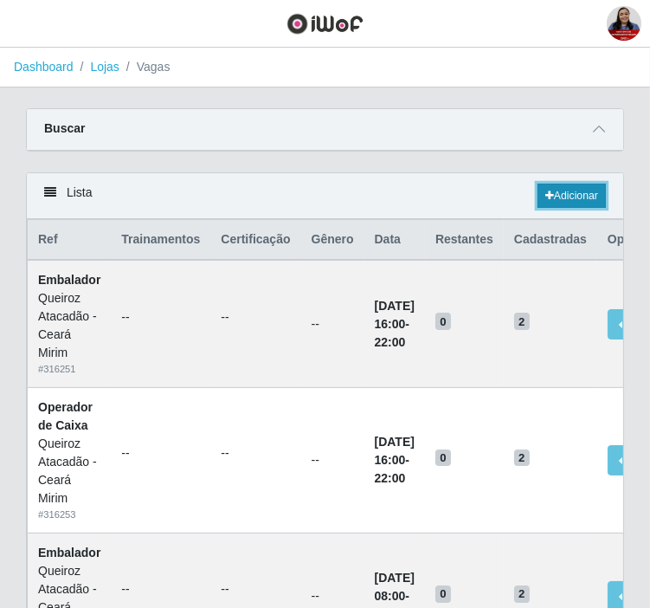
click at [584, 202] on link "Adicionar" at bounding box center [572, 196] width 68 height 24
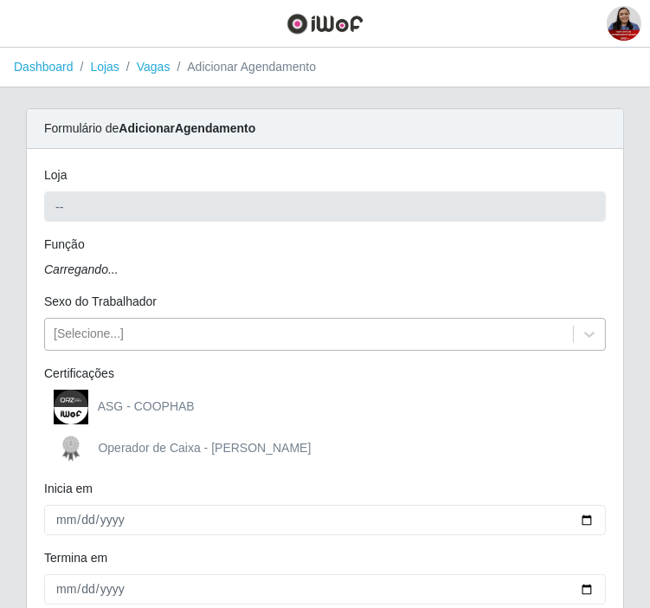
type input "Queiroz Atacadão - Ceará Mirim"
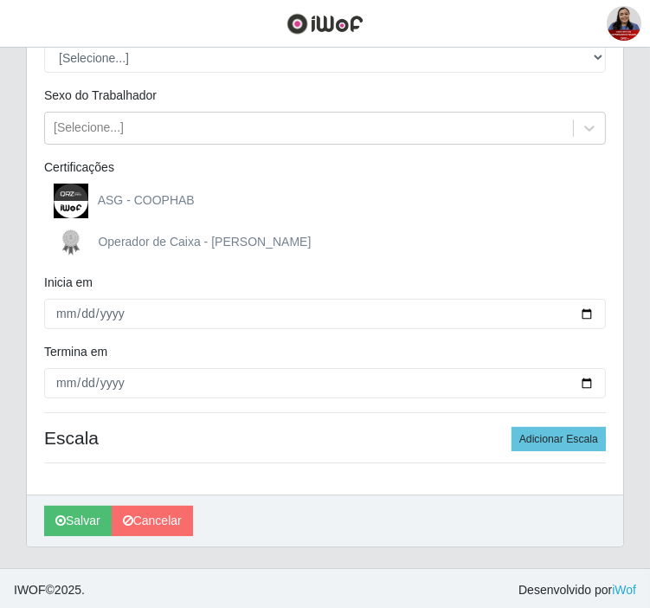
scroll to position [222, 0]
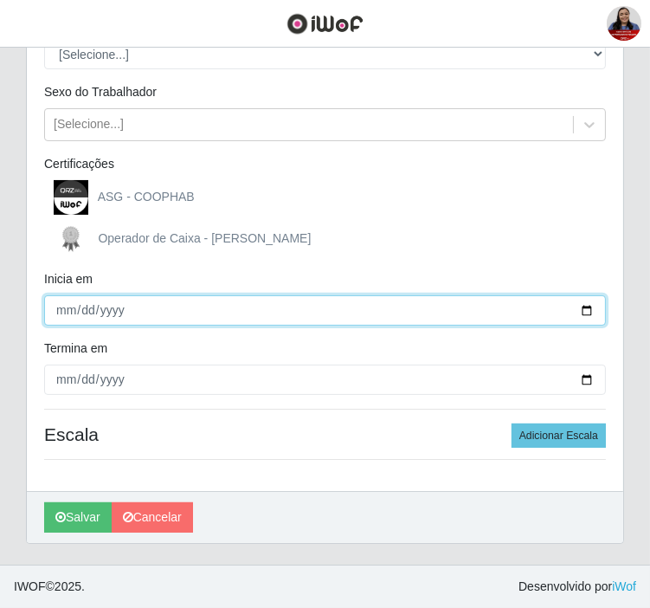
click at [584, 309] on input "Inicia em" at bounding box center [325, 310] width 562 height 30
type input "[DATE]"
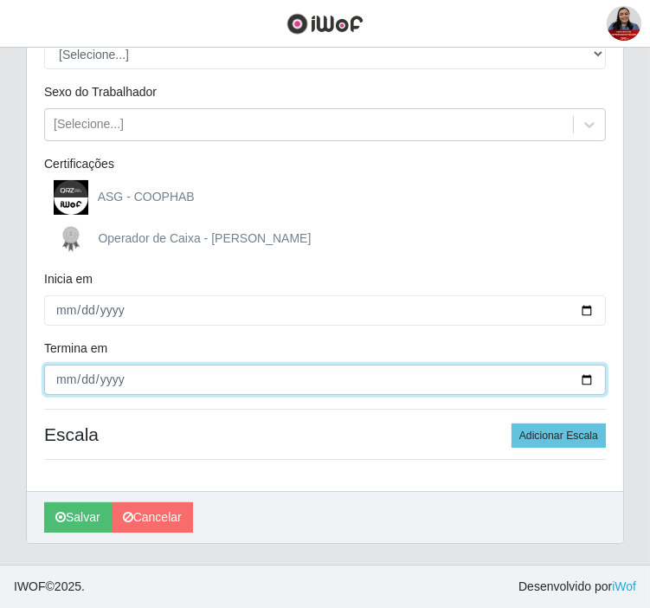
click at [585, 378] on input "Termina em" at bounding box center [325, 380] width 562 height 30
type input "[DATE]"
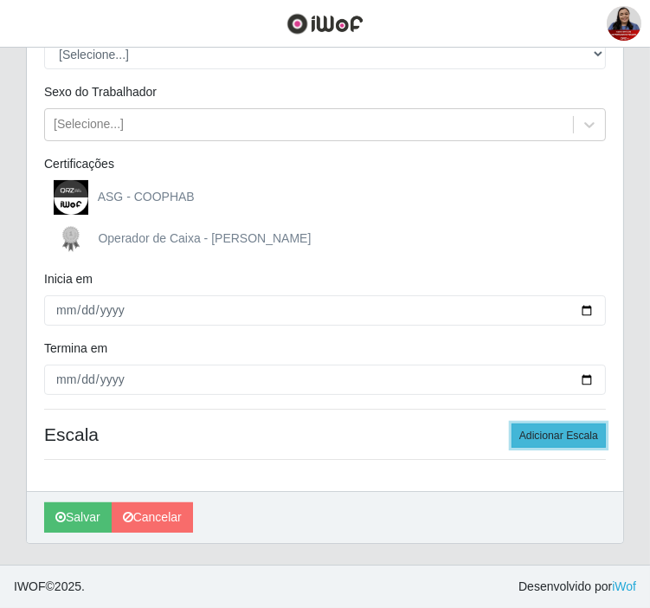
click at [528, 438] on button "Adicionar Escala" at bounding box center [559, 435] width 94 height 24
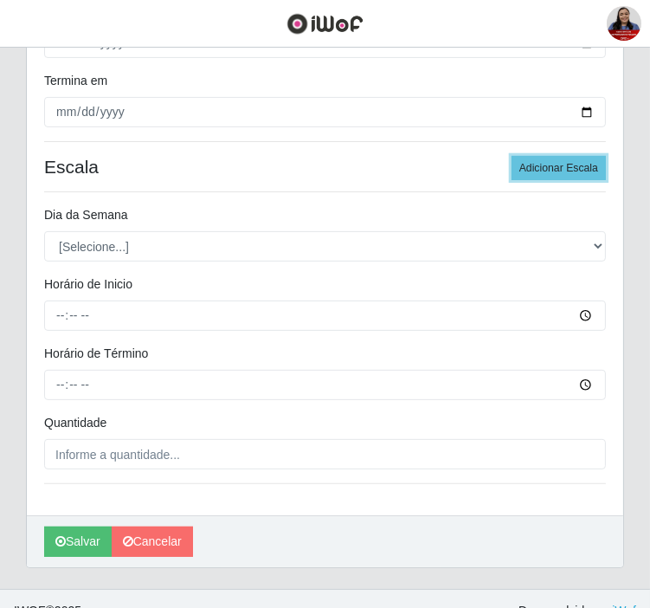
scroll to position [511, 0]
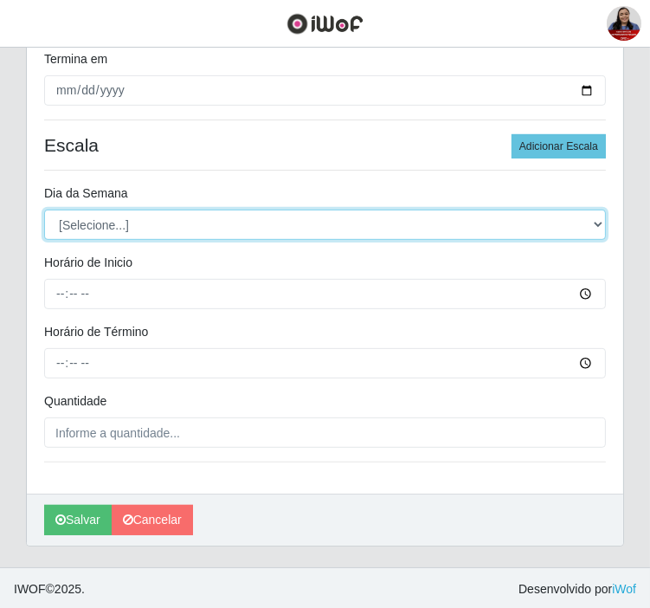
click at [306, 213] on select "[Selecione...] Segunda Terça Quarta Quinta Sexta Sábado Domingo" at bounding box center [325, 225] width 562 height 30
click at [44, 210] on select "[Selecione...] Segunda Terça Quarta Quinta Sexta Sábado Domingo" at bounding box center [325, 225] width 562 height 30
click at [300, 235] on select "[Selecione...] Segunda Terça Quarta Quinta Sexta Sábado Domingo" at bounding box center [325, 225] width 562 height 30
select select "3"
click at [44, 210] on select "[Selecione...] Segunda Terça Quarta Quinta Sexta Sábado Domingo" at bounding box center [325, 225] width 562 height 30
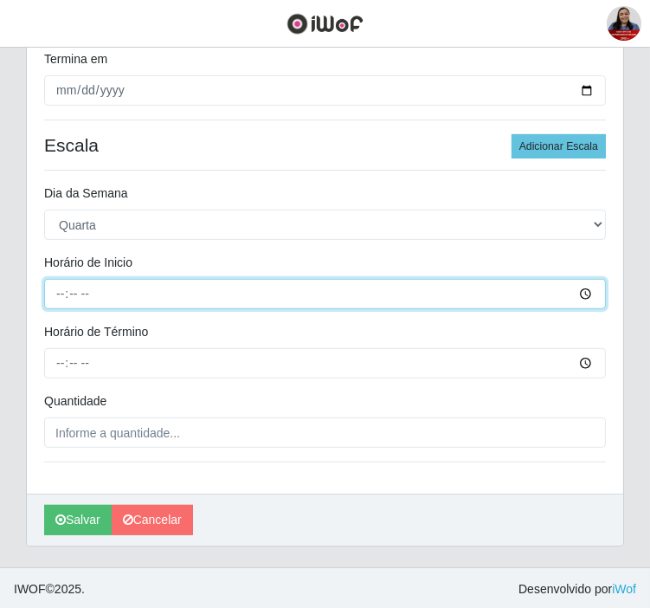
click at [58, 295] on input "Horário de Inicio" at bounding box center [325, 294] width 562 height 30
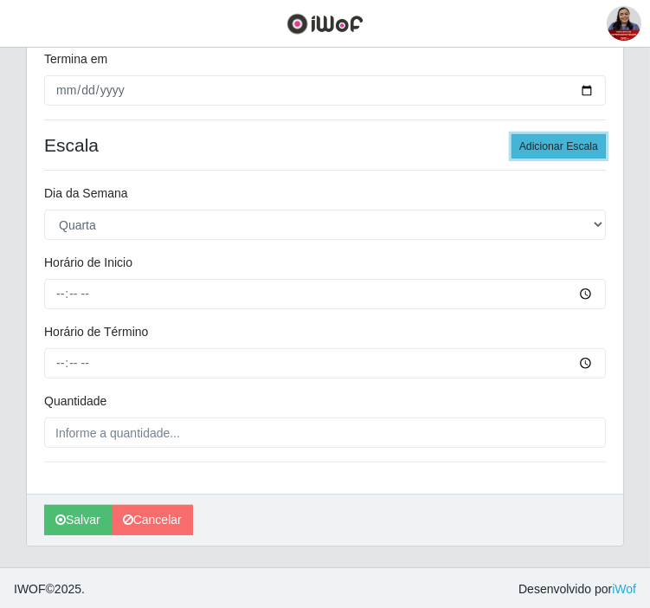
click at [558, 149] on button "Adicionar Escala" at bounding box center [559, 146] width 94 height 24
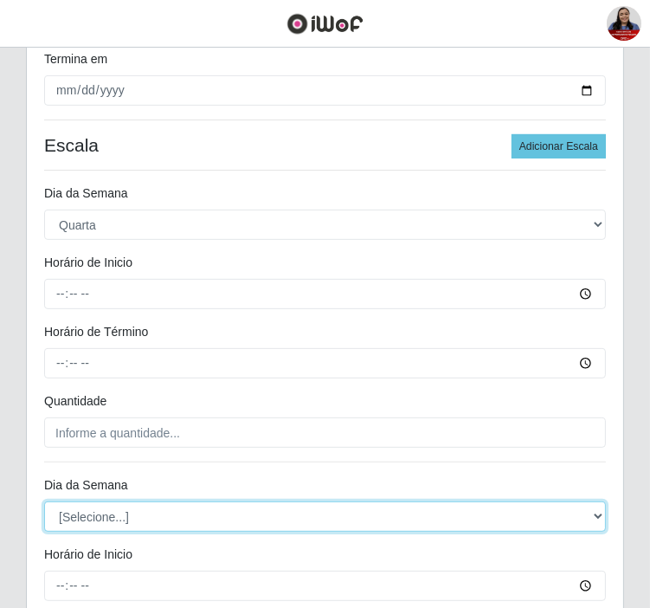
click at [161, 514] on select "[Selecione...] Segunda Terça Quarta Quinta Sexta Sábado Domingo" at bounding box center [325, 516] width 562 height 30
select select "3"
click at [44, 501] on select "[Selecione...] Segunda Terça Quarta Quinta Sexta Sábado Domingo" at bounding box center [325, 516] width 562 height 30
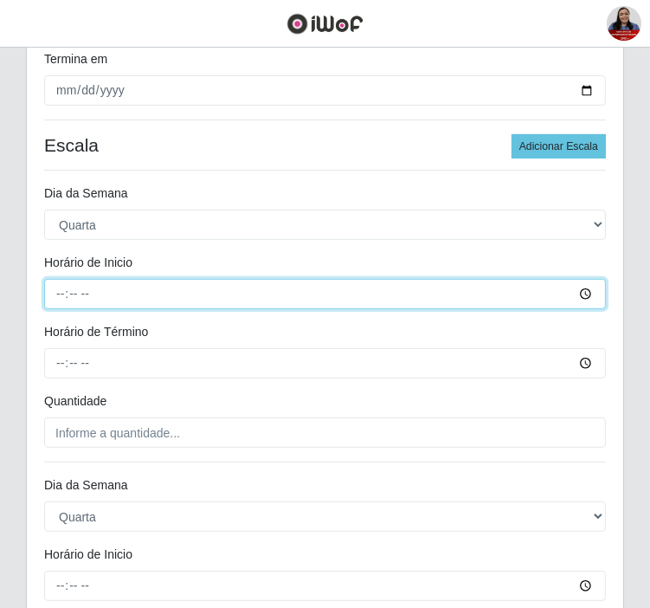
click at [56, 295] on input "Horário de Inicio" at bounding box center [325, 294] width 562 height 30
type input "08:00"
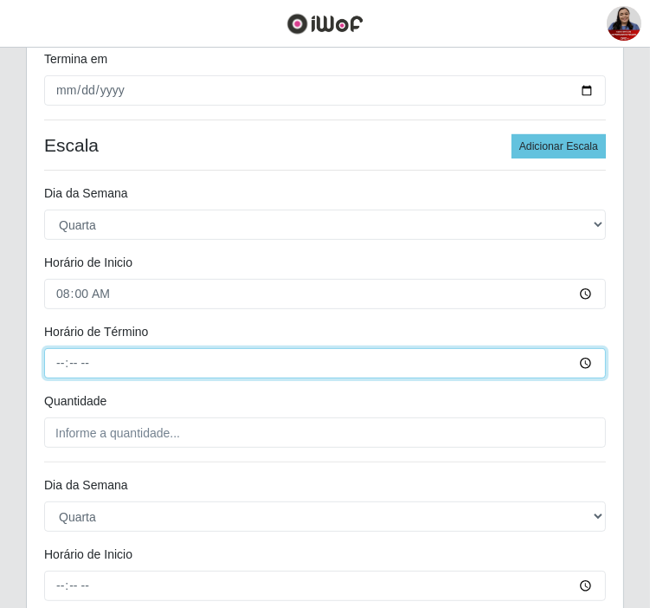
type input "14:00"
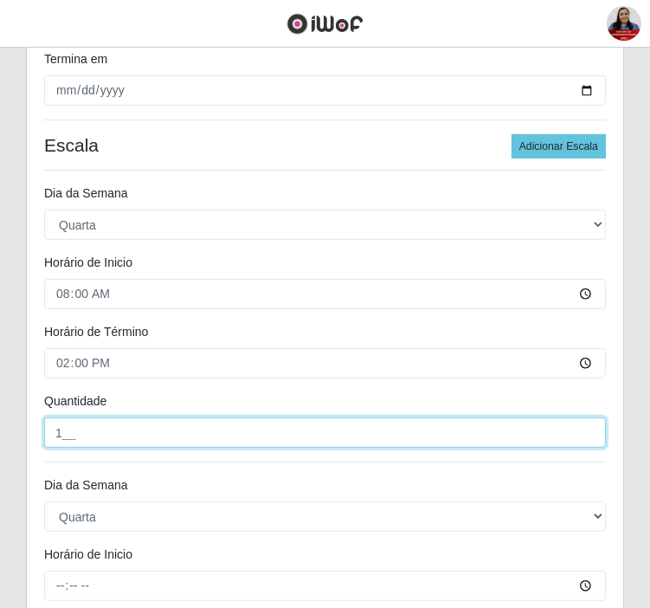
type input "1__"
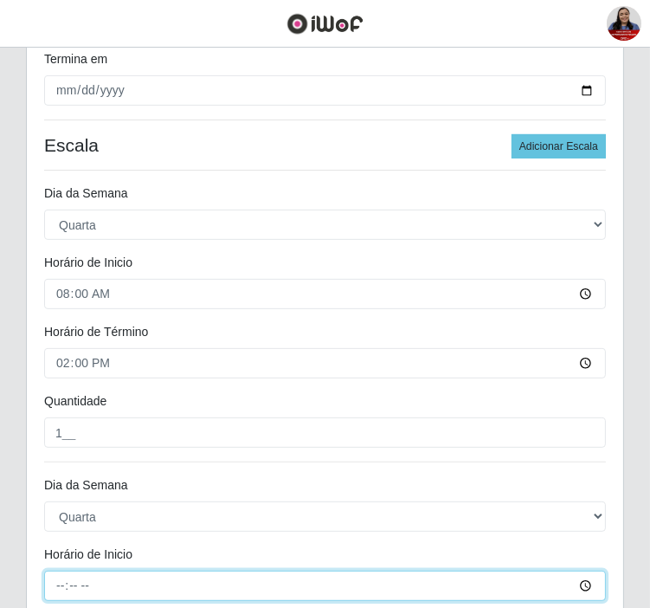
type input "16:00"
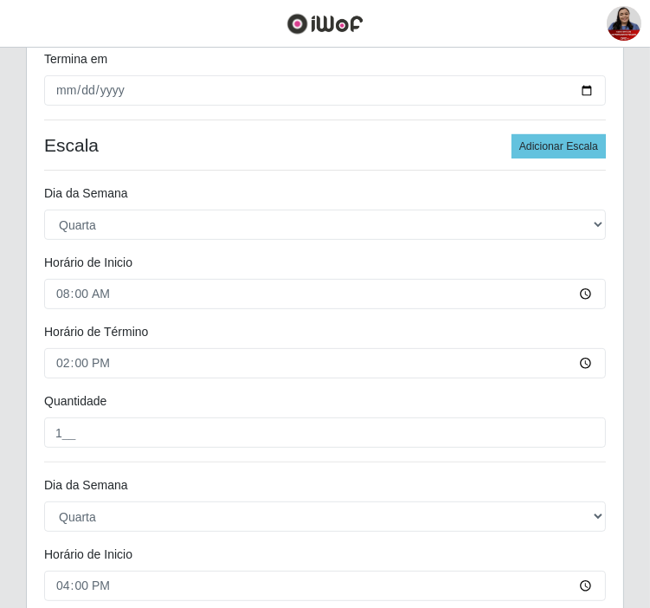
scroll to position [806, 0]
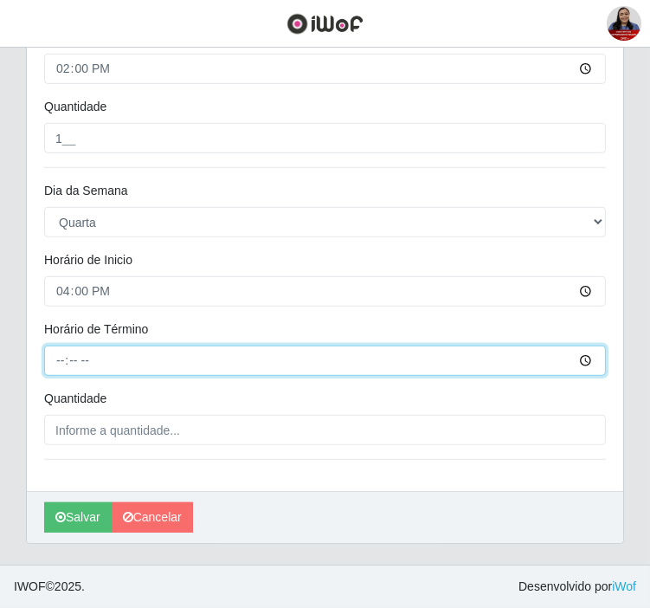
type input "22:00"
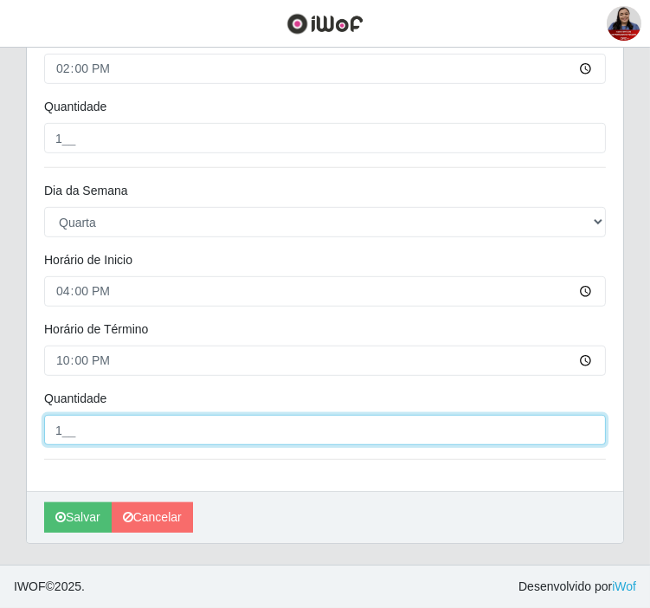
type input "1__"
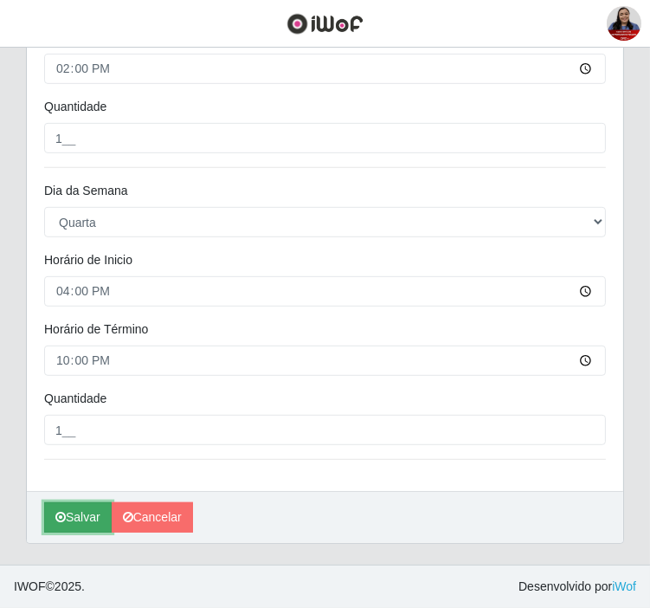
click at [100, 513] on button "Salvar" at bounding box center [78, 517] width 68 height 30
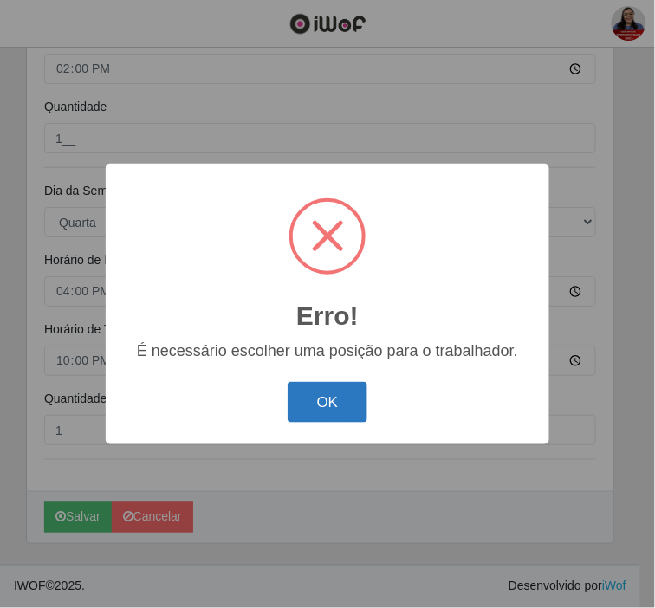
click at [329, 410] on button "OK" at bounding box center [327, 402] width 81 height 41
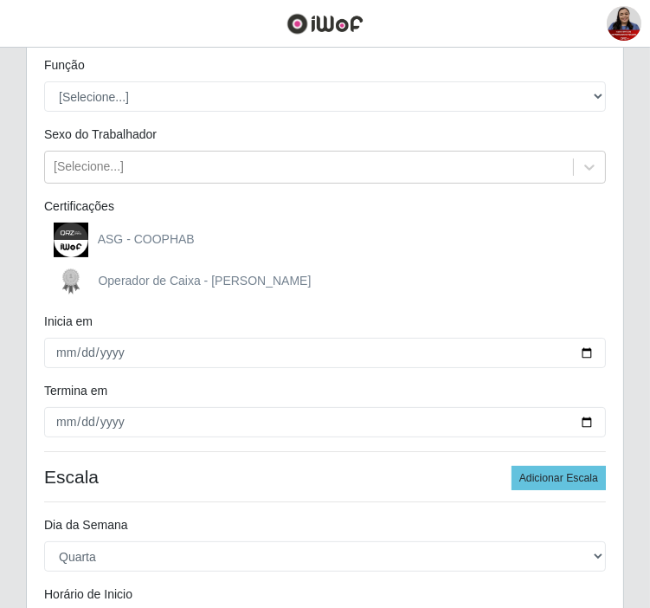
scroll to position [0, 0]
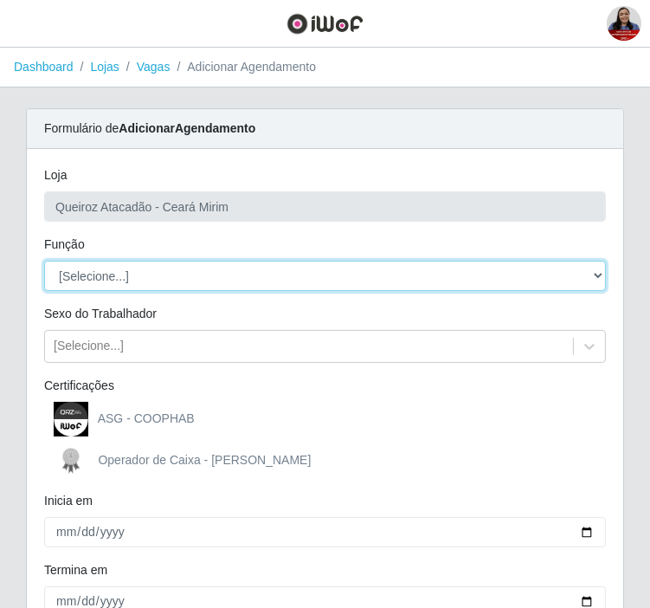
click at [189, 281] on select "[Selecione...] Embalador Embalador + Embalador ++ Operador de Caixa Operador de…" at bounding box center [325, 276] width 562 height 30
select select "22"
click at [44, 261] on select "[Selecione...] Embalador Embalador + Embalador ++ Operador de Caixa Operador de…" at bounding box center [325, 276] width 562 height 30
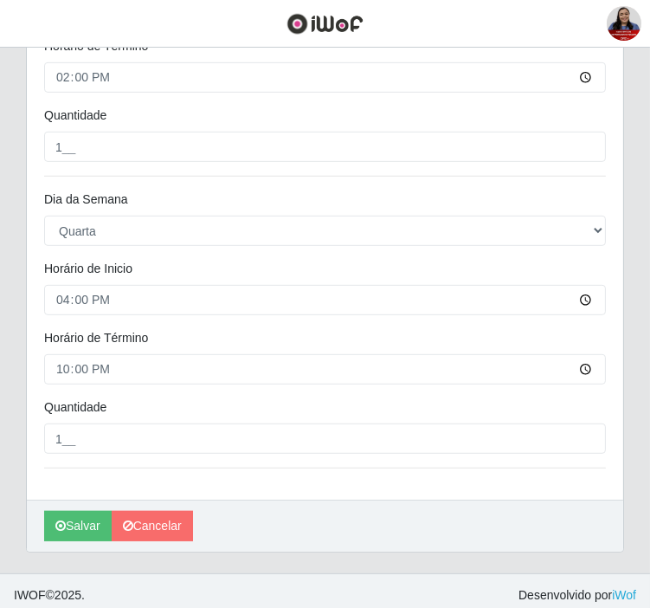
scroll to position [806, 0]
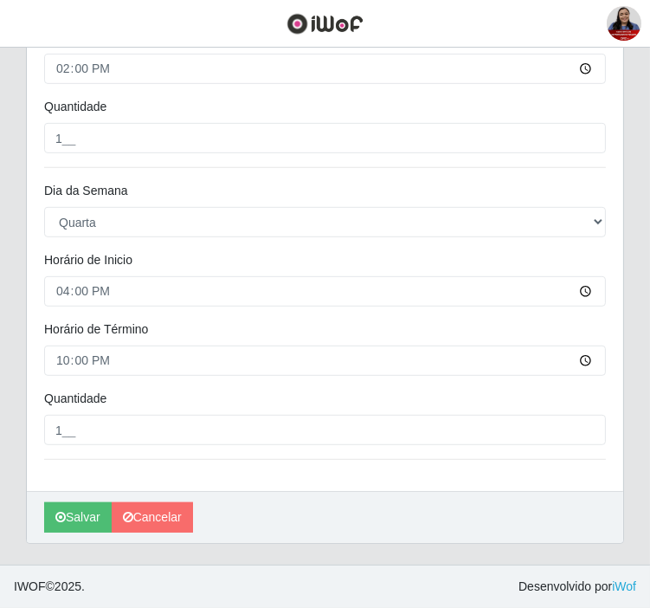
click at [76, 534] on div "[PERSON_NAME]" at bounding box center [325, 517] width 597 height 52
drag, startPoint x: 80, startPoint y: 515, endPoint x: 88, endPoint y: 506, distance: 12.9
click at [79, 515] on button "Salvar" at bounding box center [78, 517] width 68 height 30
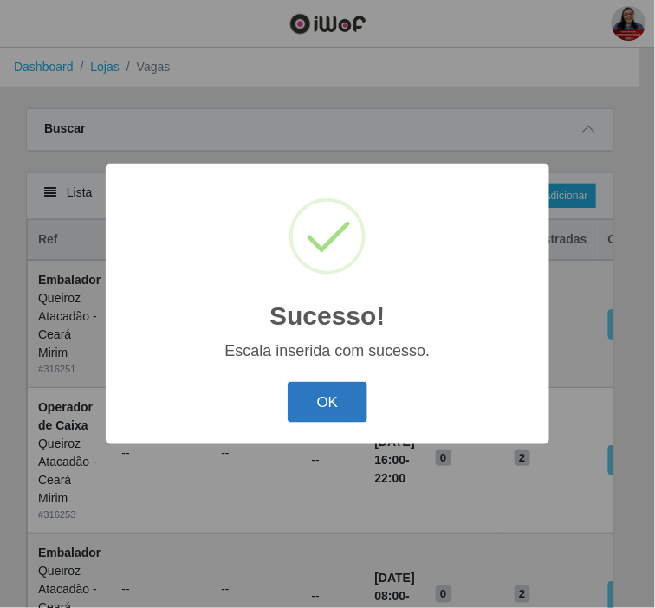
drag, startPoint x: 343, startPoint y: 395, endPoint x: 410, endPoint y: 327, distance: 94.9
click at [342, 395] on button "OK" at bounding box center [327, 402] width 81 height 41
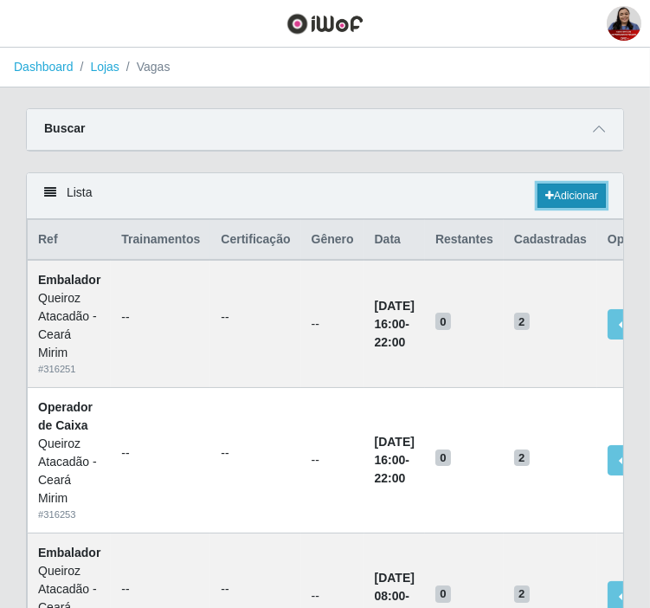
click at [548, 193] on icon at bounding box center [549, 195] width 9 height 10
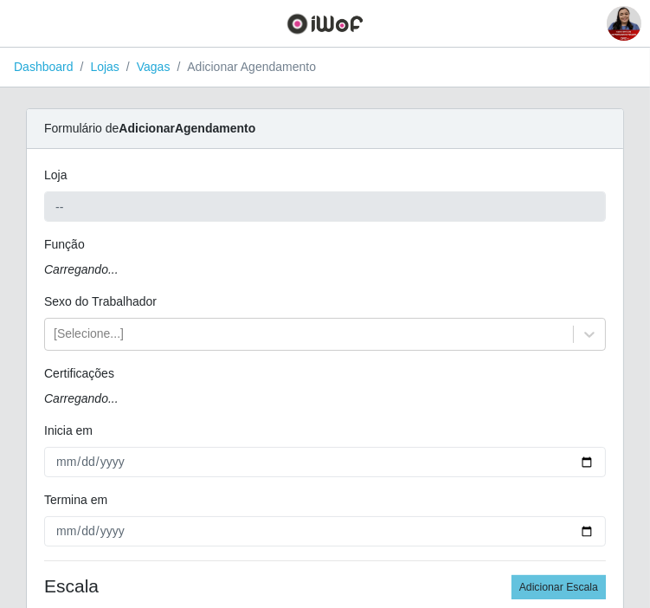
type input "Queiroz Atacadão - Ceará Mirim"
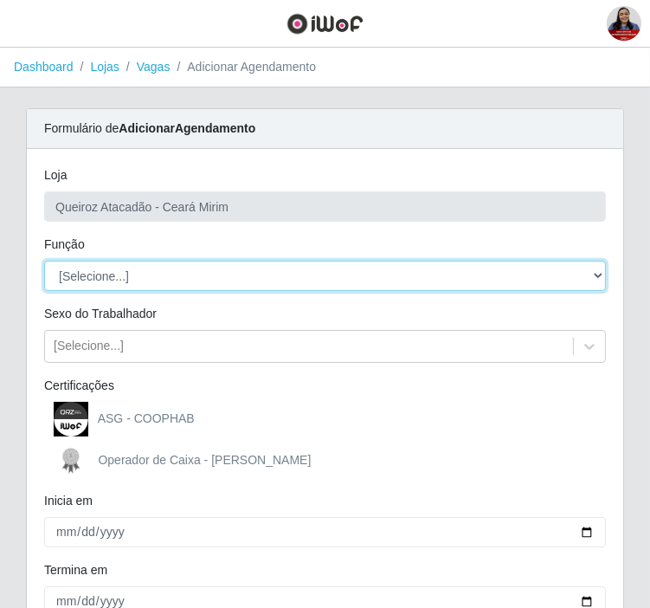
click at [154, 271] on select "[Selecione...] Embalador Embalador + Embalador ++ Operador de Caixa Operador de…" at bounding box center [325, 276] width 562 height 30
select select "22"
click at [44, 261] on select "[Selecione...] Embalador Embalador + Embalador ++ Operador de Caixa Operador de…" at bounding box center [325, 276] width 562 height 30
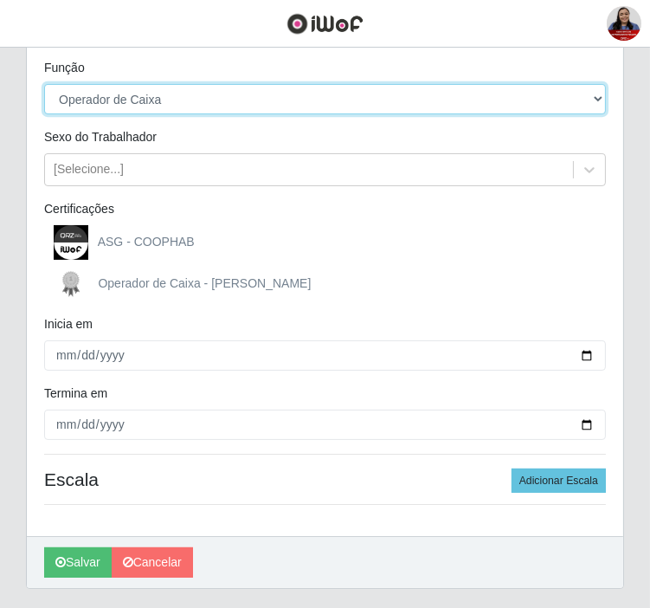
scroll to position [192, 0]
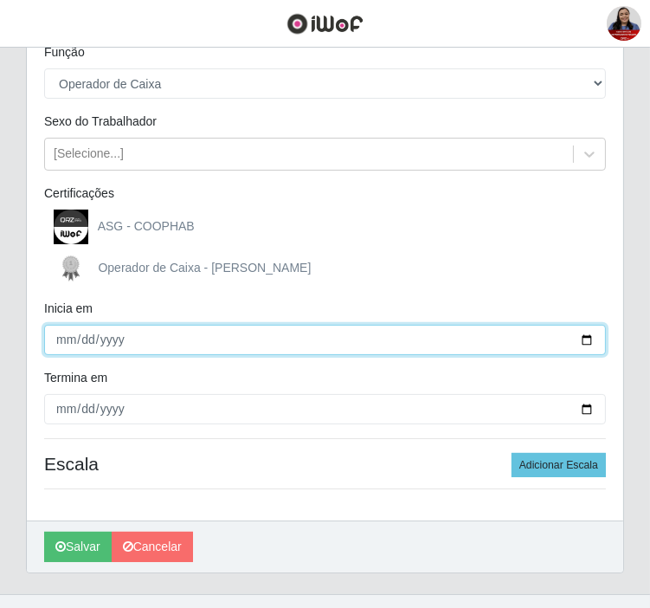
click at [590, 335] on input "Inicia em" at bounding box center [325, 340] width 562 height 30
type input "[DATE]"
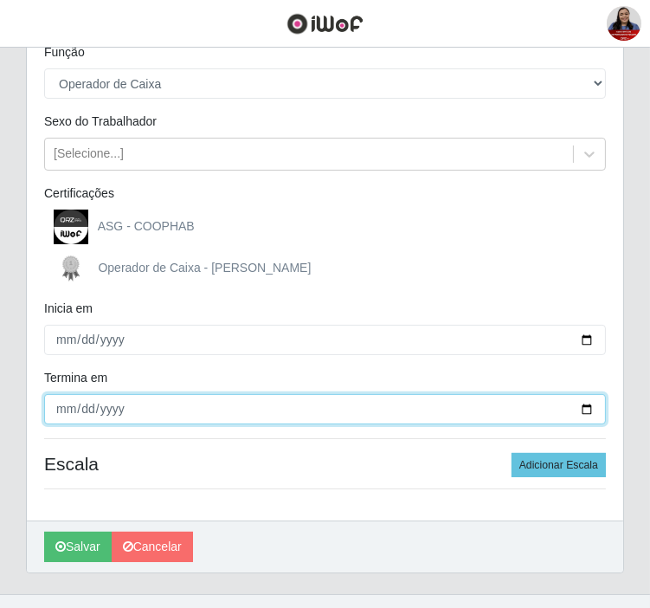
click at [580, 405] on input "Termina em" at bounding box center [325, 409] width 562 height 30
type input "[DATE]"
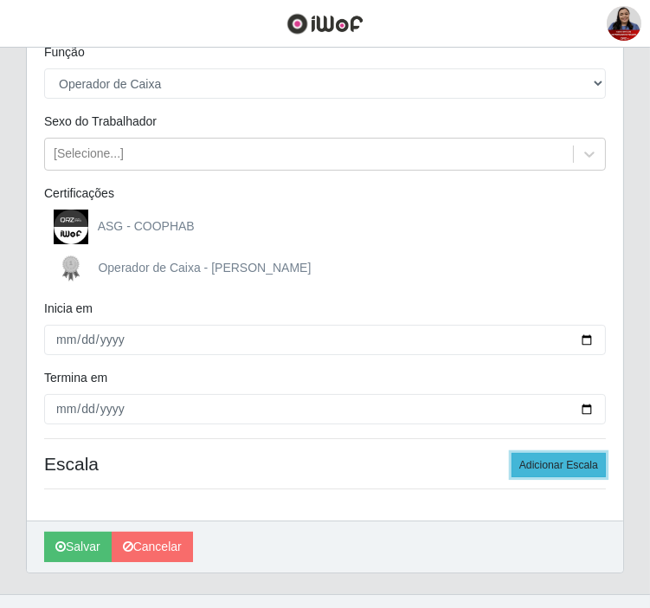
click at [532, 468] on button "Adicionar Escala" at bounding box center [559, 465] width 94 height 24
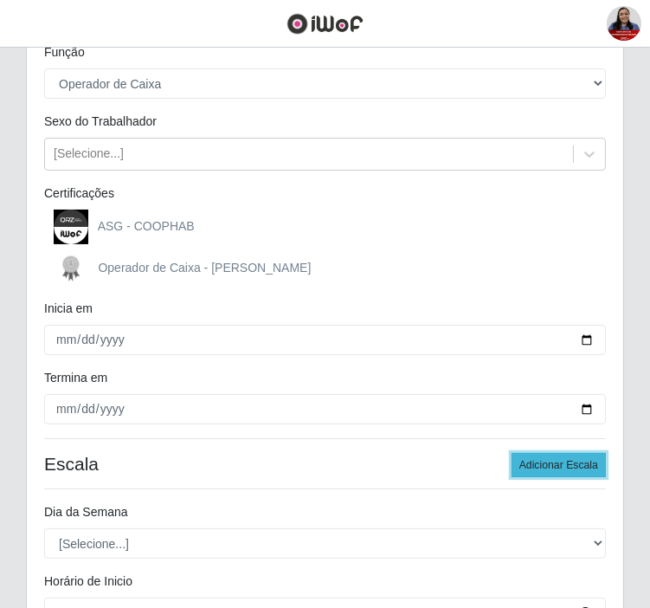
click at [532, 469] on button "Adicionar Escala" at bounding box center [559, 465] width 94 height 24
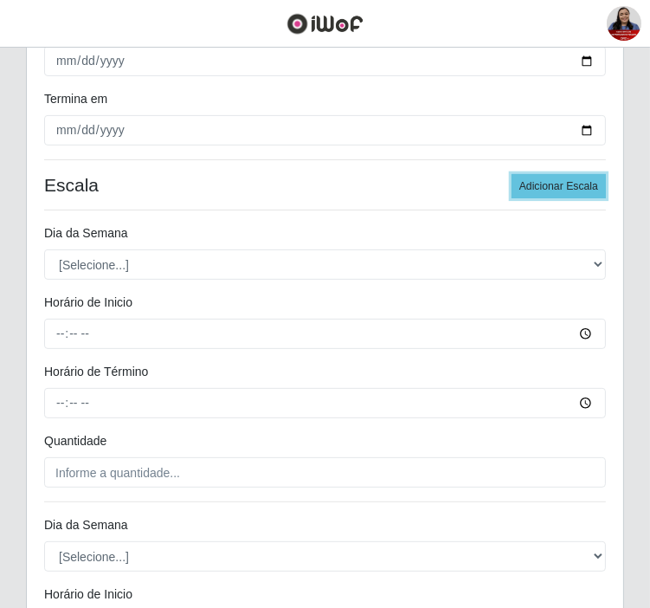
scroll to position [481, 0]
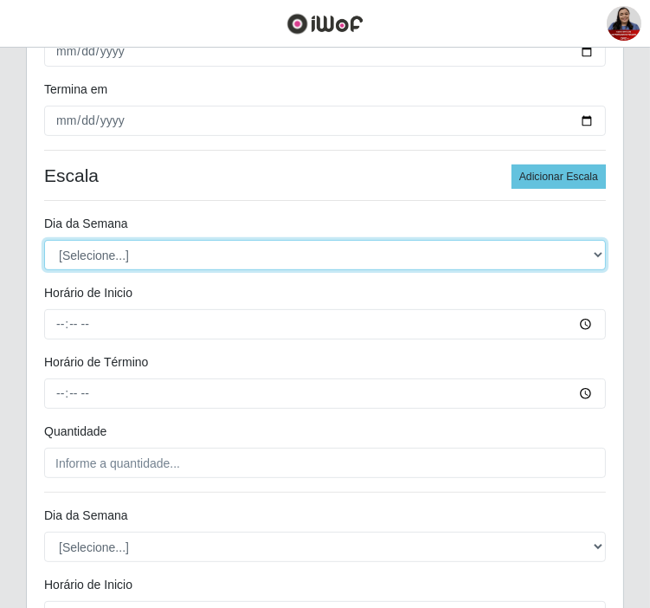
click at [307, 256] on select "[Selecione...] Segunda Terça Quarta Quinta Sexta Sábado Domingo" at bounding box center [325, 255] width 562 height 30
select select "4"
click at [44, 240] on select "[Selecione...] Segunda Terça Quarta Quinta Sexta Sábado Domingo" at bounding box center [325, 255] width 562 height 30
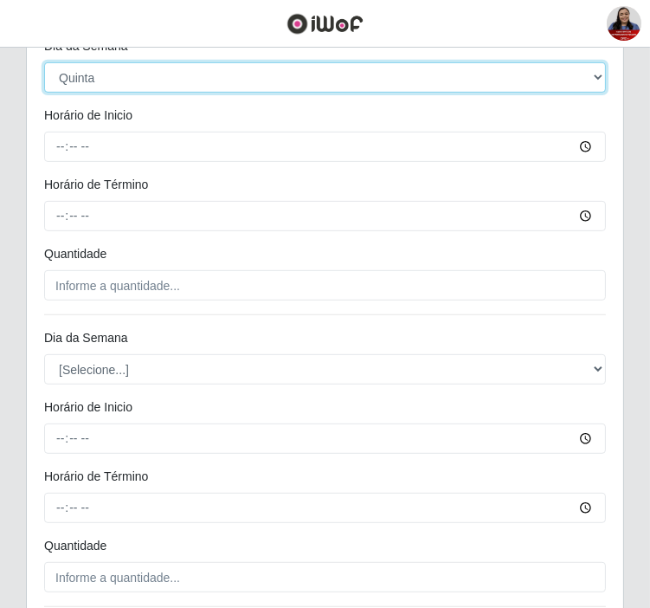
scroll to position [673, 0]
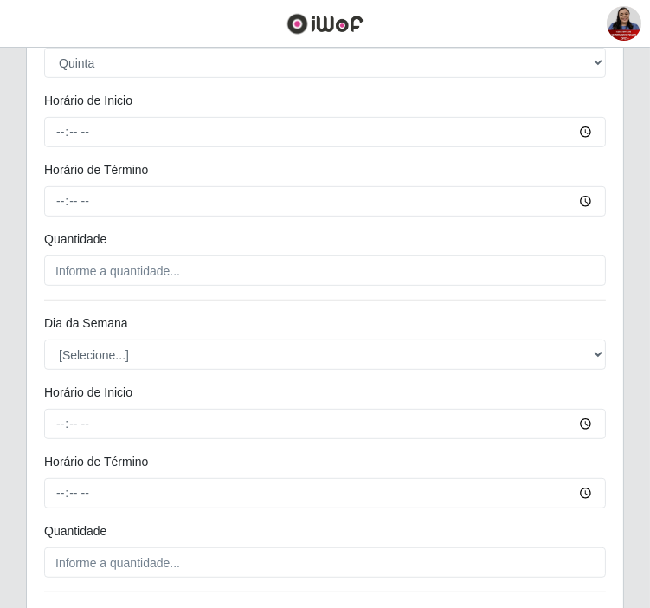
click at [258, 370] on div "[PERSON_NAME] - [GEOGRAPHIC_DATA] Mirim Função [Selecione...] Embalador Embalad…" at bounding box center [325, 49] width 597 height 1147
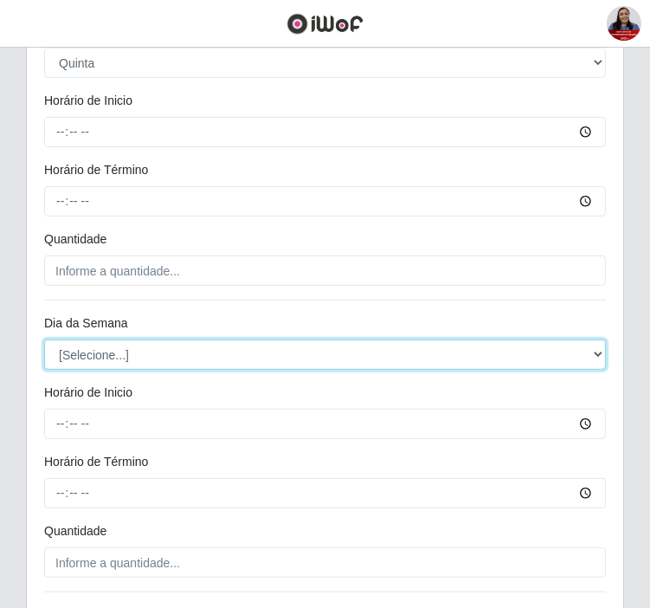
click at [273, 358] on select "[Selecione...] Segunda Terça Quarta Quinta Sexta Sábado Domingo" at bounding box center [325, 354] width 562 height 30
select select "4"
click at [44, 339] on select "[Selecione...] Segunda Terça Quarta Quinta Sexta Sábado Domingo" at bounding box center [325, 354] width 562 height 30
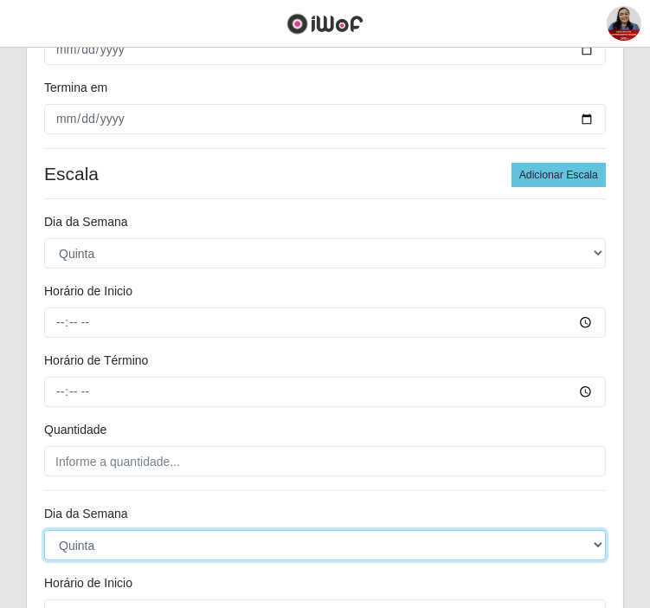
scroll to position [481, 0]
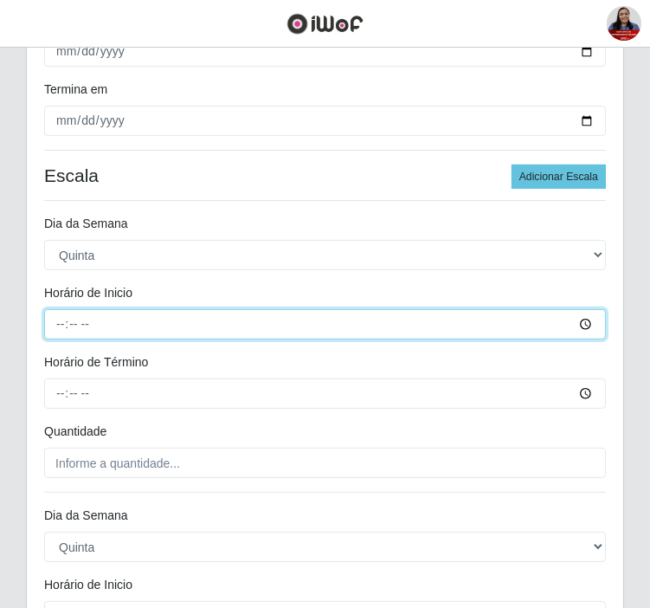
click at [59, 331] on input "Horário de Inicio" at bounding box center [325, 324] width 562 height 30
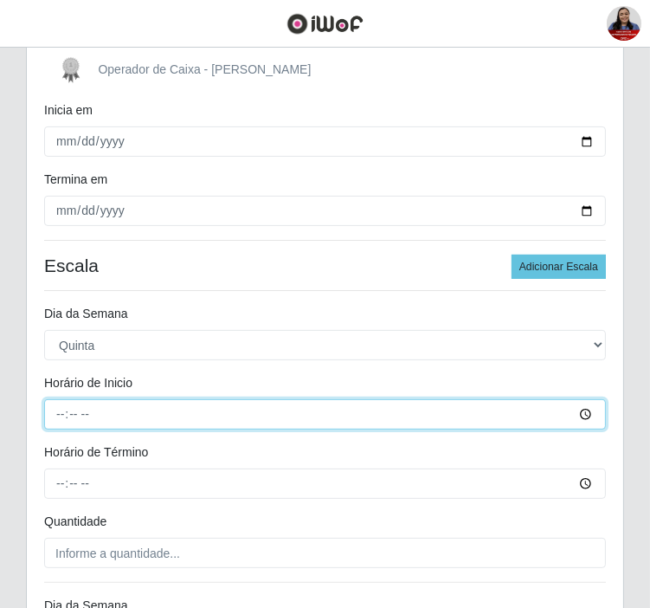
scroll to position [577, 0]
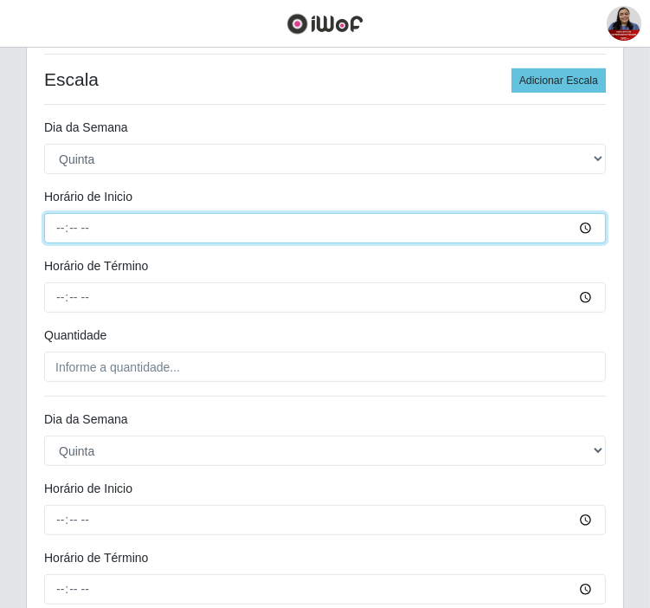
type input "08:00"
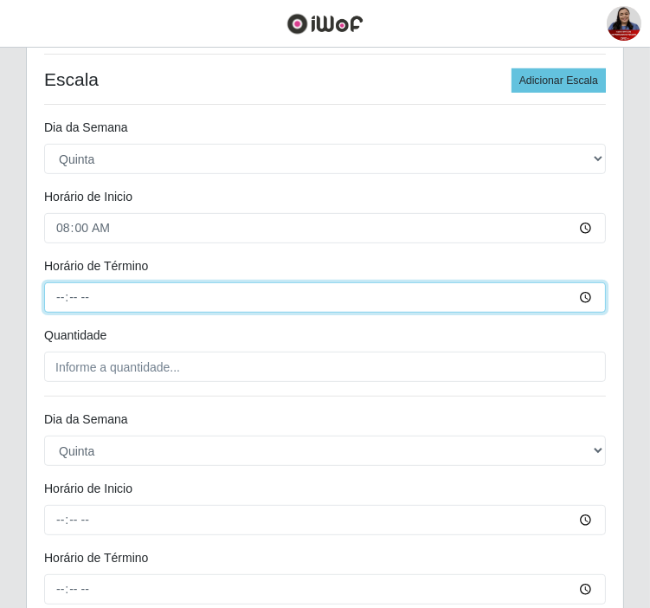
type input "14:00"
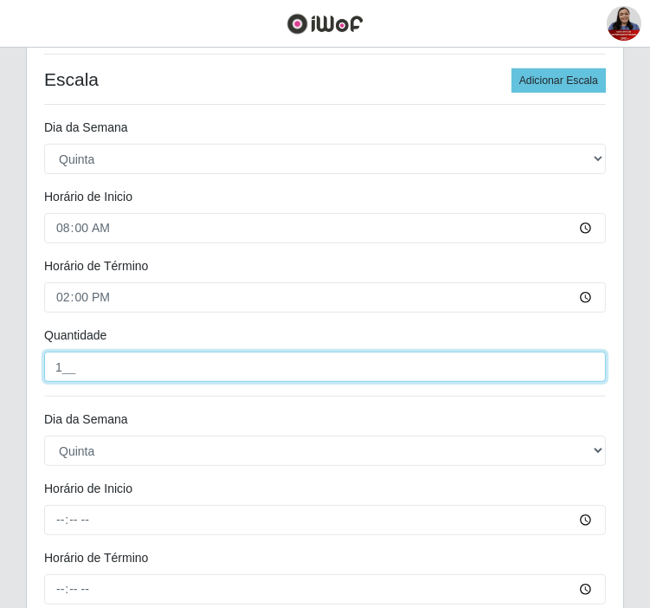
type input "1__"
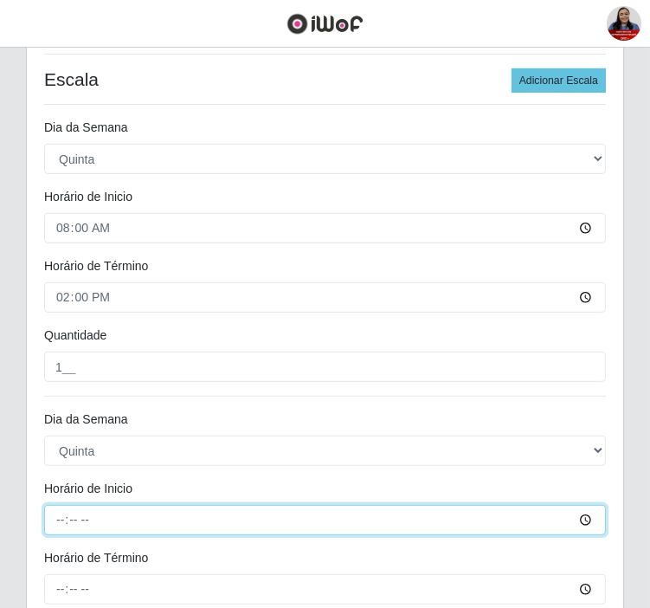
type input "16:00"
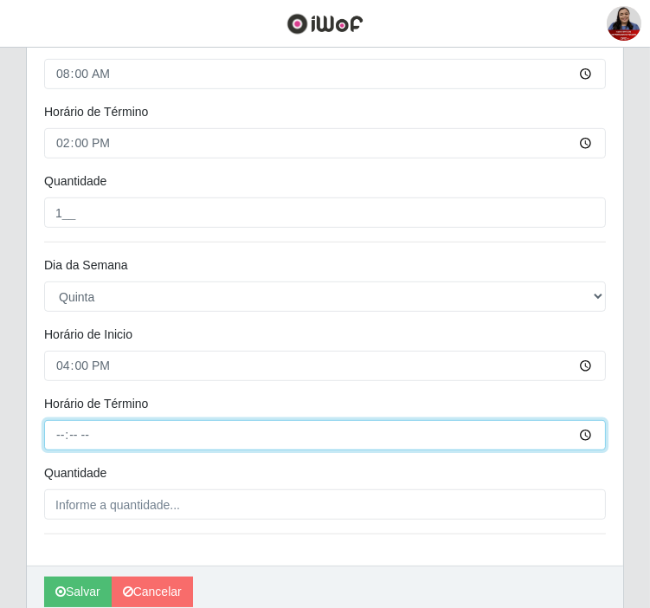
scroll to position [806, 0]
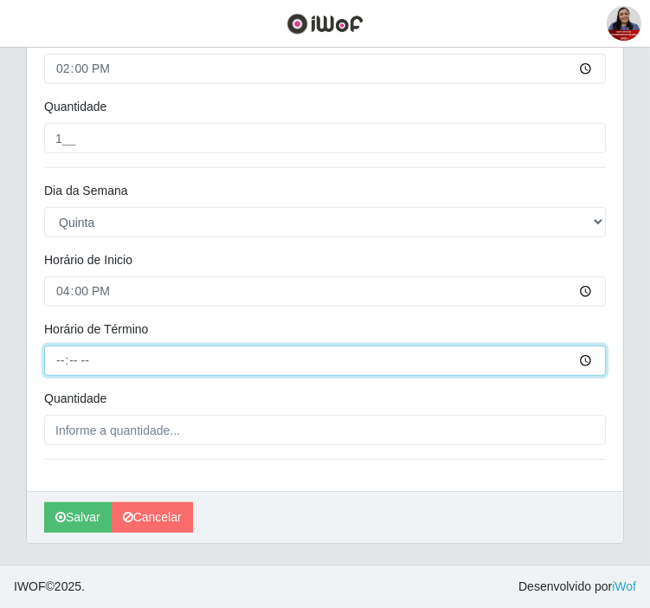
click at [75, 358] on input "Horário de Término" at bounding box center [325, 360] width 562 height 30
type input "22:00"
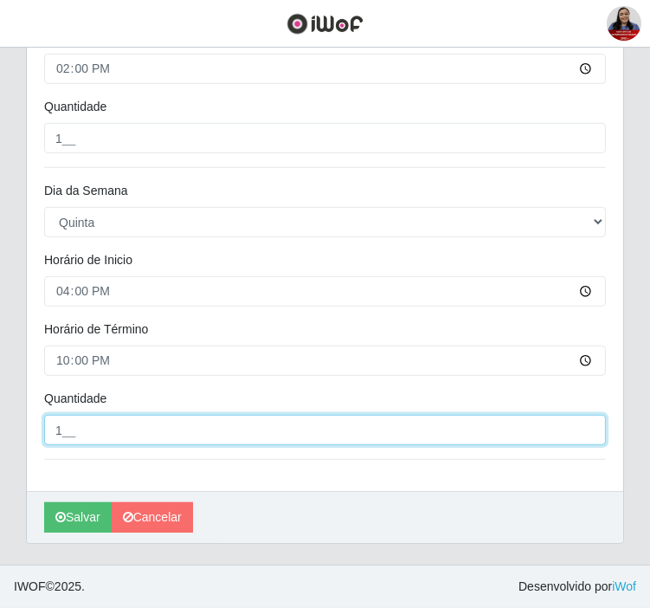
type input "1__"
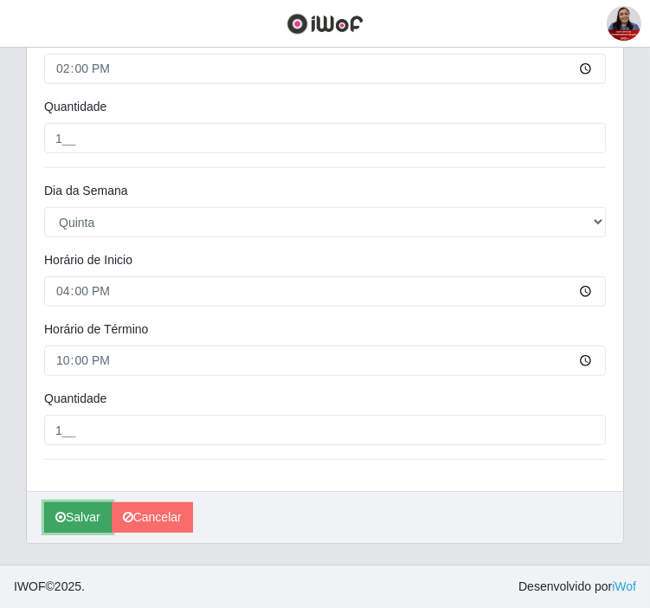
click at [73, 521] on button "Salvar" at bounding box center [78, 517] width 68 height 30
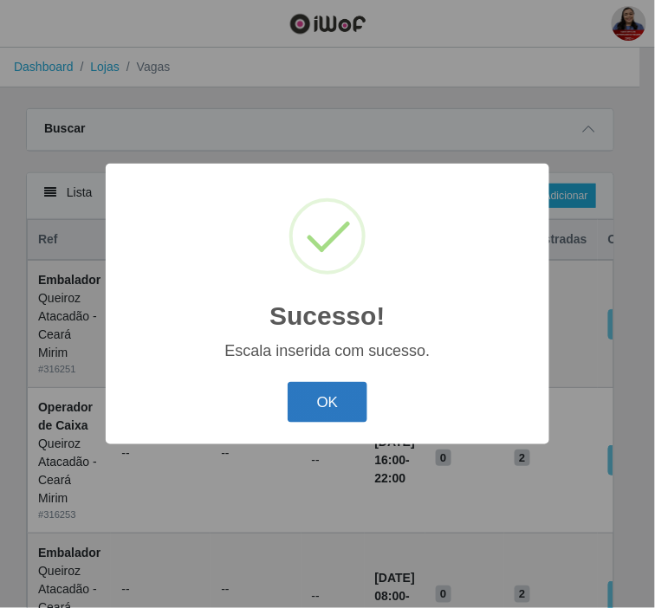
click at [345, 405] on button "OK" at bounding box center [327, 402] width 81 height 41
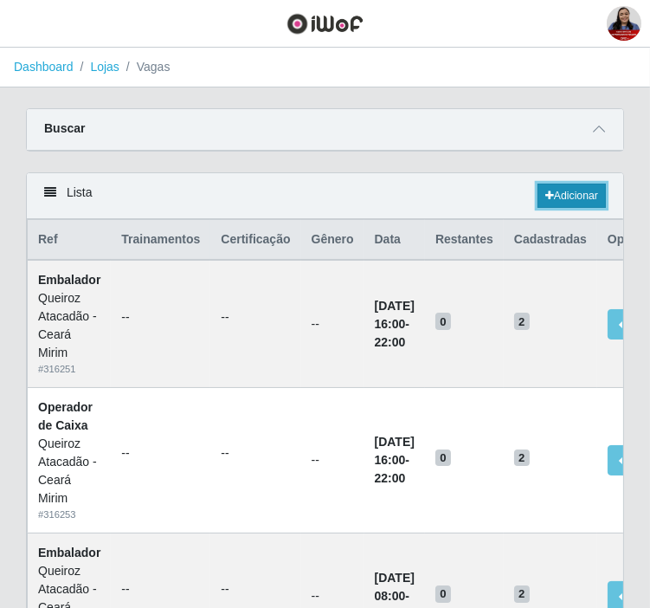
click at [580, 188] on link "Adicionar" at bounding box center [572, 196] width 68 height 24
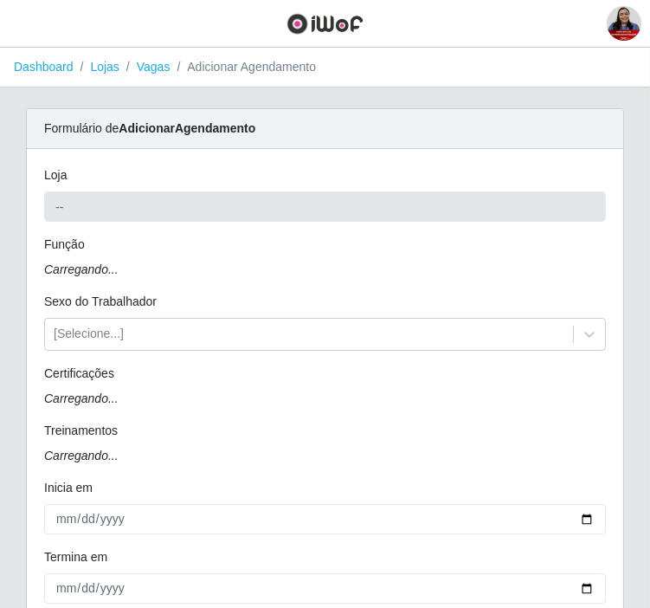
type input "Queiroz Atacadão - Ceará Mirim"
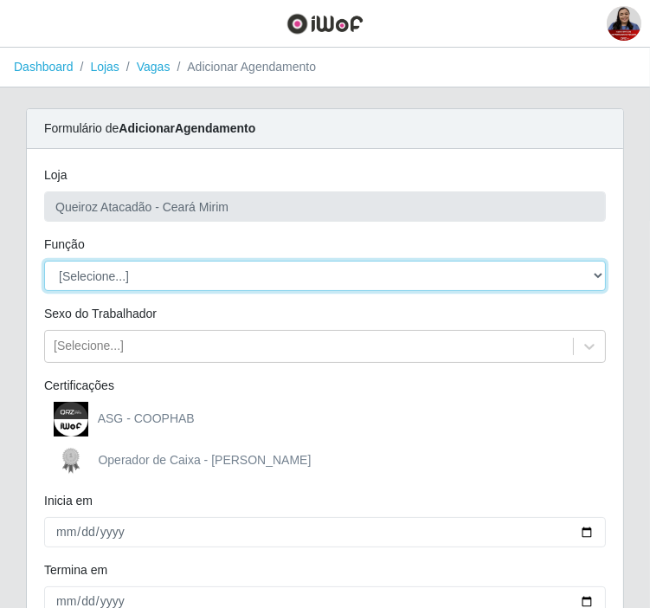
click at [296, 269] on select "[Selecione...] Embalador Embalador + Embalador ++ Operador de Caixa Operador de…" at bounding box center [325, 276] width 562 height 30
select select "22"
click at [44, 261] on select "[Selecione...] Embalador Embalador + Embalador ++ Operador de Caixa Operador de…" at bounding box center [325, 276] width 562 height 30
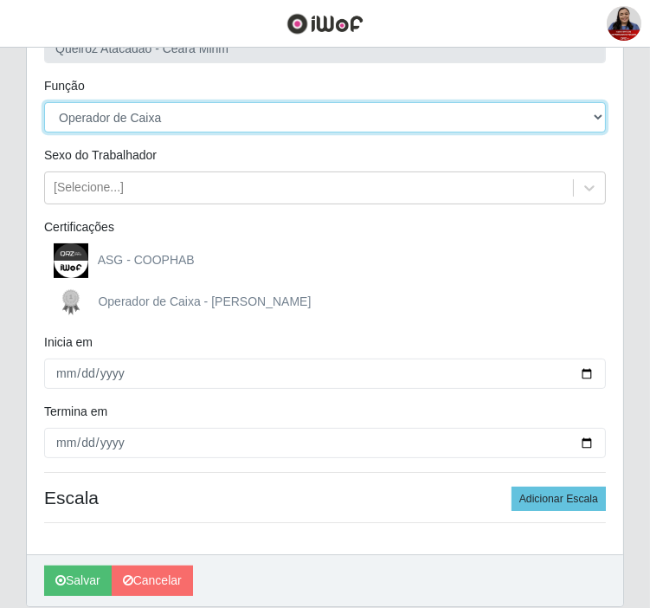
scroll to position [222, 0]
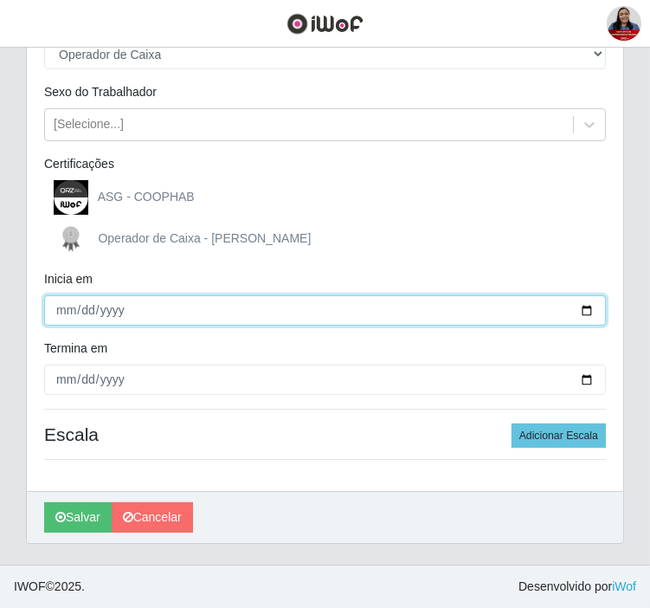
click at [585, 306] on input "Inicia em" at bounding box center [325, 310] width 562 height 30
type input "[DATE]"
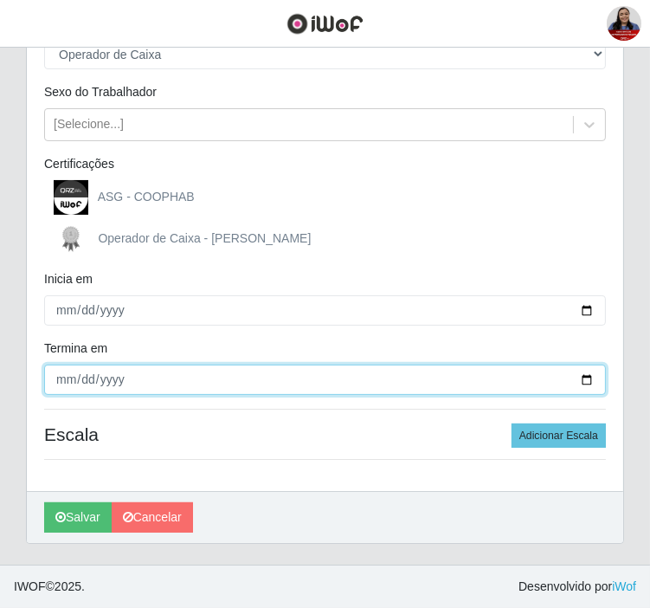
click at [582, 373] on input "Termina em" at bounding box center [325, 380] width 562 height 30
type input "[DATE]"
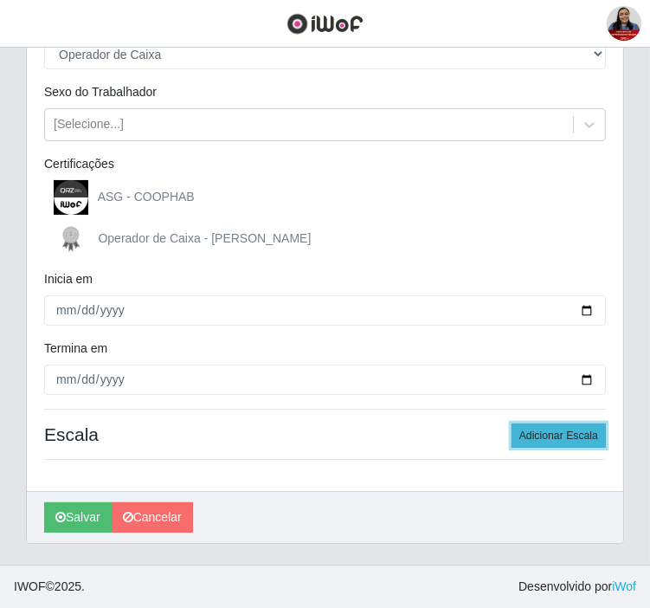
click at [529, 437] on button "Adicionar Escala" at bounding box center [559, 435] width 94 height 24
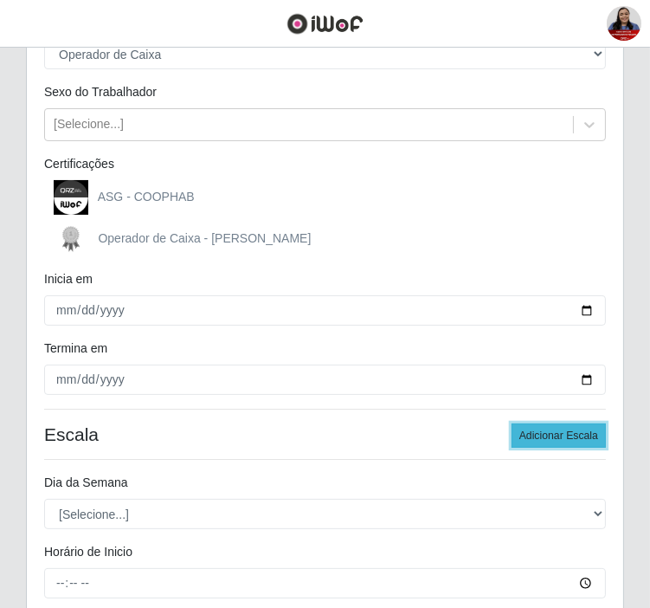
click at [529, 437] on button "Adicionar Escala" at bounding box center [559, 435] width 94 height 24
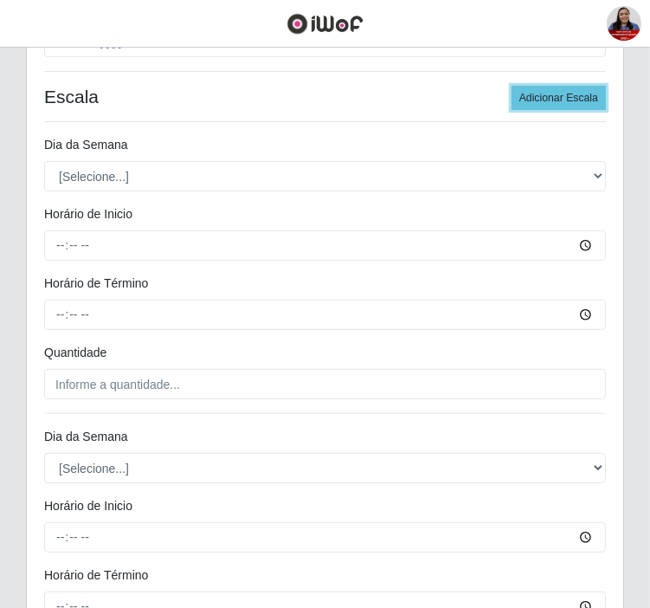
scroll to position [607, 0]
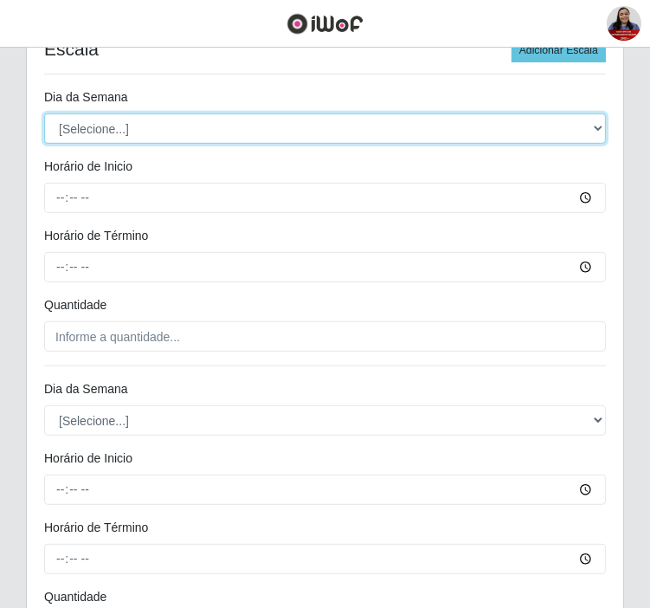
click at [264, 119] on select "[Selecione...] Segunda Terça Quarta Quinta Sexta Sábado Domingo" at bounding box center [325, 128] width 562 height 30
select select "5"
click at [44, 113] on select "[Selecione...] Segunda Terça Quarta Quinta Sexta Sábado Domingo" at bounding box center [325, 128] width 562 height 30
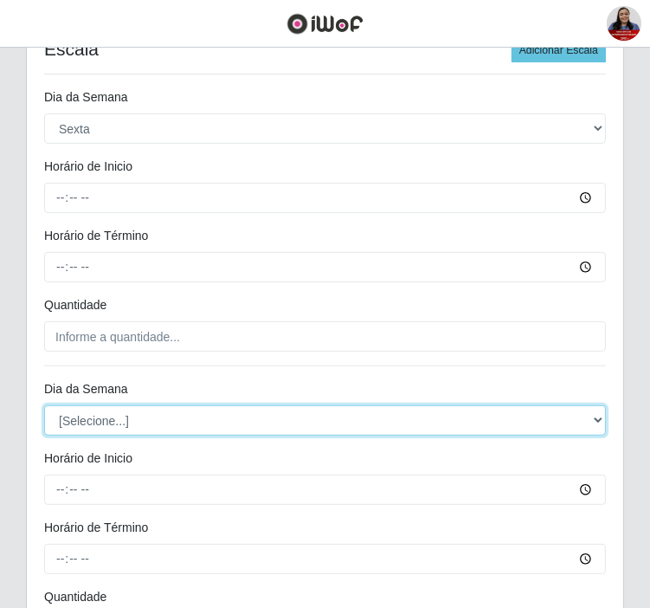
drag, startPoint x: 299, startPoint y: 420, endPoint x: 305, endPoint y: 454, distance: 34.3
click at [299, 420] on select "[Selecione...] Segunda Terça Quarta Quinta Sexta Sábado Domingo" at bounding box center [325, 420] width 562 height 30
select select "5"
click at [44, 405] on select "[Selecione...] Segunda Terça Quarta Quinta Sexta Sábado Domingo" at bounding box center [325, 420] width 562 height 30
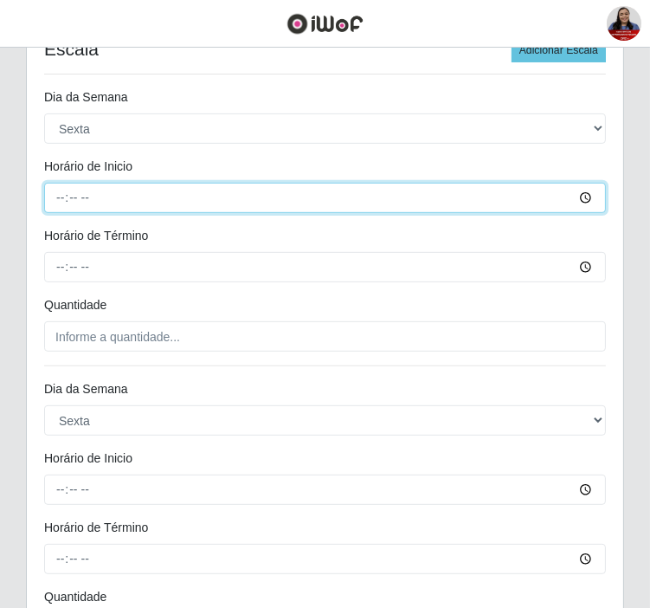
click at [49, 199] on input "Horário de Inicio" at bounding box center [325, 198] width 562 height 30
type input "08:00"
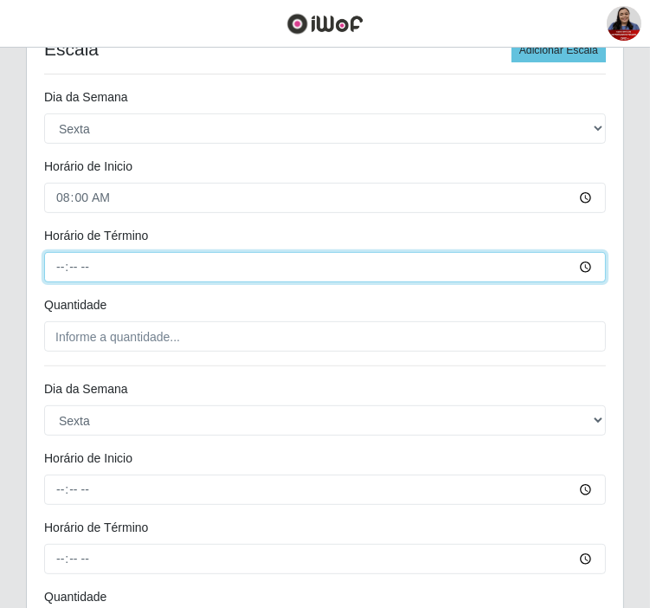
type input "14:00"
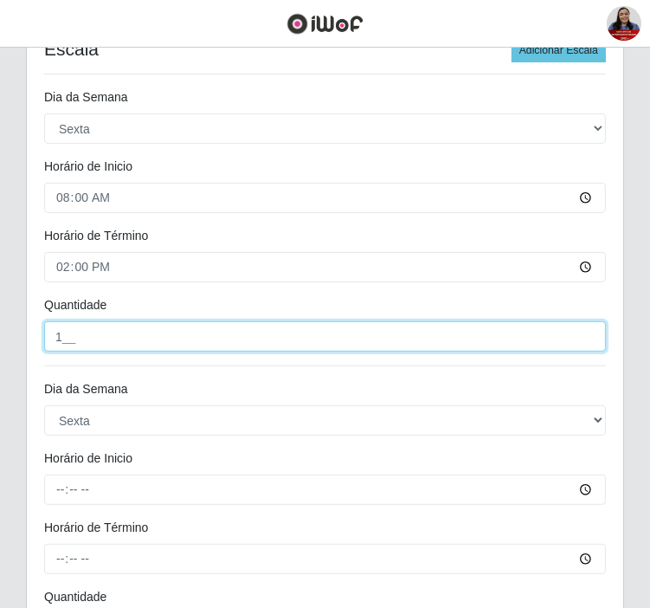
type input "1__"
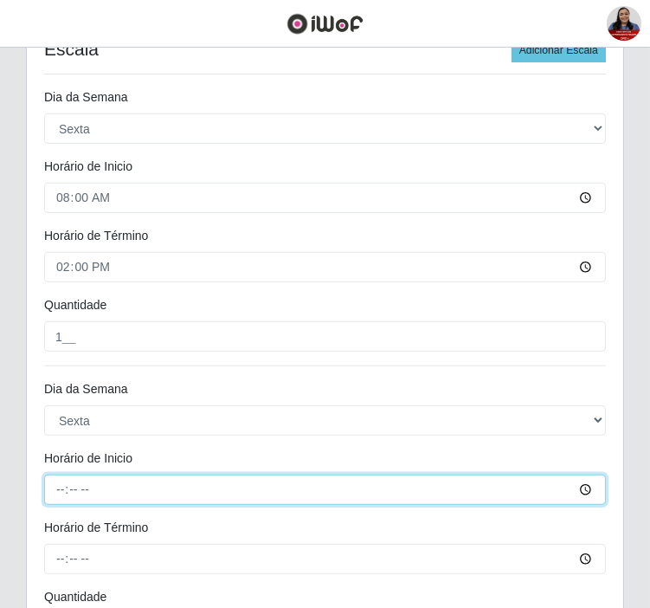
type input "16:00"
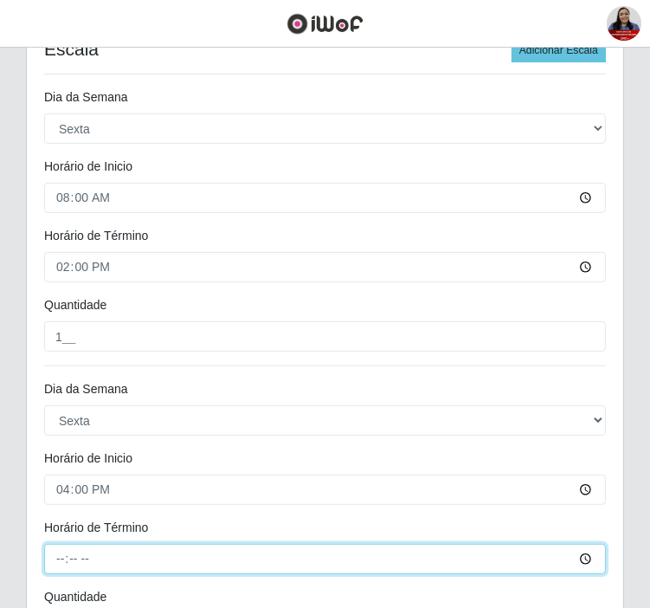
type input "22:00"
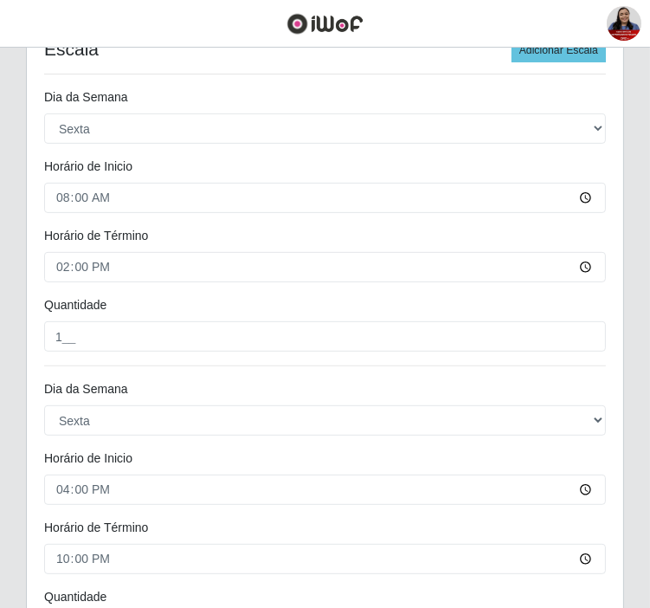
scroll to position [806, 0]
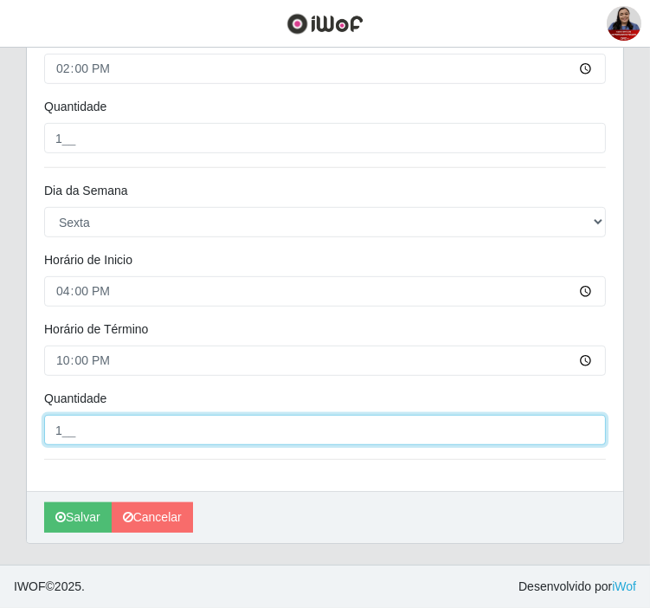
type input "1__"
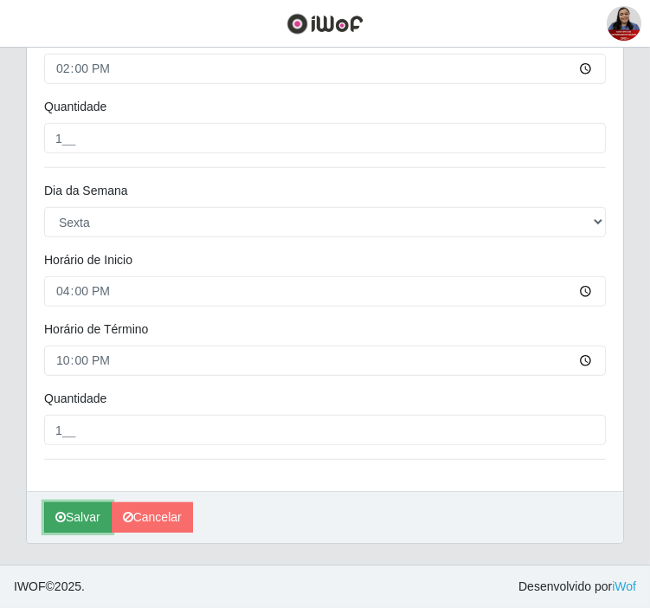
click at [64, 517] on icon "submit" at bounding box center [60, 517] width 10 height 12
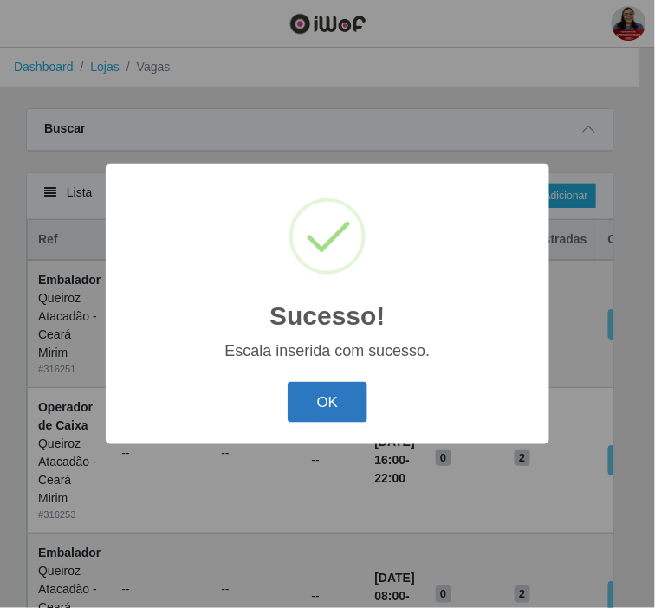
click at [317, 393] on button "OK" at bounding box center [327, 402] width 81 height 41
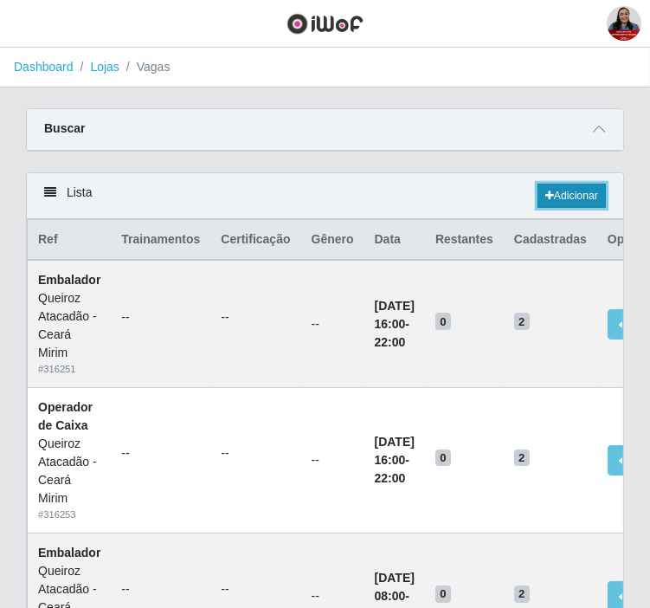
click at [580, 200] on link "Adicionar" at bounding box center [572, 196] width 68 height 24
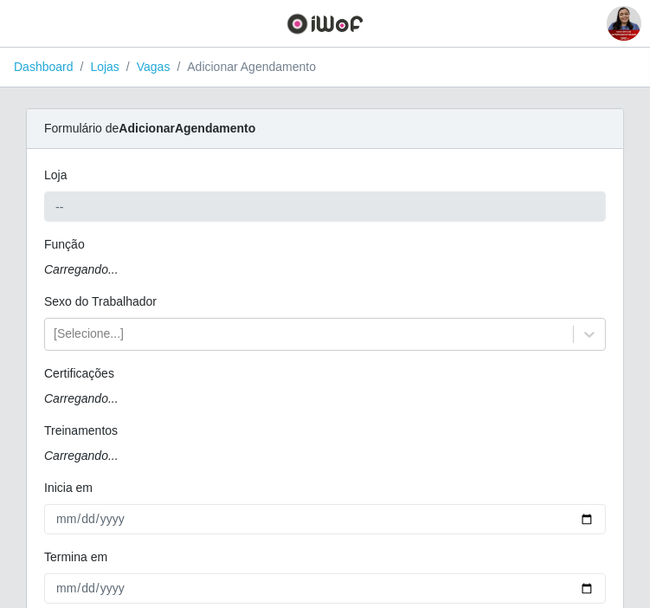
type input "Queiroz Atacadão - Ceará Mirim"
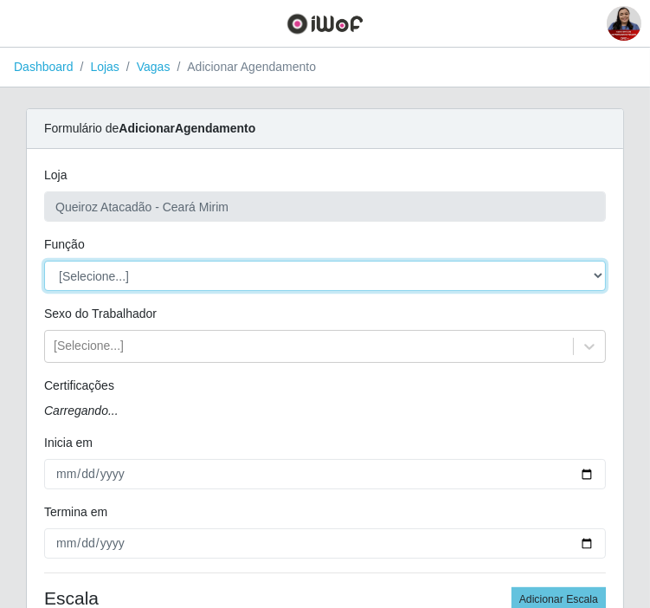
click at [192, 287] on select "[Selecione...] Embalador Embalador + Embalador ++ Operador de Caixa Operador de…" at bounding box center [325, 276] width 562 height 30
select select "72"
click at [44, 261] on select "[Selecione...] Embalador Embalador + Embalador ++ Operador de Caixa Operador de…" at bounding box center [325, 276] width 562 height 30
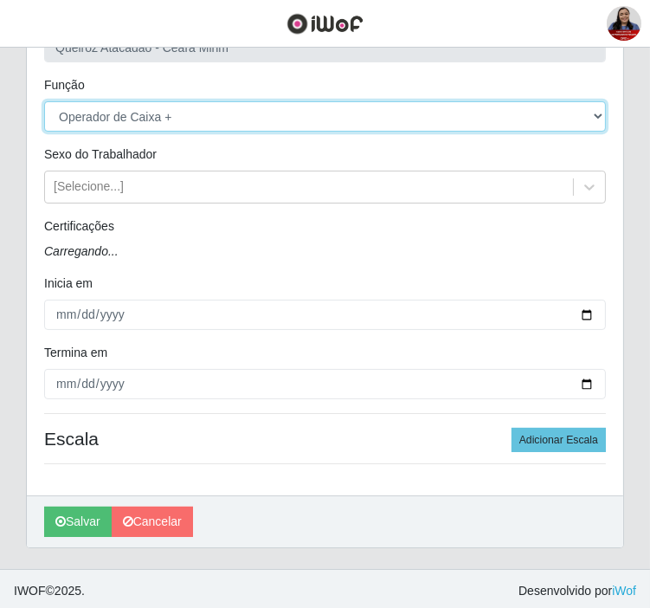
scroll to position [165, 0]
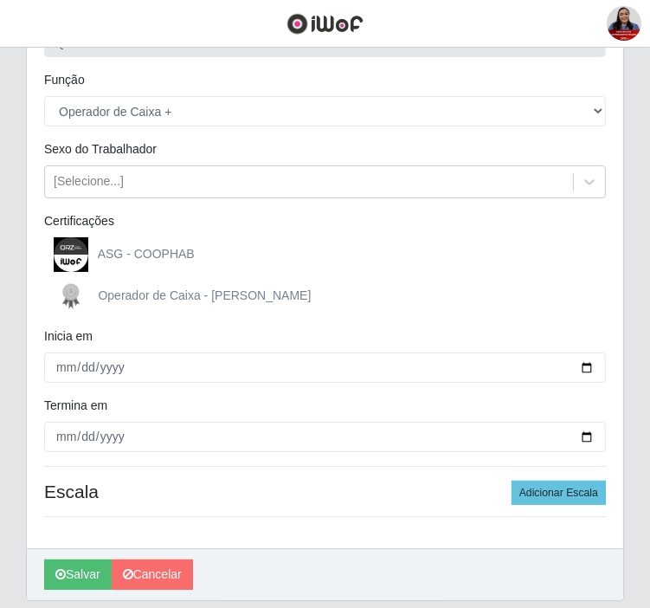
click at [595, 309] on div "Operador de Caixa - [PERSON_NAME]" at bounding box center [325, 296] width 562 height 35
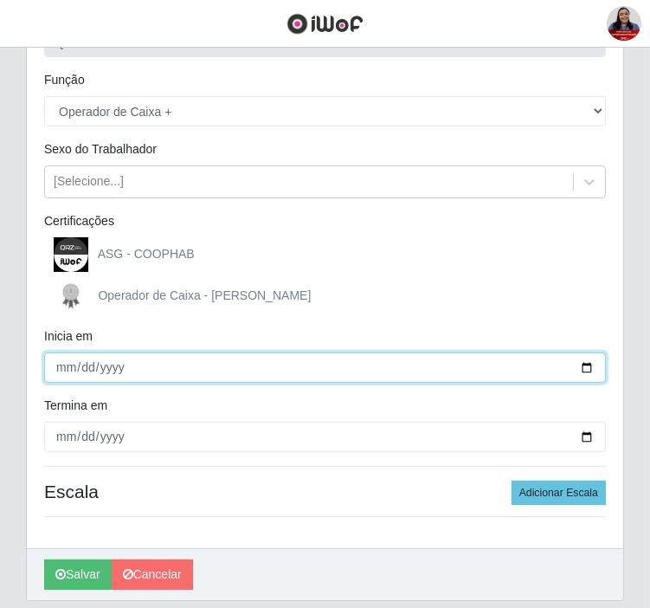
click at [589, 364] on input "Inicia em" at bounding box center [325, 367] width 562 height 30
type input "[DATE]"
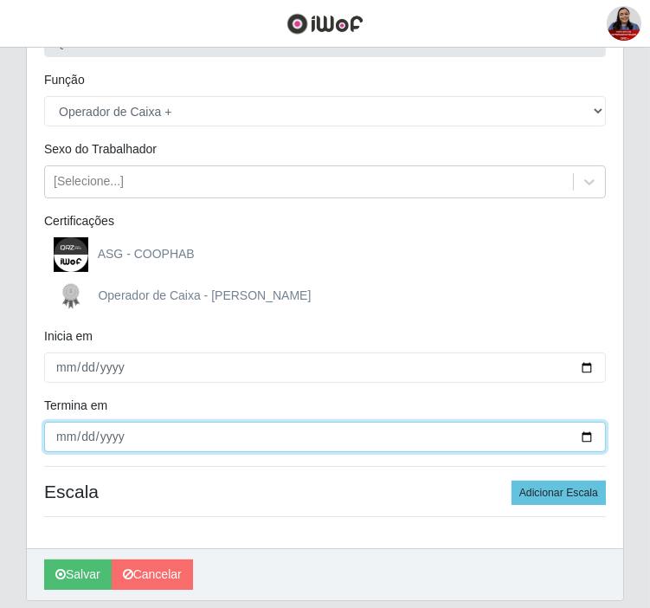
drag, startPoint x: 586, startPoint y: 435, endPoint x: 531, endPoint y: 446, distance: 56.5
click at [586, 434] on input "Termina em" at bounding box center [325, 437] width 562 height 30
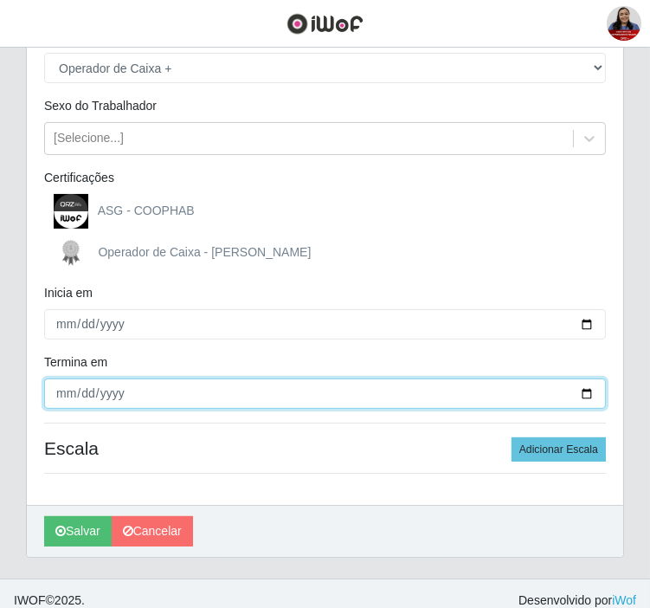
scroll to position [222, 0]
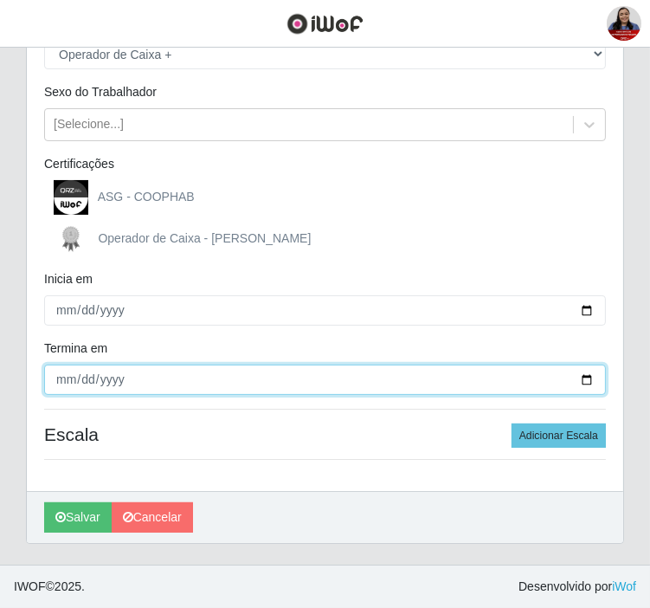
click at [589, 378] on input "[DATE]" at bounding box center [325, 380] width 562 height 30
type input "[DATE]"
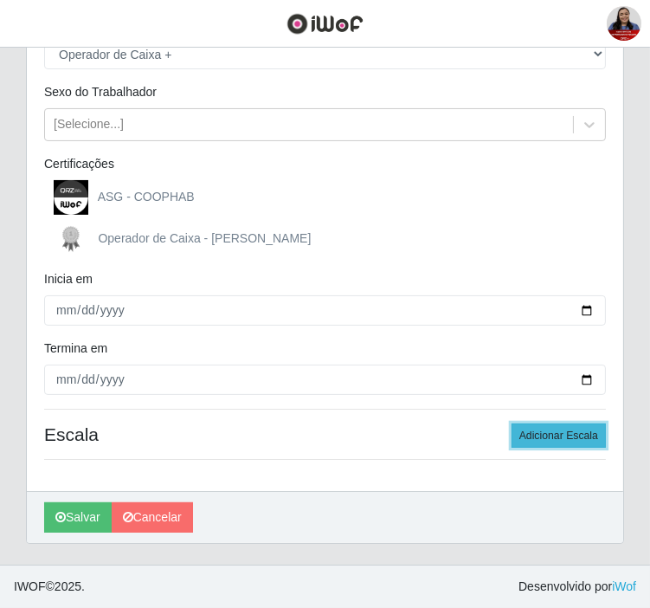
click at [565, 439] on button "Adicionar Escala" at bounding box center [559, 435] width 94 height 24
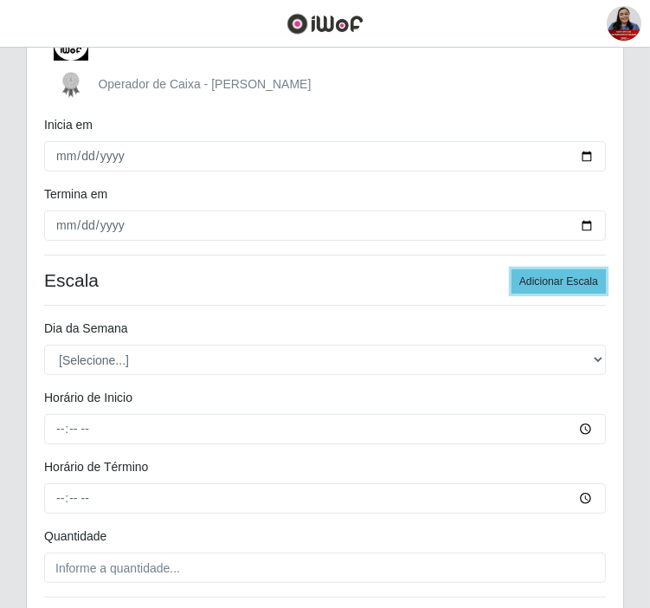
scroll to position [414, 0]
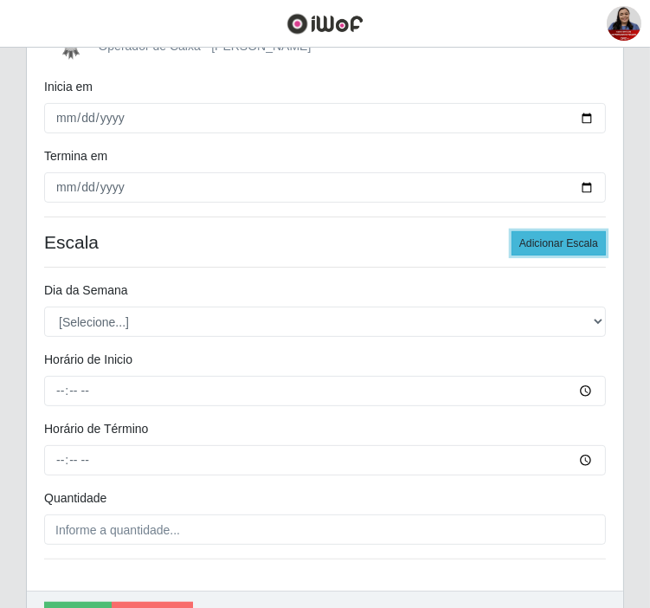
click at [541, 238] on button "Adicionar Escala" at bounding box center [559, 243] width 94 height 24
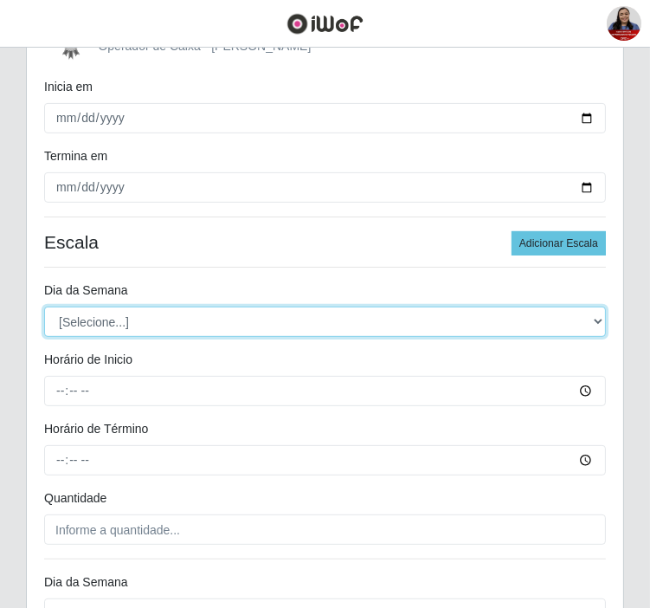
click at [135, 316] on select "[Selecione...] Segunda Terça Quarta Quinta Sexta Sábado Domingo" at bounding box center [325, 322] width 562 height 30
select select "6"
click at [44, 307] on select "[Selecione...] Segunda Terça Quarta Quinta Sexta Sábado Domingo" at bounding box center [325, 322] width 562 height 30
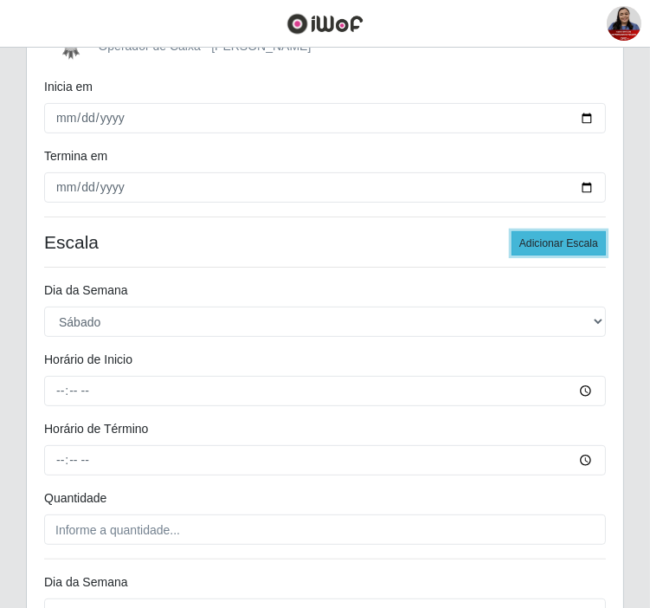
click at [532, 243] on button "Adicionar Escala" at bounding box center [559, 243] width 94 height 24
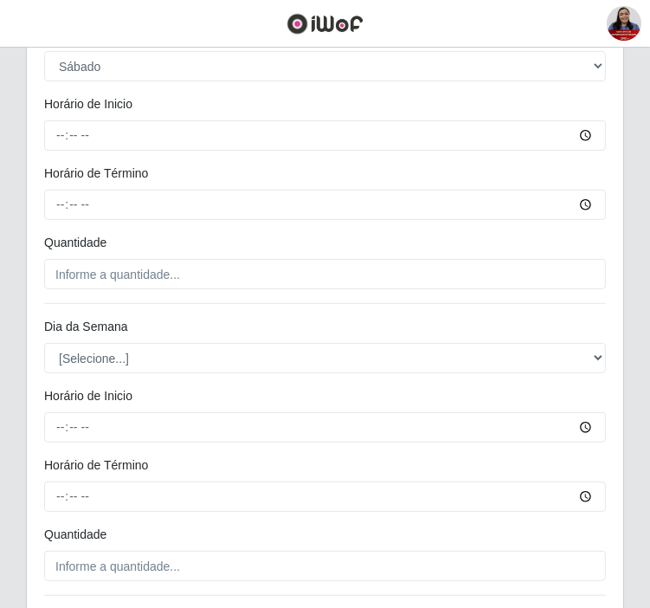
scroll to position [703, 0]
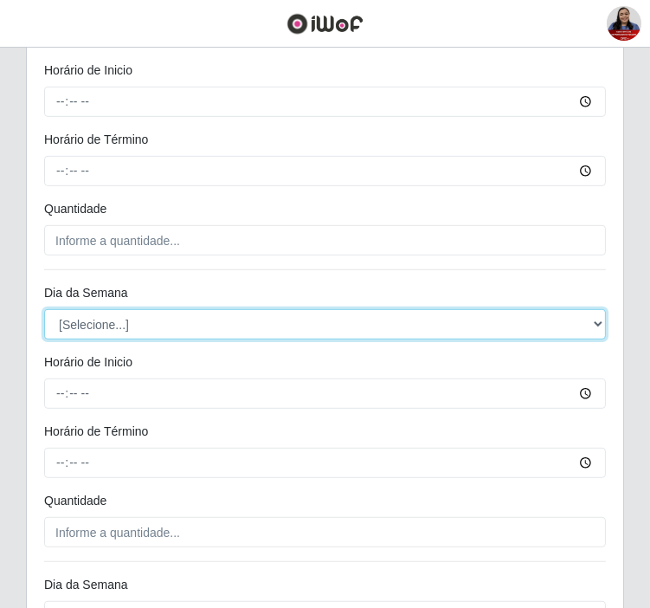
click at [104, 329] on select "[Selecione...] Segunda Terça Quarta Quinta Sexta Sábado Domingo" at bounding box center [325, 324] width 562 height 30
select select "6"
click at [44, 309] on select "[Selecione...] Segunda Terça Quarta Quinta Sexta Sábado Domingo" at bounding box center [325, 324] width 562 height 30
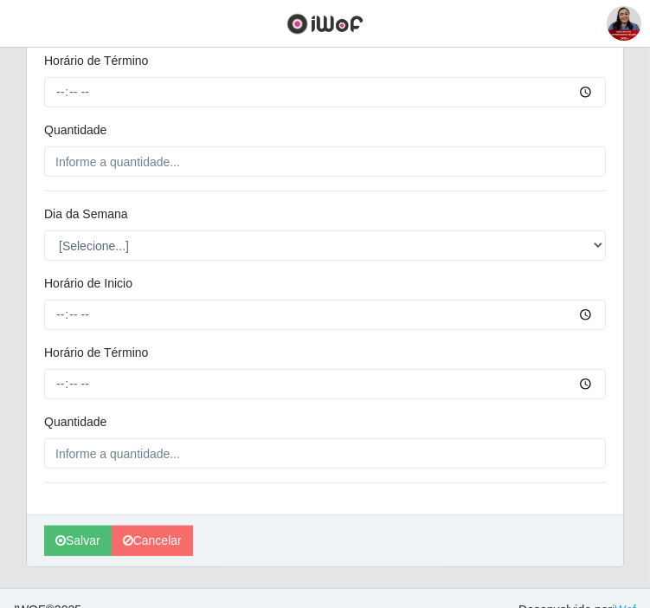
scroll to position [1087, 0]
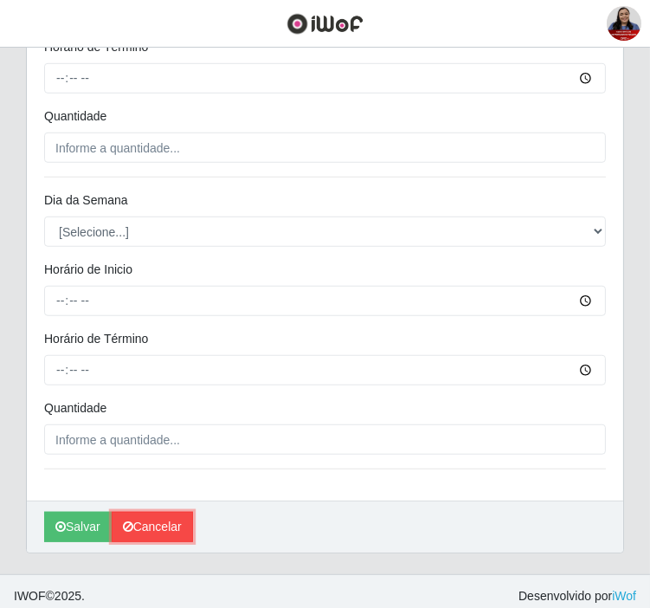
click at [136, 532] on link "Cancelar" at bounding box center [152, 527] width 81 height 30
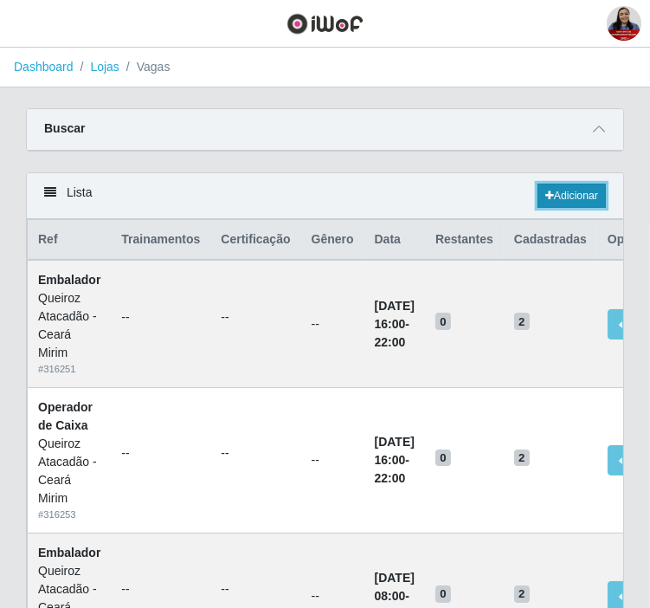
click at [566, 203] on link "Adicionar" at bounding box center [572, 196] width 68 height 24
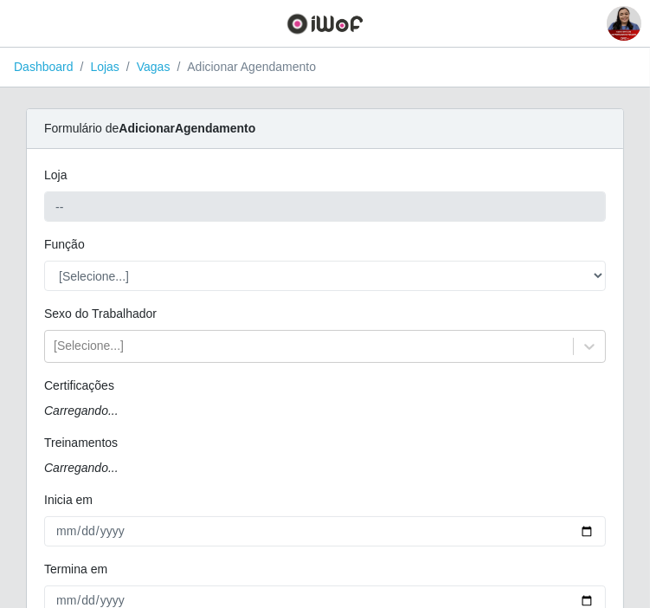
type input "Queiroz Atacadão - Ceará Mirim"
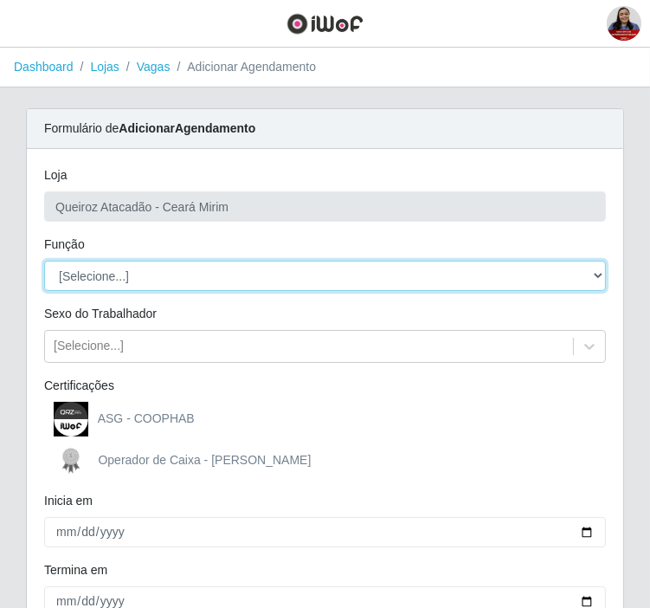
click at [322, 274] on select "[Selecione...] Embalador Embalador + Embalador ++ Operador de Caixa Operador de…" at bounding box center [325, 276] width 562 height 30
select select "72"
click at [44, 261] on select "[Selecione...] Embalador Embalador + Embalador ++ Operador de Caixa Operador de…" at bounding box center [325, 276] width 562 height 30
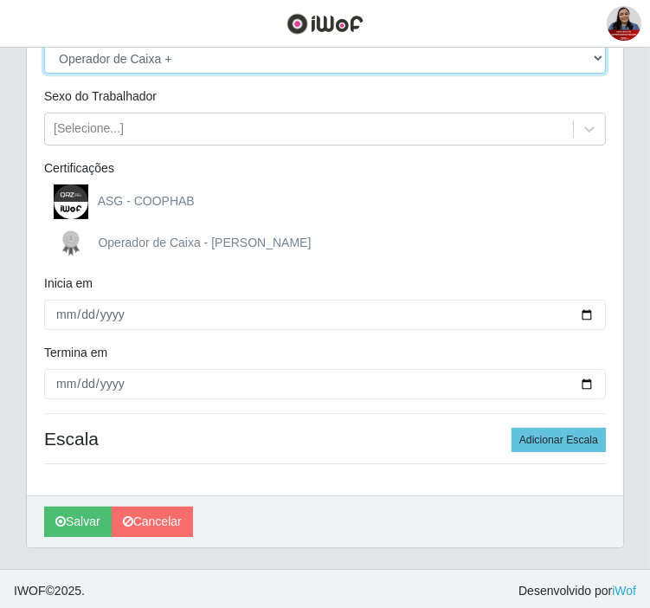
scroll to position [222, 0]
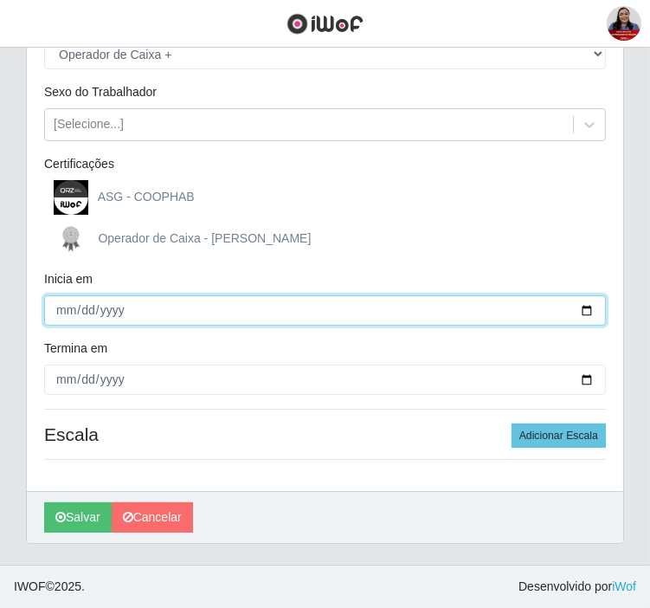
click at [590, 312] on input "Inicia em" at bounding box center [325, 310] width 562 height 30
type input "[DATE]"
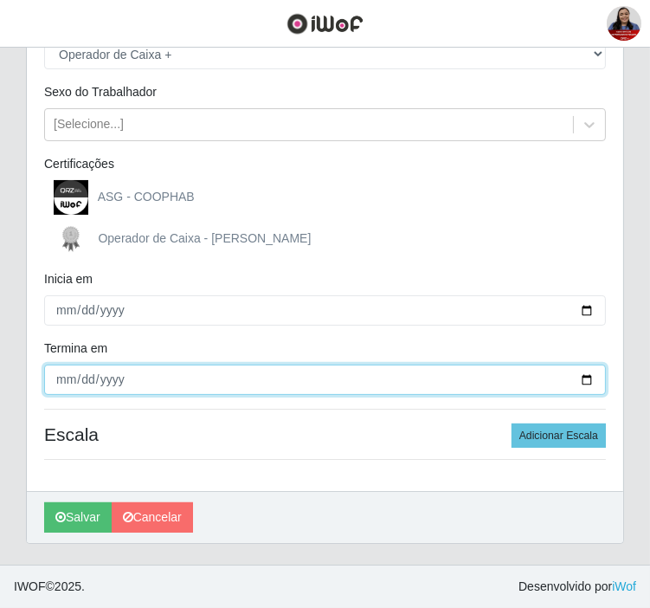
click at [586, 381] on input "Termina em" at bounding box center [325, 380] width 562 height 30
type input "[DATE]"
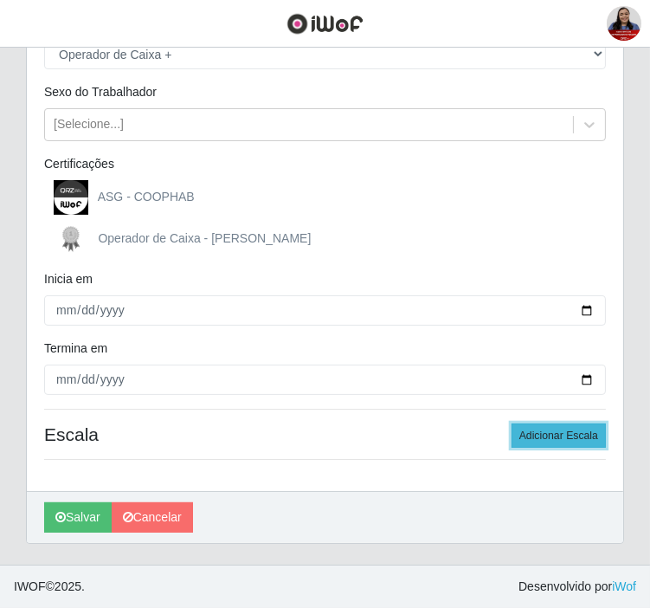
click at [558, 427] on button "Adicionar Escala" at bounding box center [559, 435] width 94 height 24
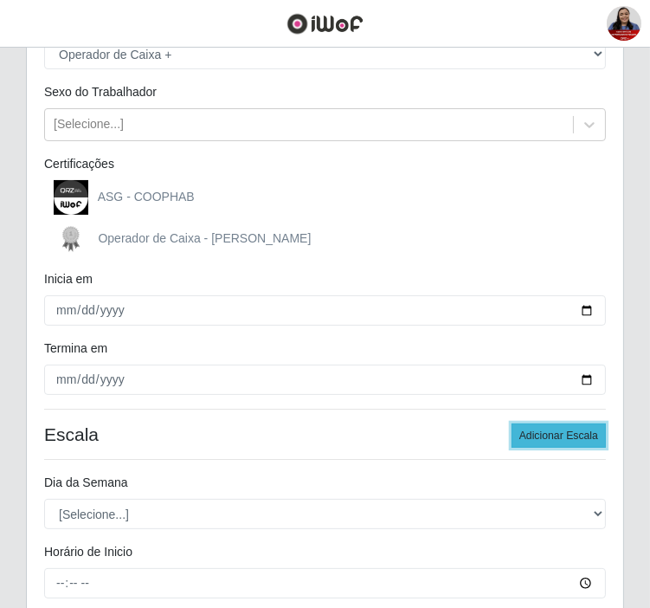
click at [558, 427] on button "Adicionar Escala" at bounding box center [559, 435] width 94 height 24
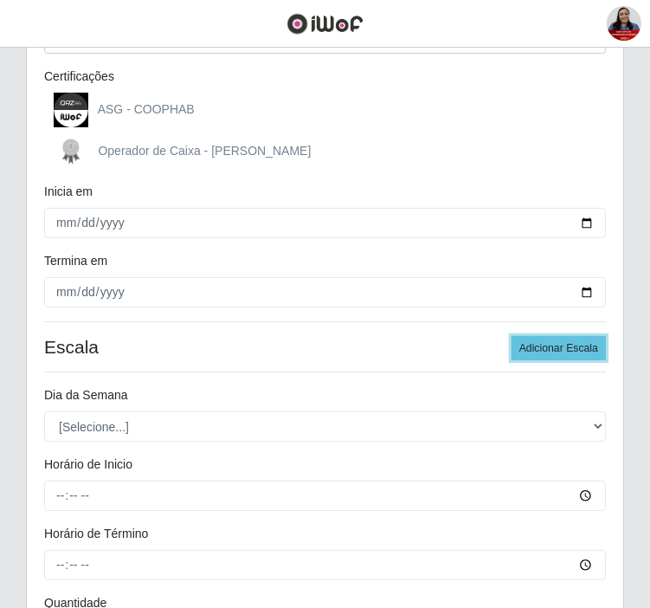
scroll to position [414, 0]
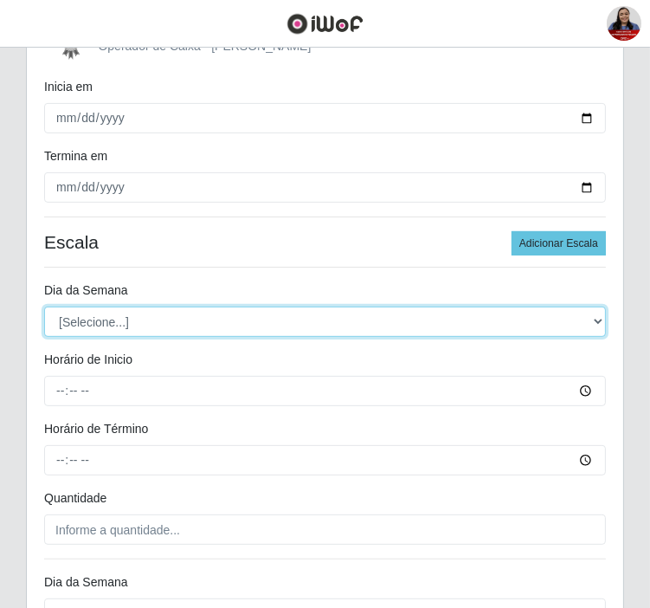
click at [293, 313] on select "[Selecione...] Segunda Terça Quarta Quinta Sexta Sábado Domingo" at bounding box center [325, 322] width 562 height 30
select select "6"
click at [44, 307] on select "[Selecione...] Segunda Terça Quarta Quinta Sexta Sábado Domingo" at bounding box center [325, 322] width 562 height 30
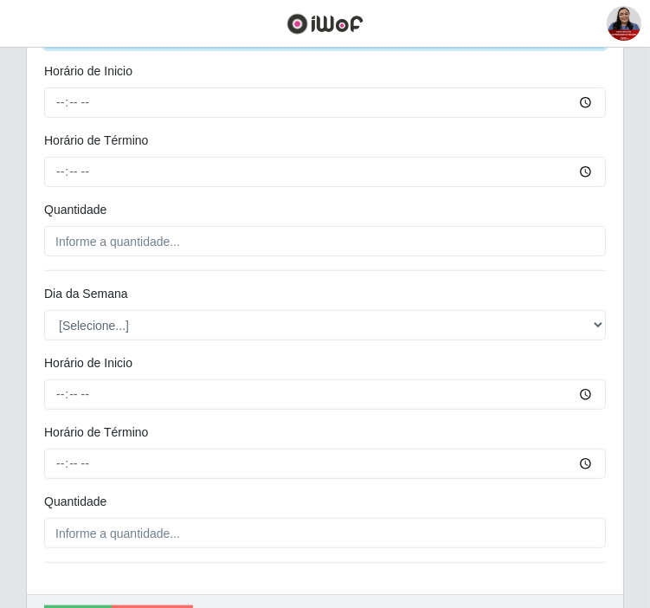
scroll to position [703, 0]
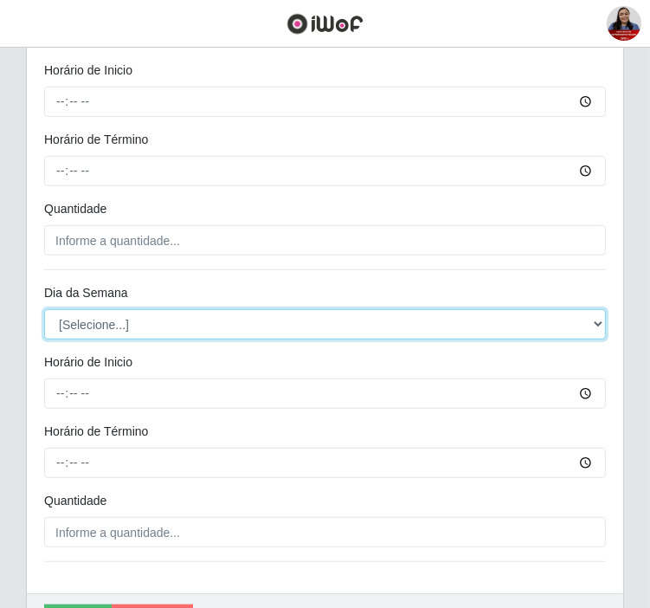
click at [222, 324] on select "[Selecione...] Segunda Terça Quarta Quinta Sexta Sábado Domingo" at bounding box center [325, 324] width 562 height 30
select select "6"
click at [44, 309] on select "[Selecione...] Segunda Terça Quarta Quinta Sexta Sábado Domingo" at bounding box center [325, 324] width 562 height 30
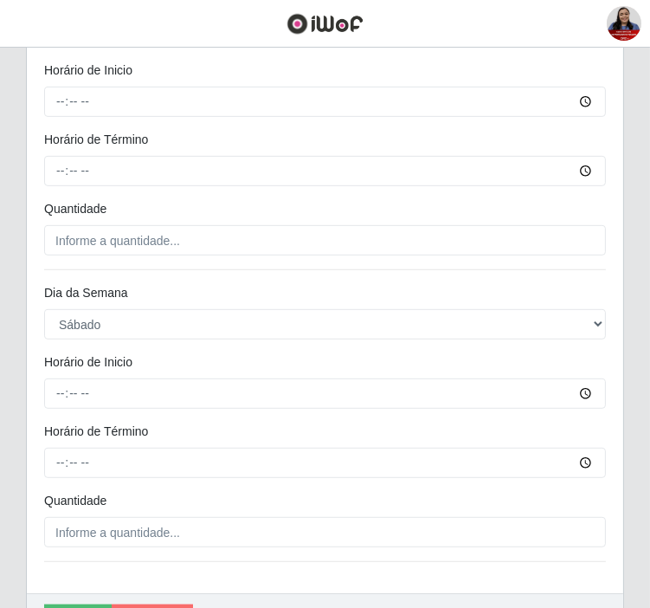
click at [187, 298] on div "Dia da Semana" at bounding box center [325, 296] width 588 height 25
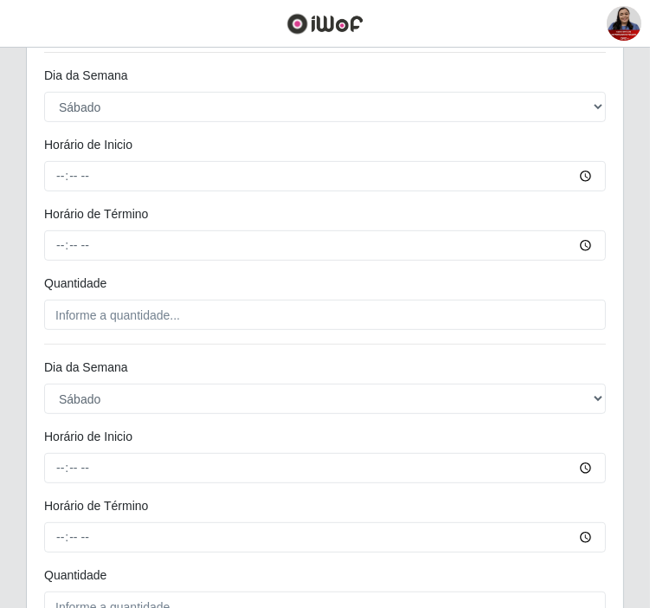
scroll to position [414, 0]
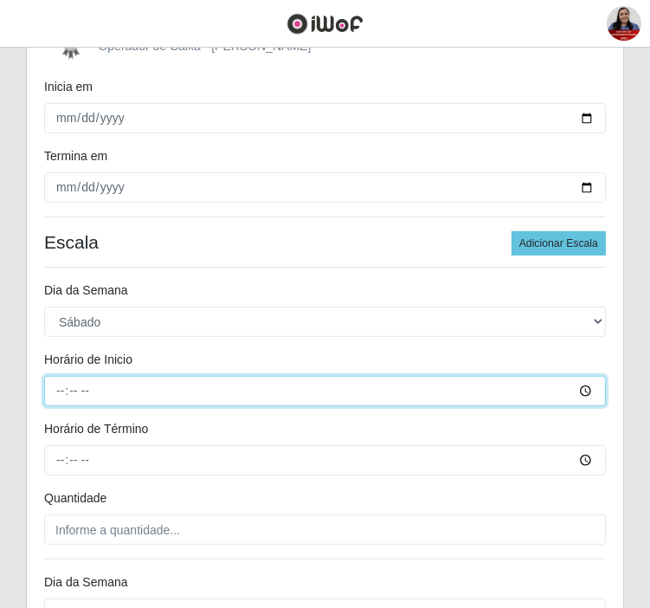
click at [61, 388] on input "Horário de Inicio" at bounding box center [325, 391] width 562 height 30
type input "08:00"
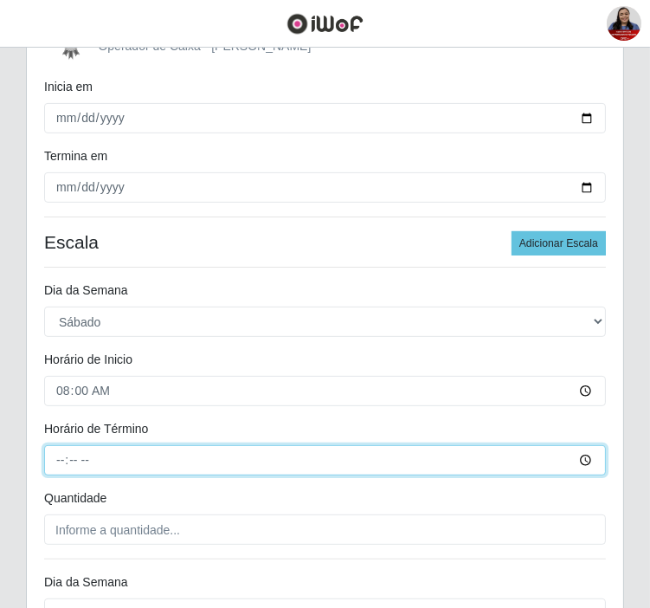
type input "14:00"
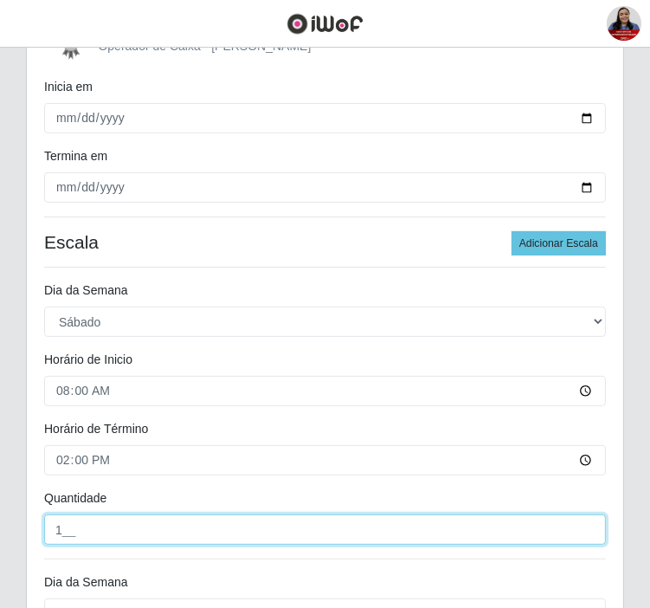
type input "1__"
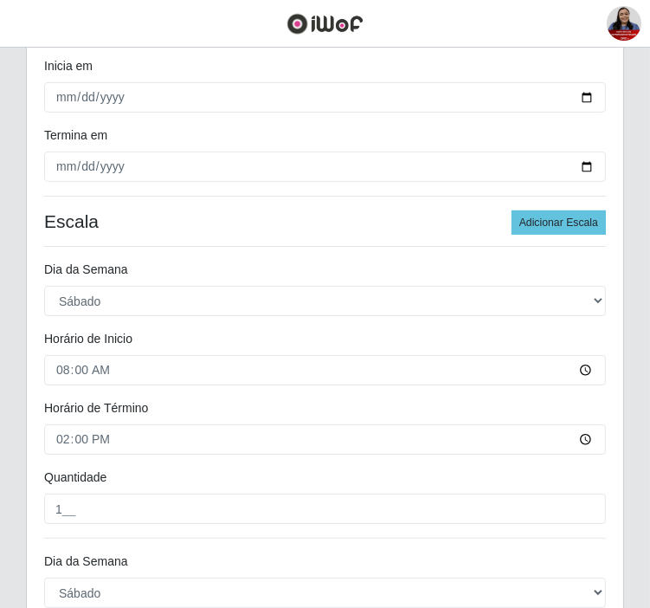
scroll to position [792, 0]
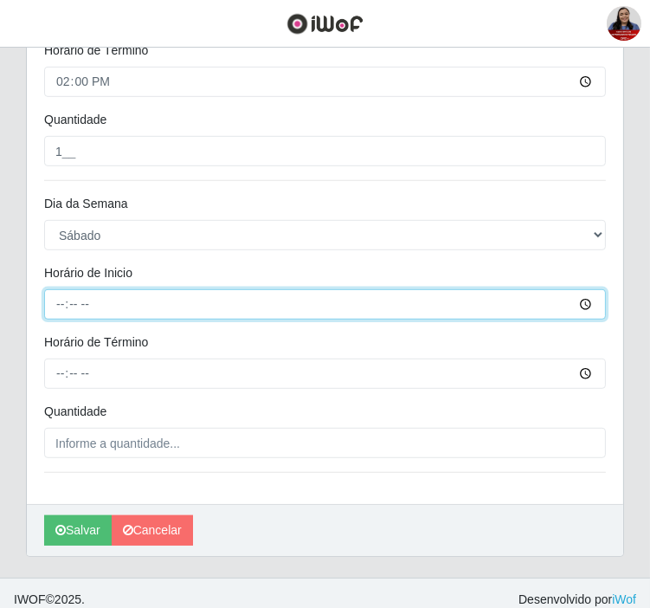
type input "16:00"
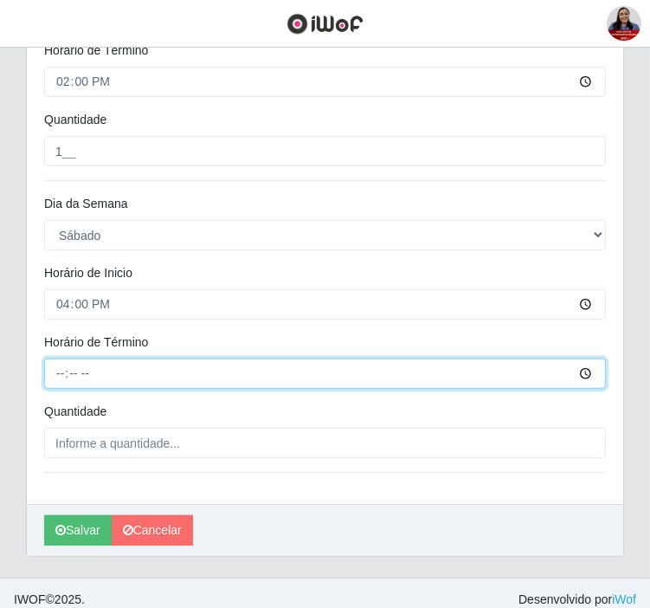
type input "22:00"
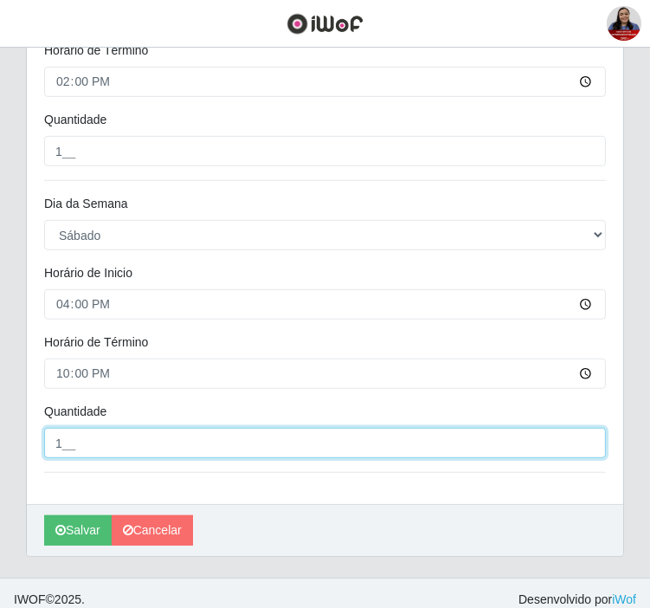
type input "1__"
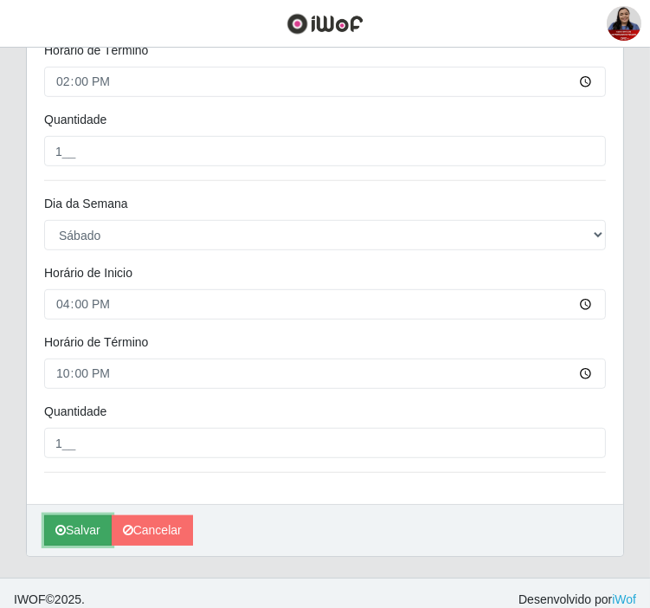
click at [94, 515] on button "Salvar" at bounding box center [78, 530] width 68 height 30
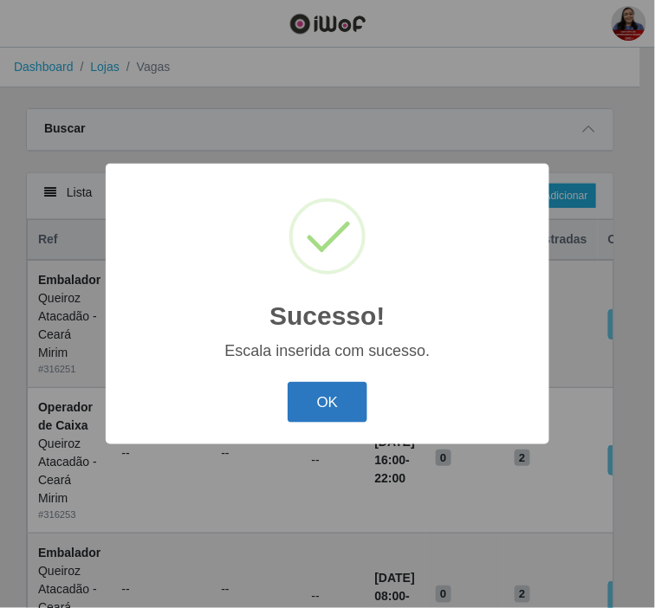
click at [323, 402] on button "OK" at bounding box center [327, 402] width 81 height 41
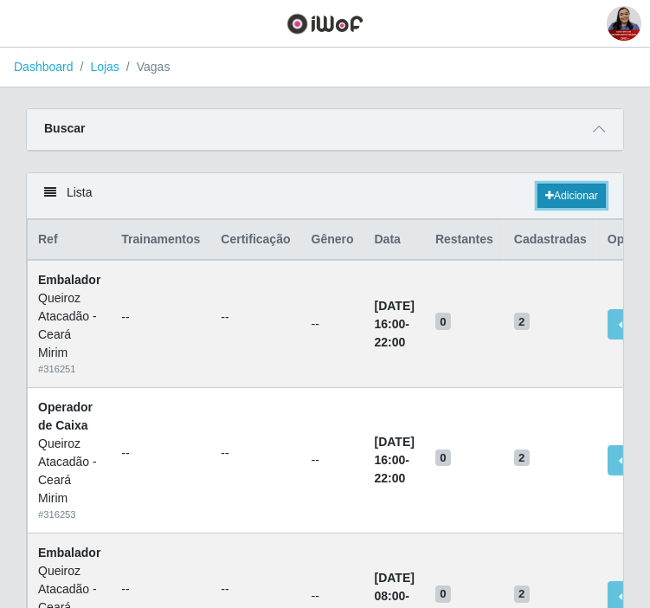
click at [563, 204] on link "Adicionar" at bounding box center [572, 196] width 68 height 24
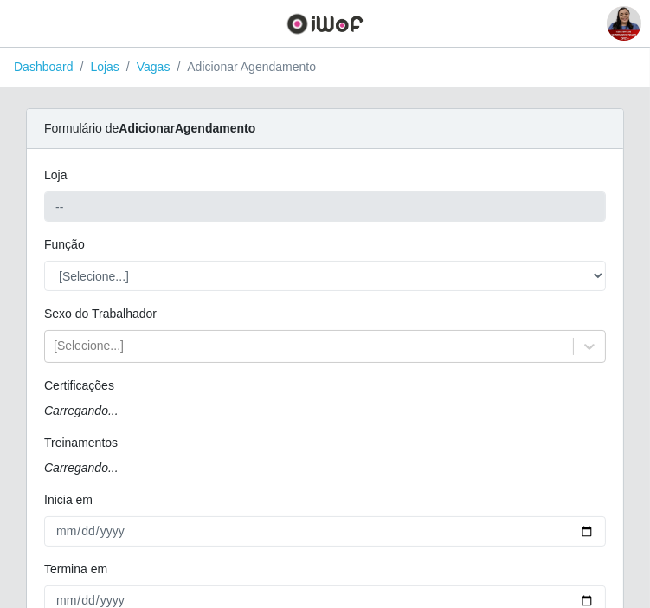
type input "Queiroz Atacadão - Ceará Mirim"
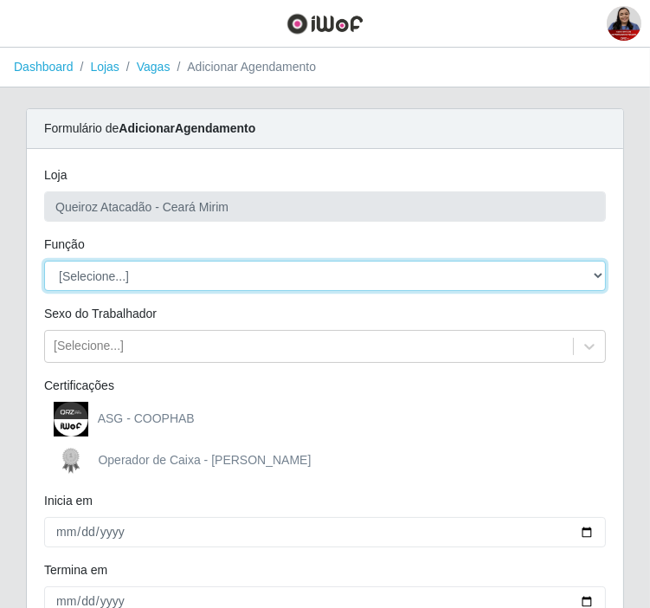
click at [234, 274] on select "[Selecione...] Embalador Embalador + Embalador ++ Operador de Caixa Operador de…" at bounding box center [325, 276] width 562 height 30
select select "72"
click at [44, 261] on select "[Selecione...] Embalador Embalador + Embalador ++ Operador de Caixa Operador de…" at bounding box center [325, 276] width 562 height 30
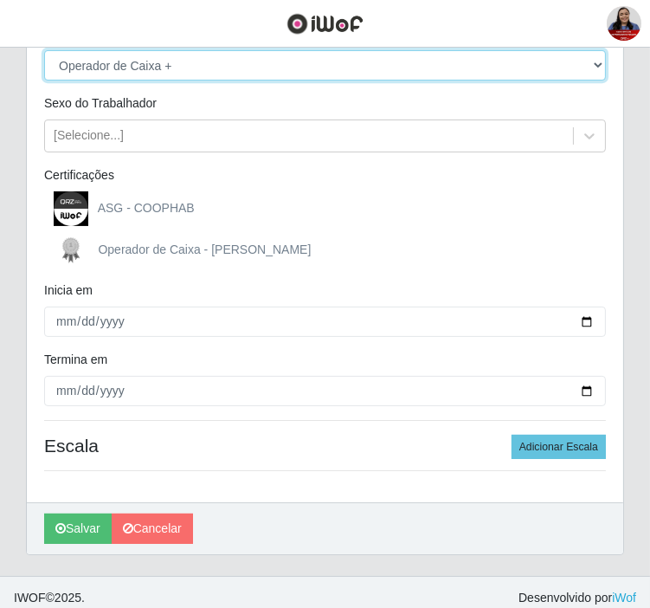
scroll to position [222, 0]
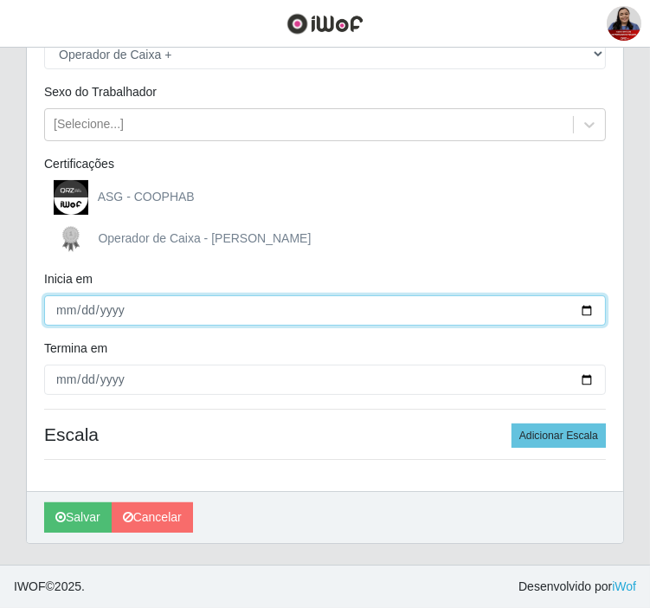
click at [584, 310] on input "Inicia em" at bounding box center [325, 310] width 562 height 30
type input "[DATE]"
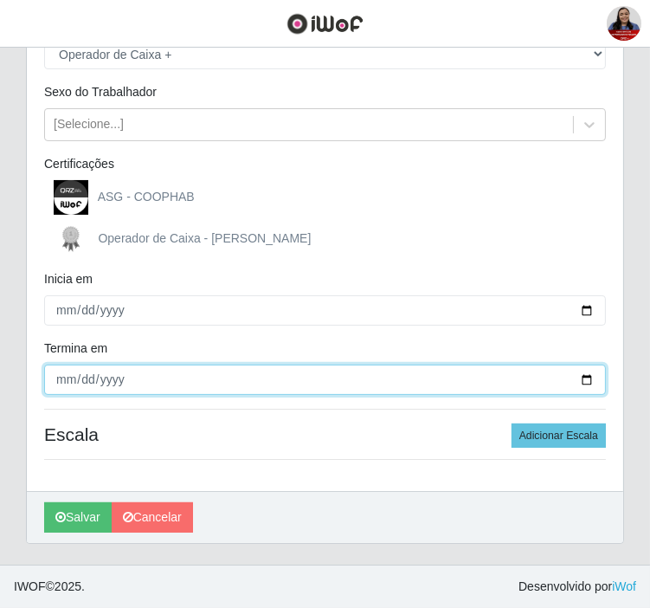
click at [599, 367] on input "Termina em" at bounding box center [325, 380] width 562 height 30
click at [584, 383] on input "Termina em" at bounding box center [325, 380] width 562 height 30
type input "[DATE]"
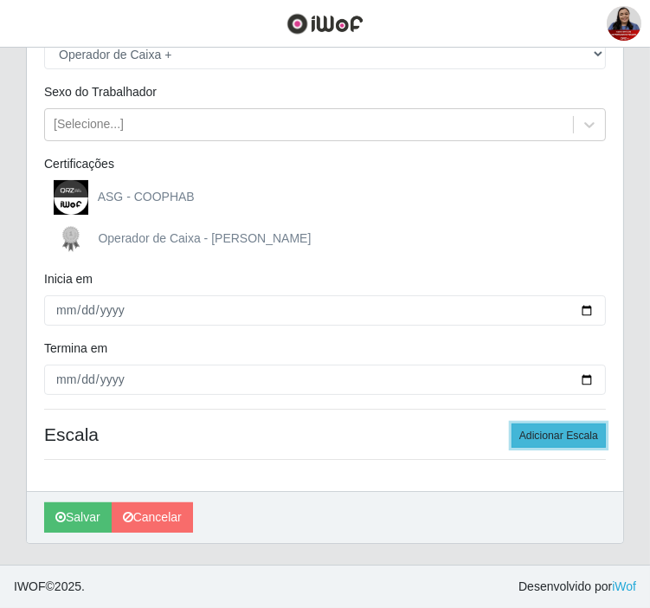
click at [594, 438] on button "Adicionar Escala" at bounding box center [559, 435] width 94 height 24
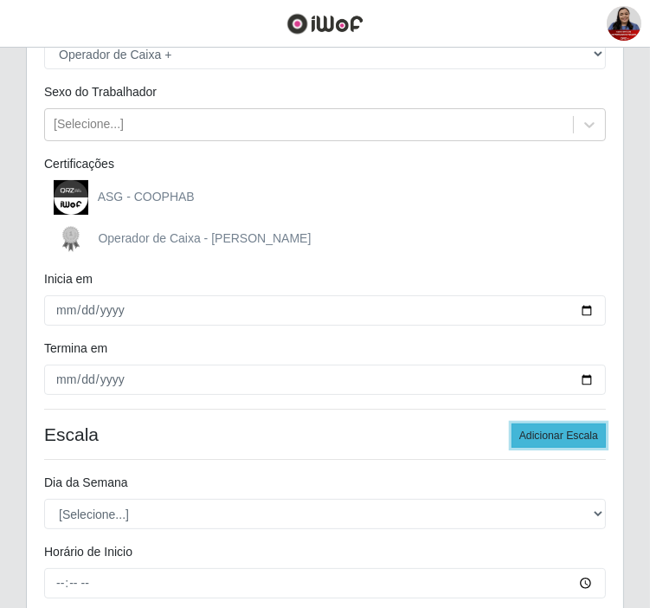
click at [594, 438] on button "Adicionar Escala" at bounding box center [559, 435] width 94 height 24
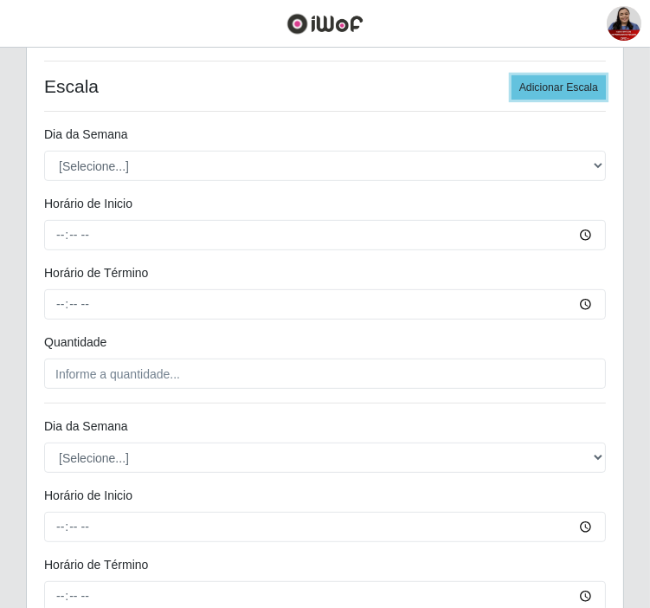
scroll to position [511, 0]
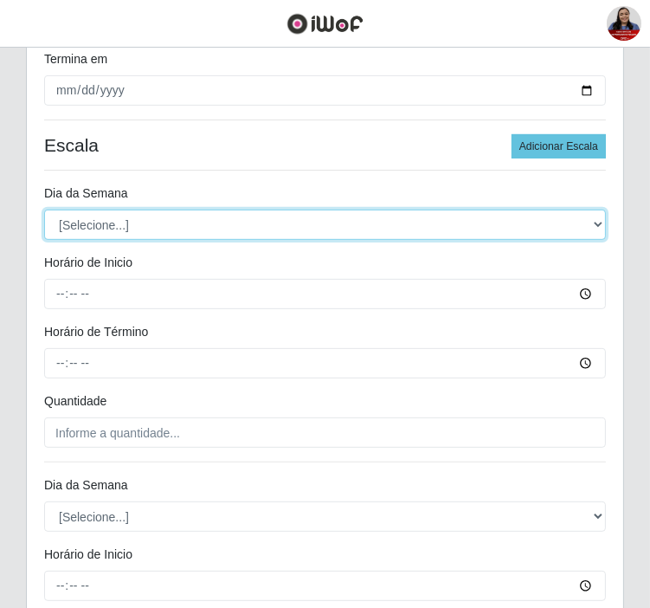
click at [322, 220] on select "[Selecione...] Segunda Terça Quarta Quinta Sexta Sábado Domingo" at bounding box center [325, 225] width 562 height 30
select select "0"
click at [44, 210] on select "[Selecione...] Segunda Terça Quarta Quinta Sexta Sábado Domingo" at bounding box center [325, 225] width 562 height 30
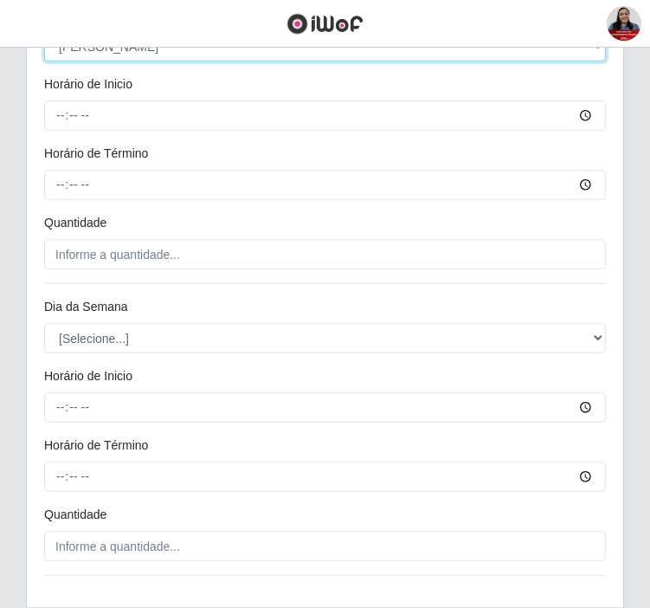
scroll to position [703, 0]
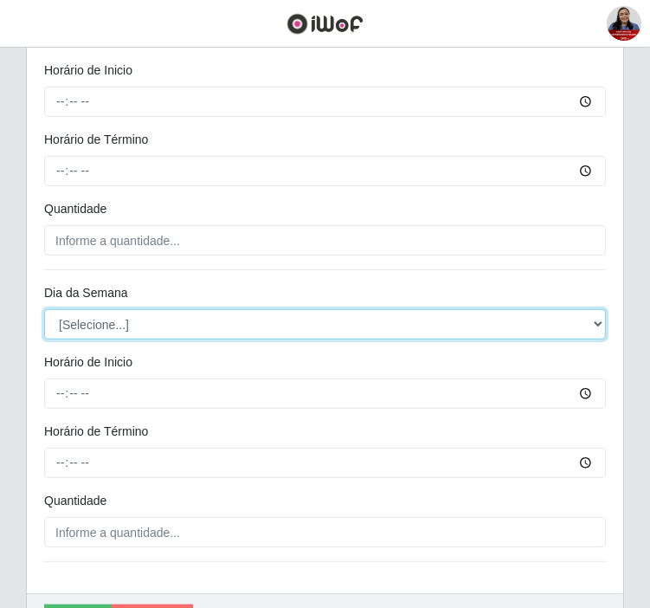
click at [213, 326] on select "[Selecione...] Segunda Terça Quarta Quinta Sexta Sábado Domingo" at bounding box center [325, 324] width 562 height 30
select select "0"
click at [44, 309] on select "[Selecione...] Segunda Terça Quarta Quinta Sexta Sábado Domingo" at bounding box center [325, 324] width 562 height 30
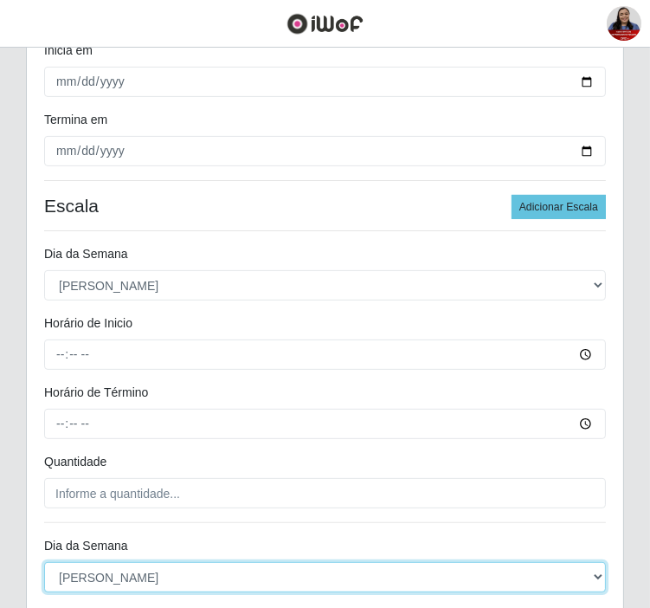
scroll to position [511, 0]
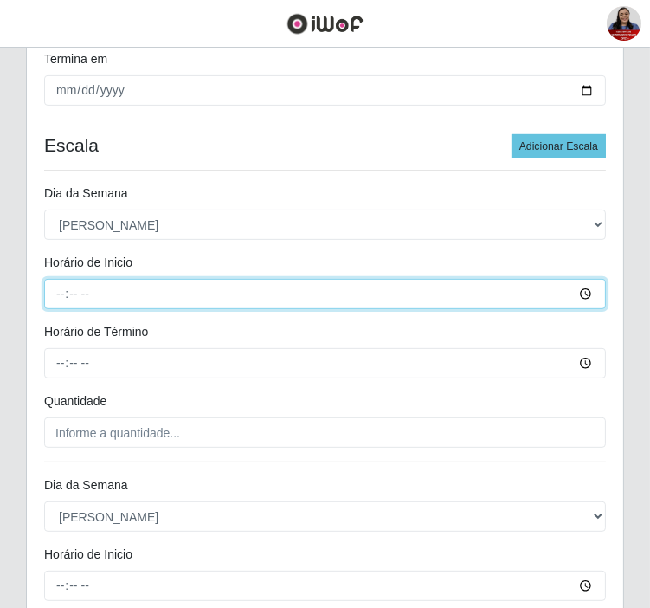
click at [61, 289] on input "Horário de Inicio" at bounding box center [325, 294] width 562 height 30
type input "08:00"
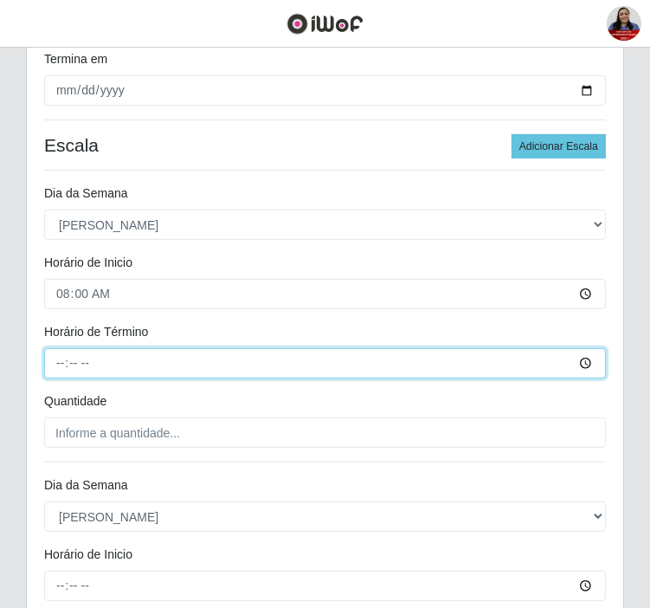
type input "14:00"
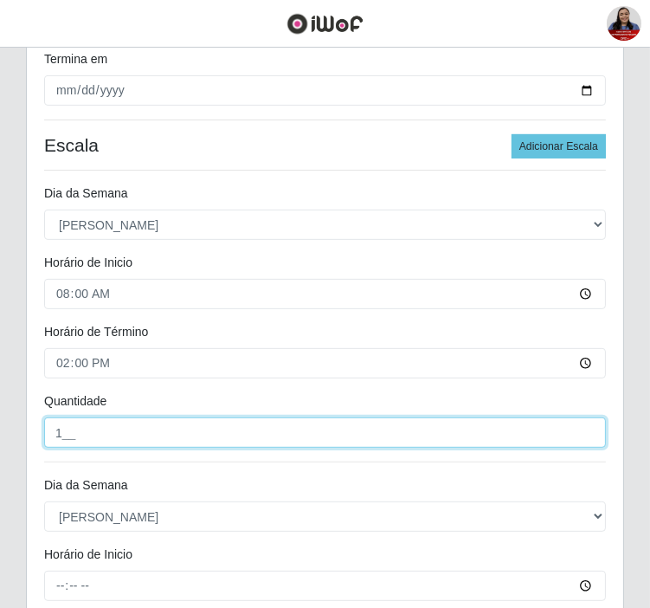
type input "1__"
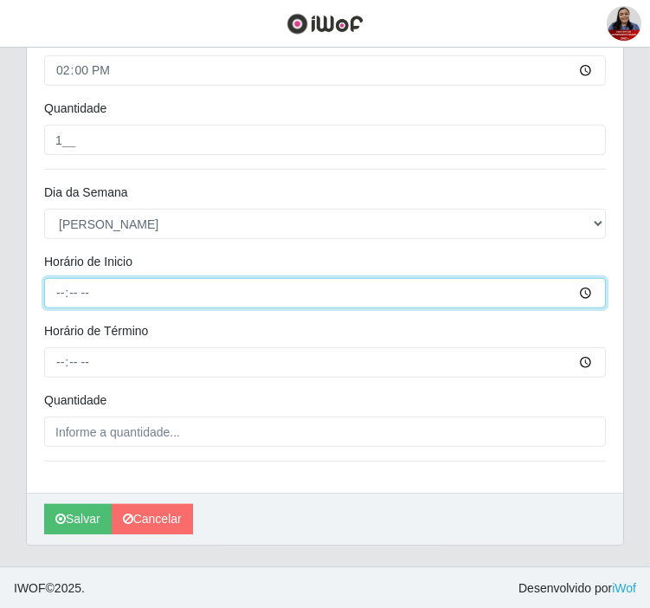
scroll to position [806, 0]
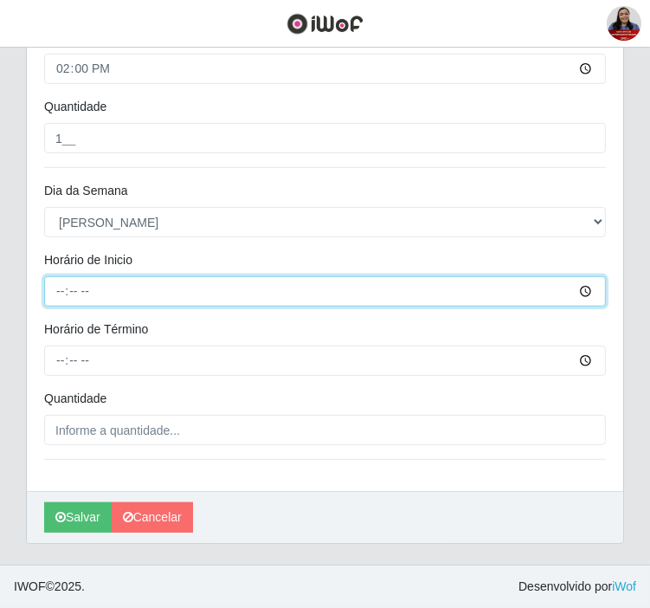
click at [78, 289] on input "Horário de Inicio" at bounding box center [325, 291] width 562 height 30
type input "13:00"
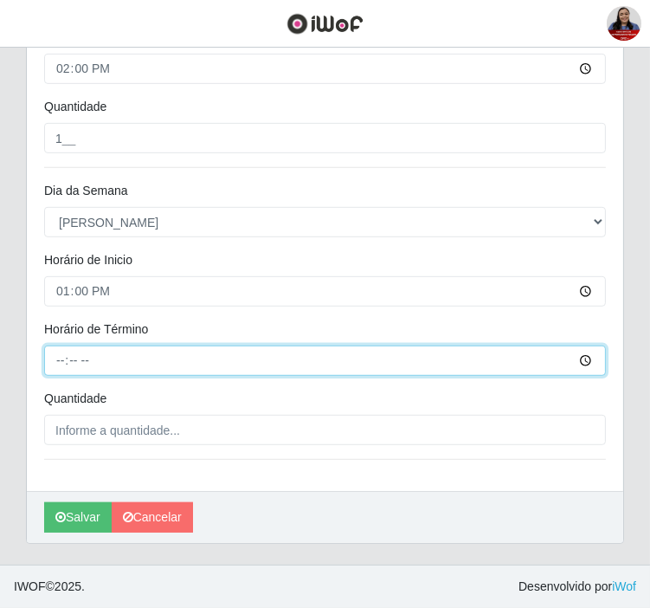
type input "19:00"
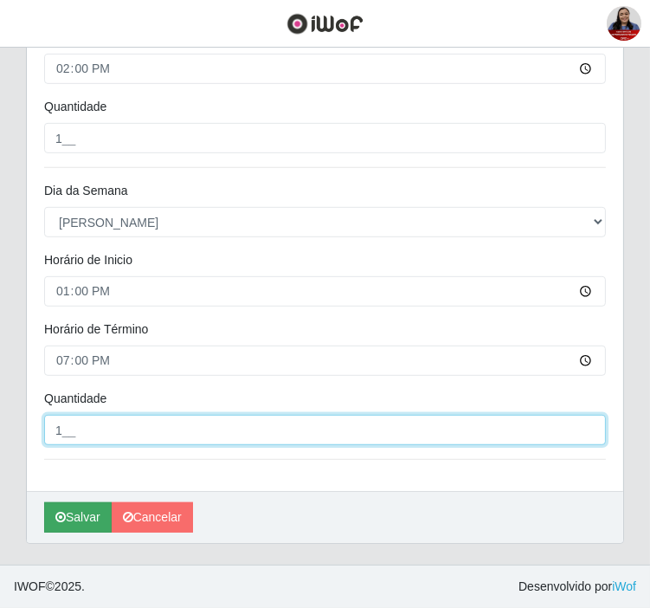
type input "1__"
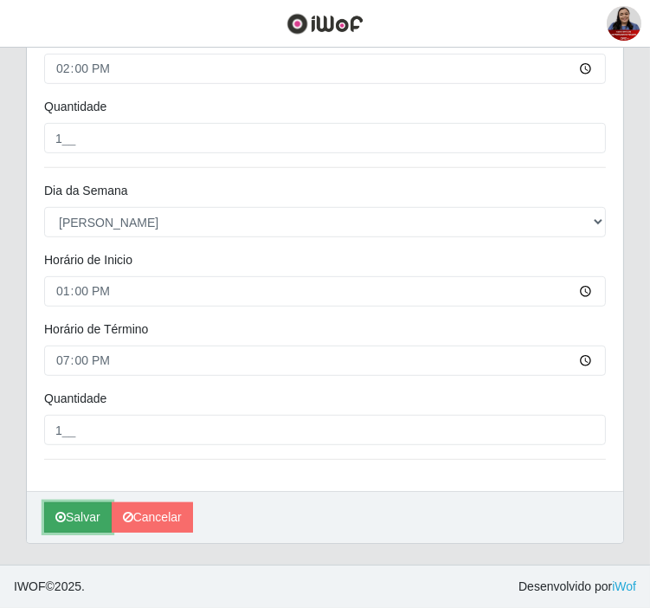
click at [78, 511] on button "Salvar" at bounding box center [78, 517] width 68 height 30
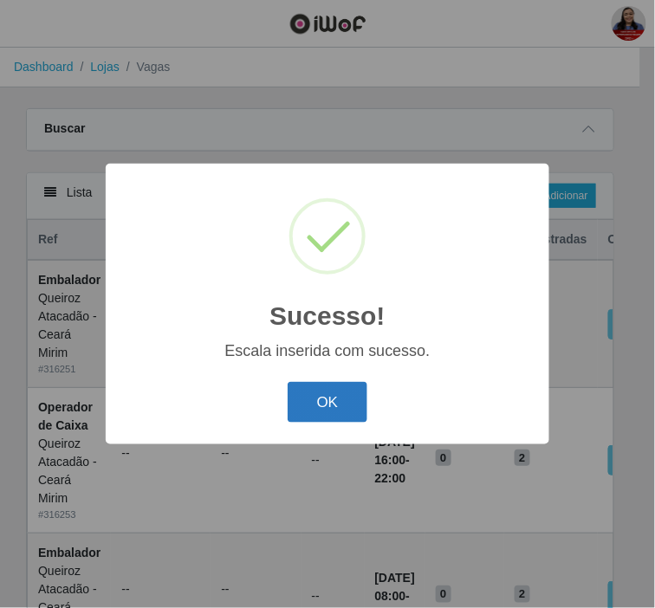
click at [335, 387] on button "OK" at bounding box center [327, 402] width 81 height 41
